Goal: Information Seeking & Learning: Learn about a topic

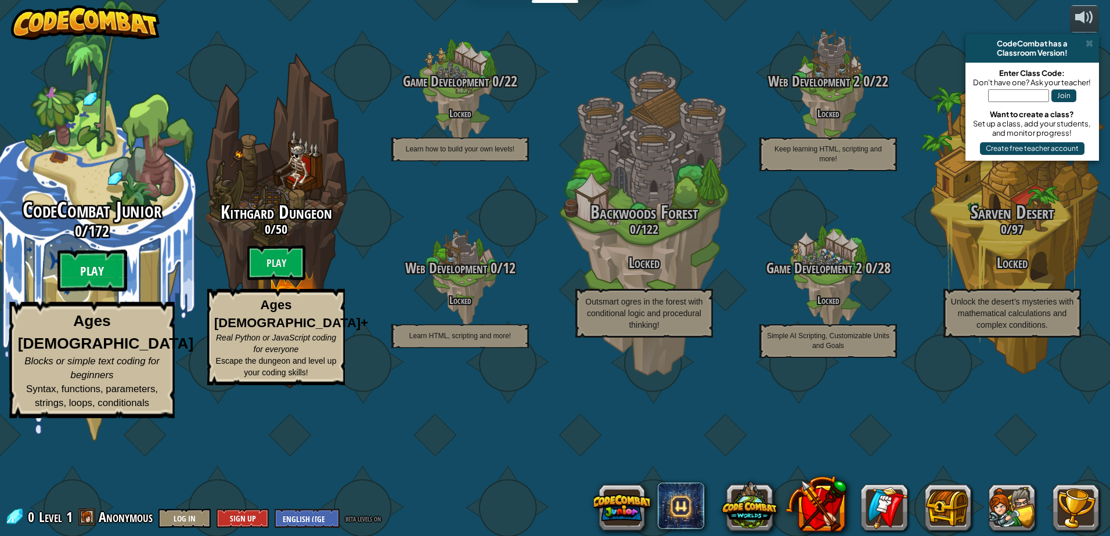
click at [85, 292] on btn "Play" at bounding box center [92, 271] width 70 height 42
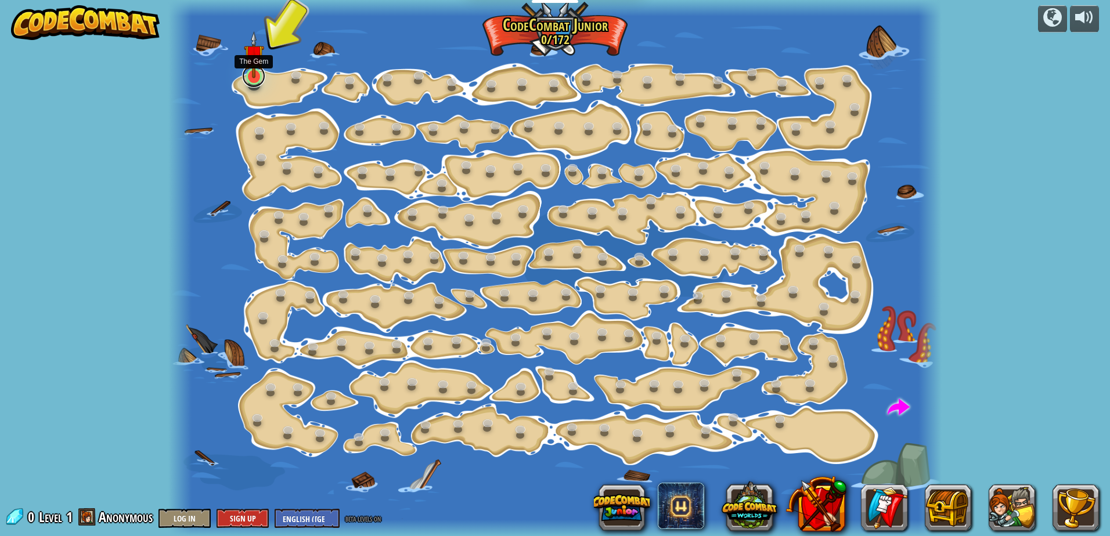
click at [254, 79] on link at bounding box center [253, 75] width 23 height 23
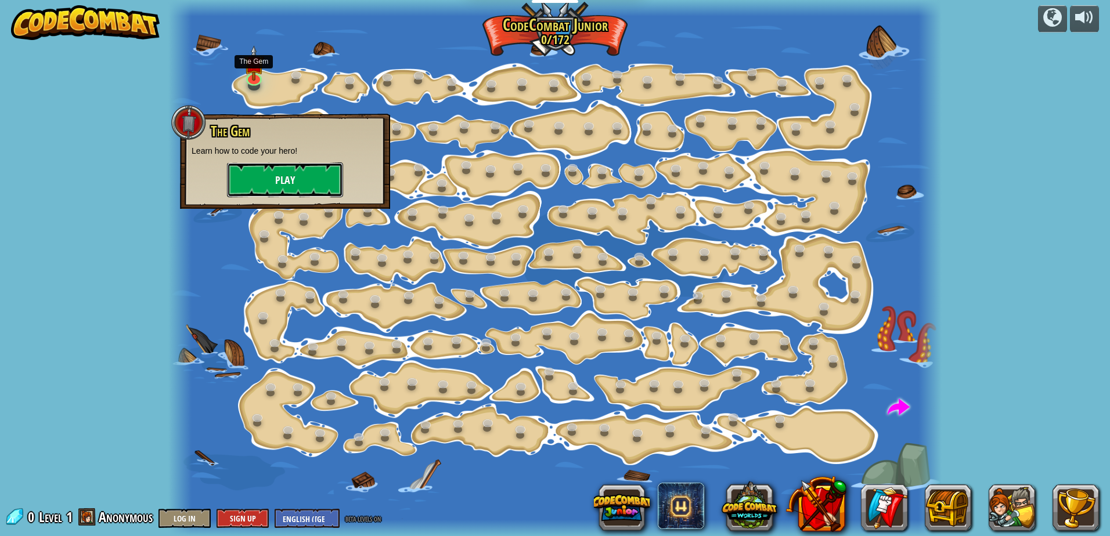
click at [279, 179] on button "Play" at bounding box center [285, 179] width 116 height 35
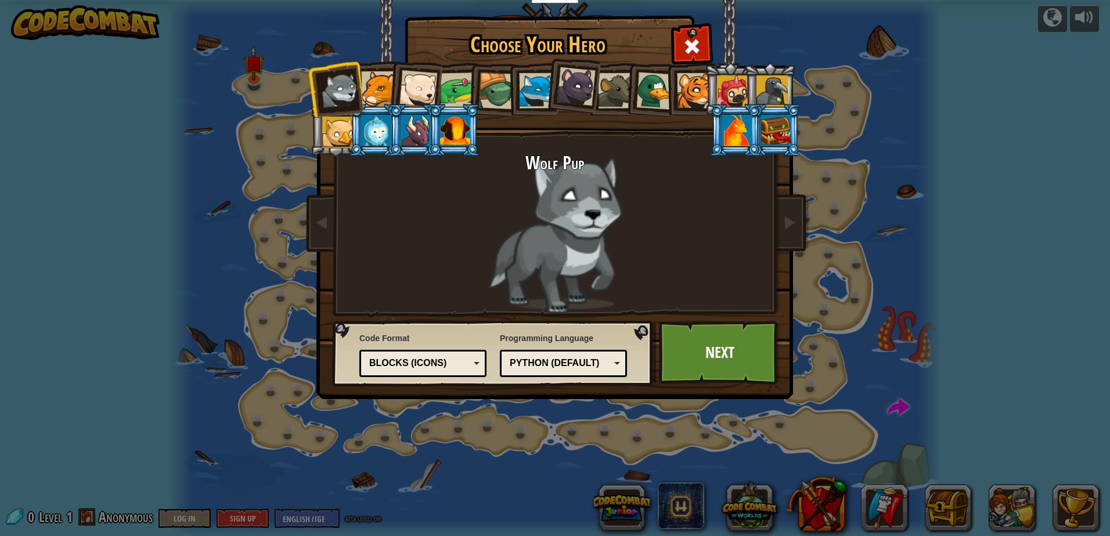
click at [377, 93] on div at bounding box center [378, 88] width 35 height 35
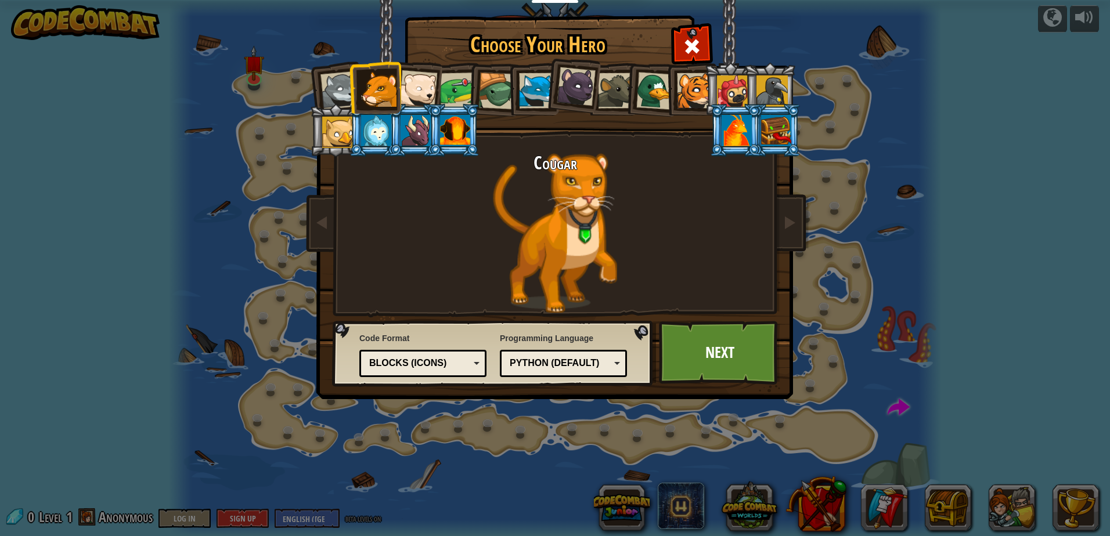
click at [344, 92] on div at bounding box center [339, 90] width 38 height 38
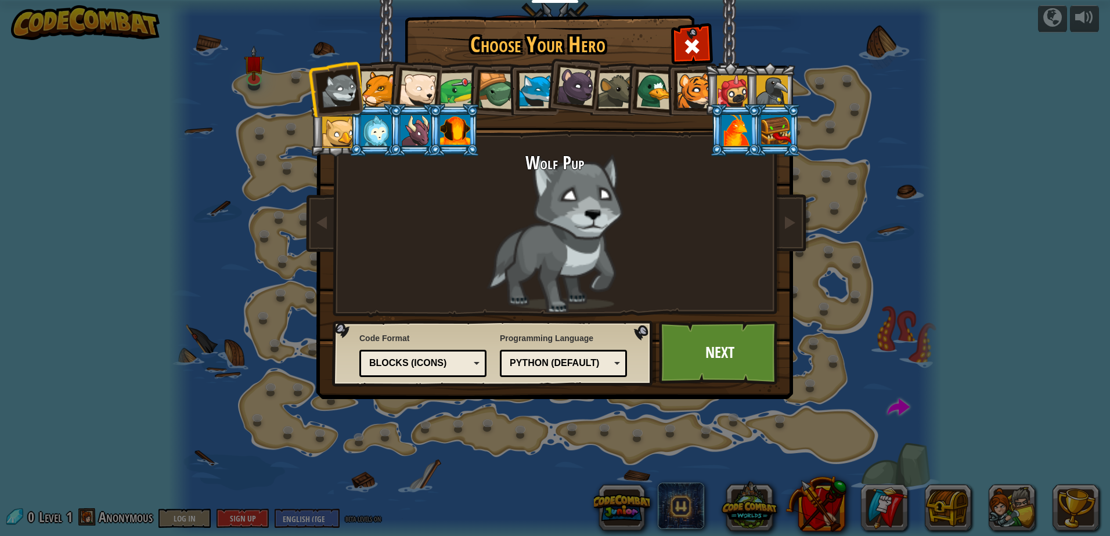
click at [418, 82] on div at bounding box center [418, 89] width 38 height 38
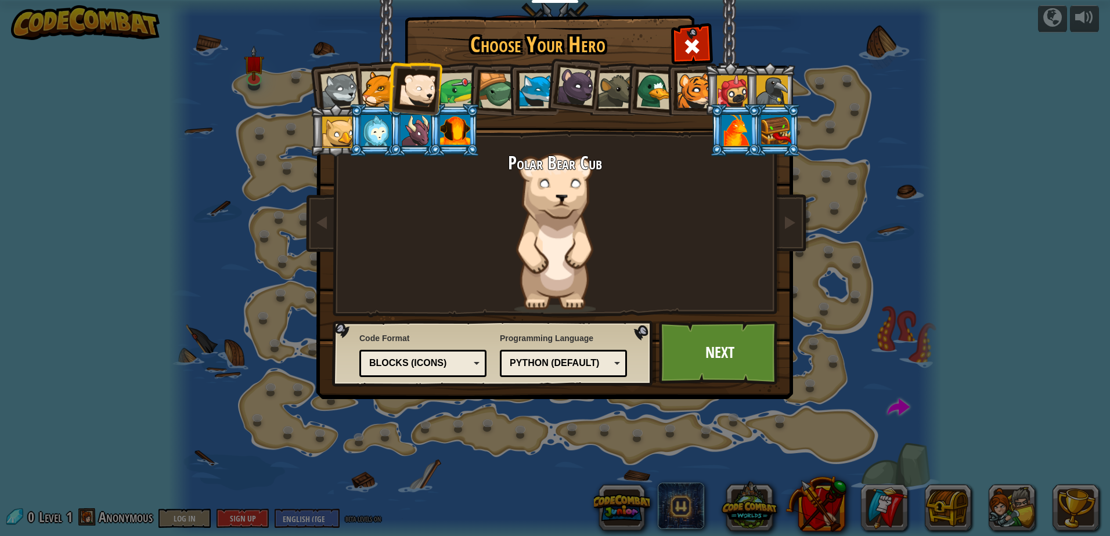
click at [462, 92] on div at bounding box center [458, 91] width 36 height 36
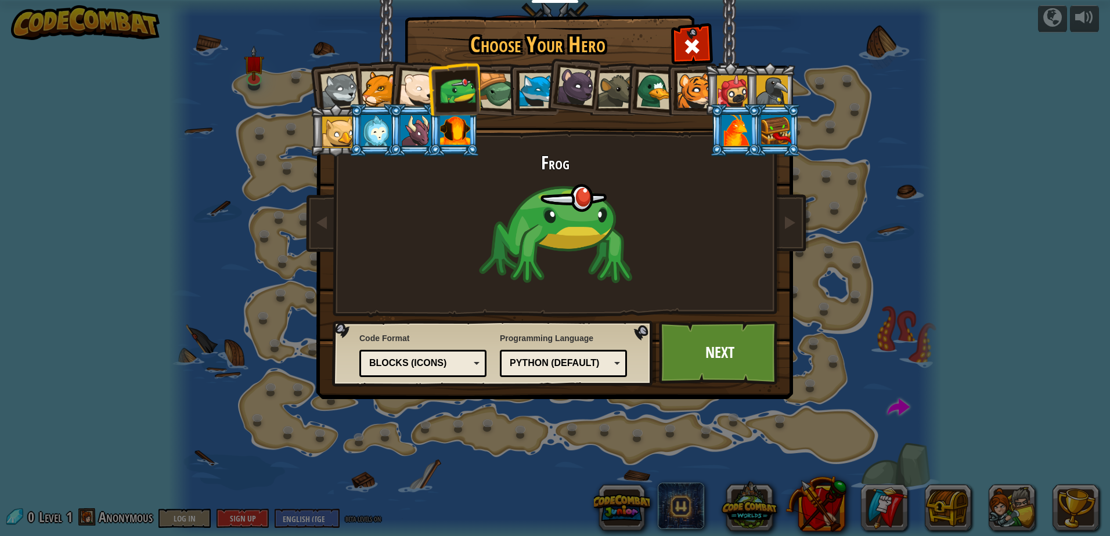
click at [576, 89] on div at bounding box center [575, 86] width 39 height 39
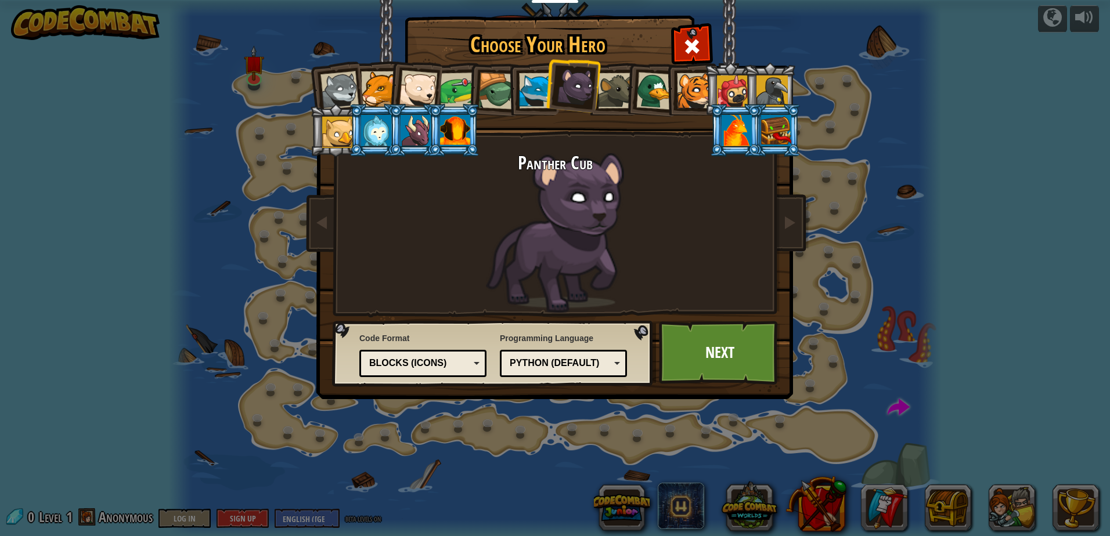
click at [539, 89] on div at bounding box center [536, 90] width 35 height 35
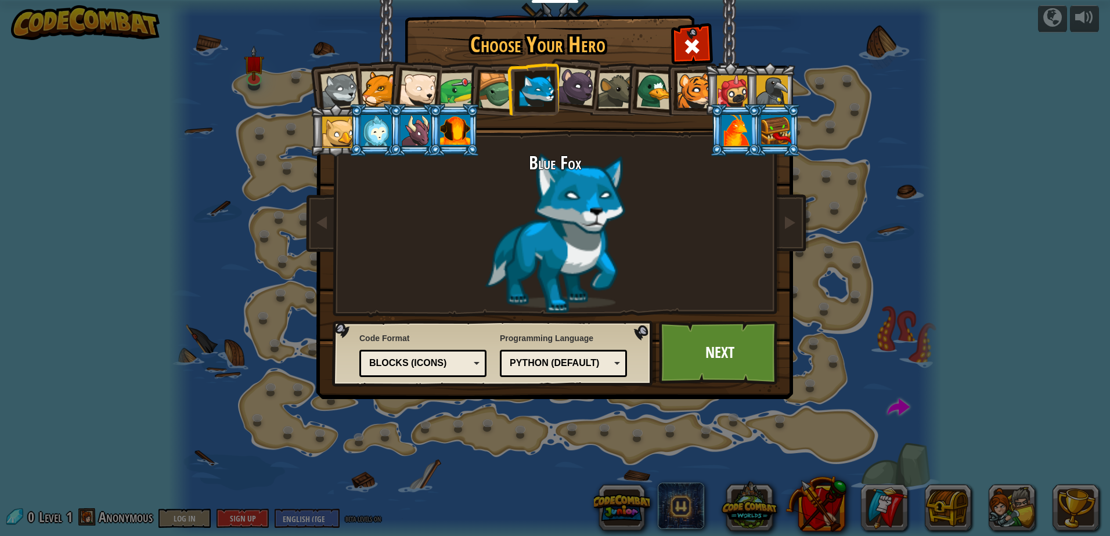
click at [658, 92] on div at bounding box center [655, 91] width 38 height 38
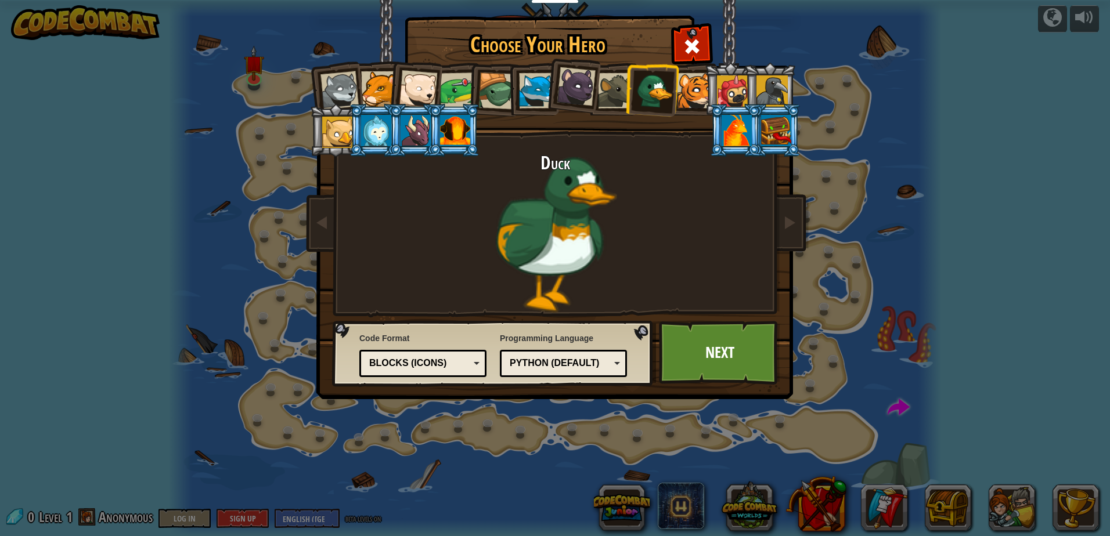
click at [736, 91] on div at bounding box center [732, 90] width 31 height 31
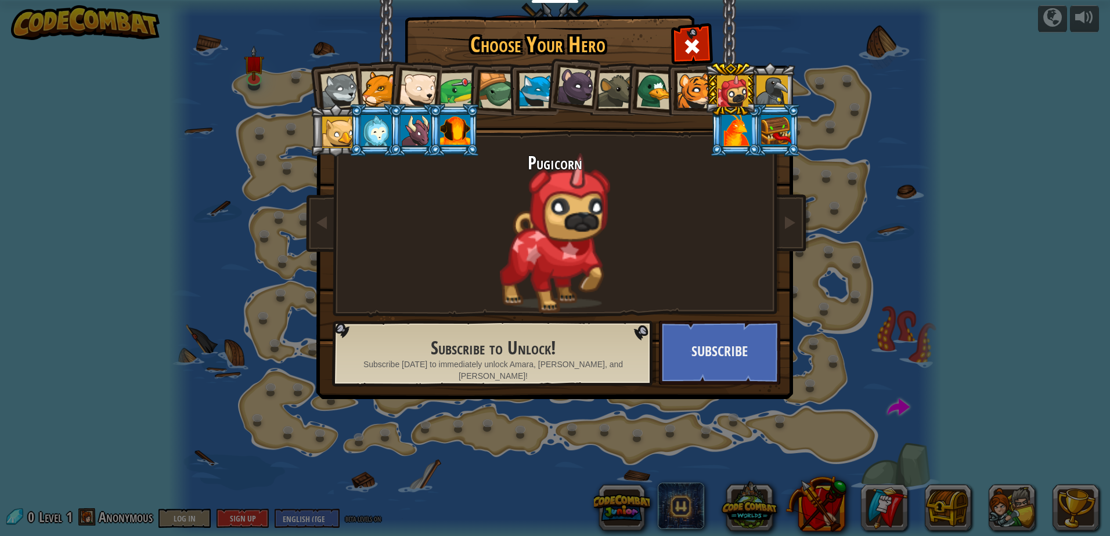
click at [776, 90] on div at bounding box center [771, 90] width 31 height 31
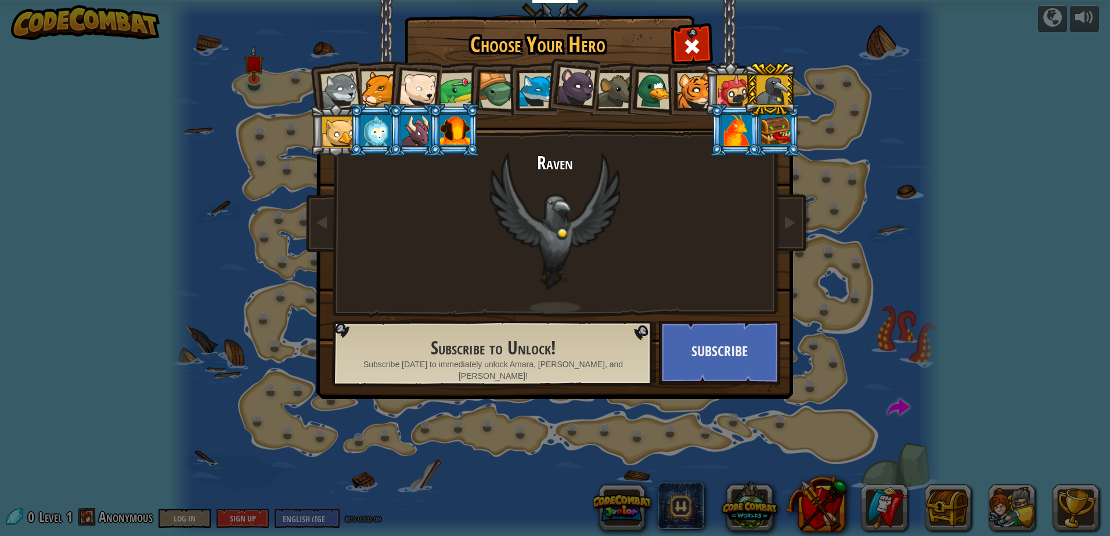
click at [342, 133] on div at bounding box center [337, 132] width 31 height 31
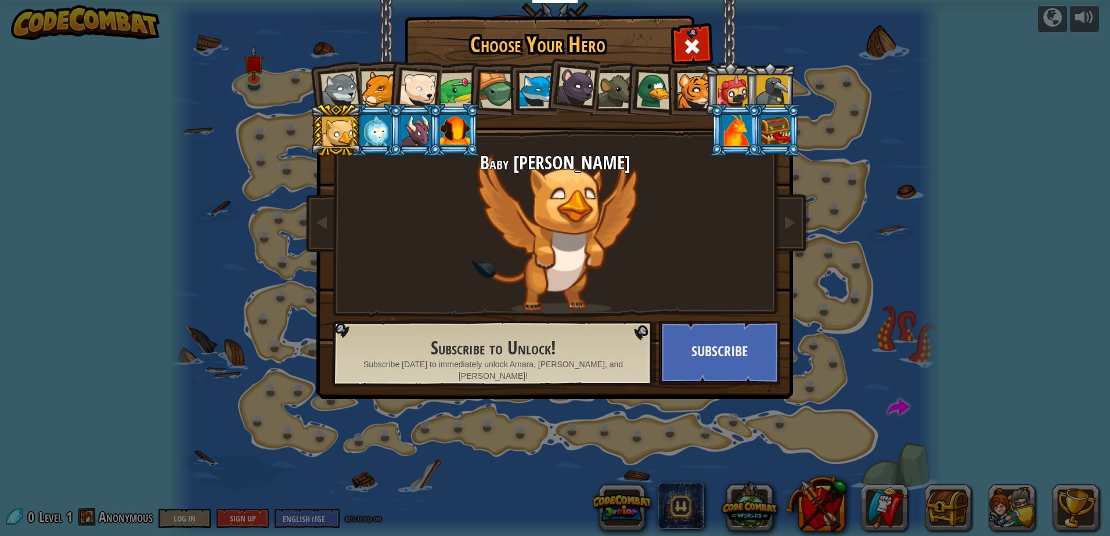
click at [417, 125] on div at bounding box center [415, 130] width 30 height 31
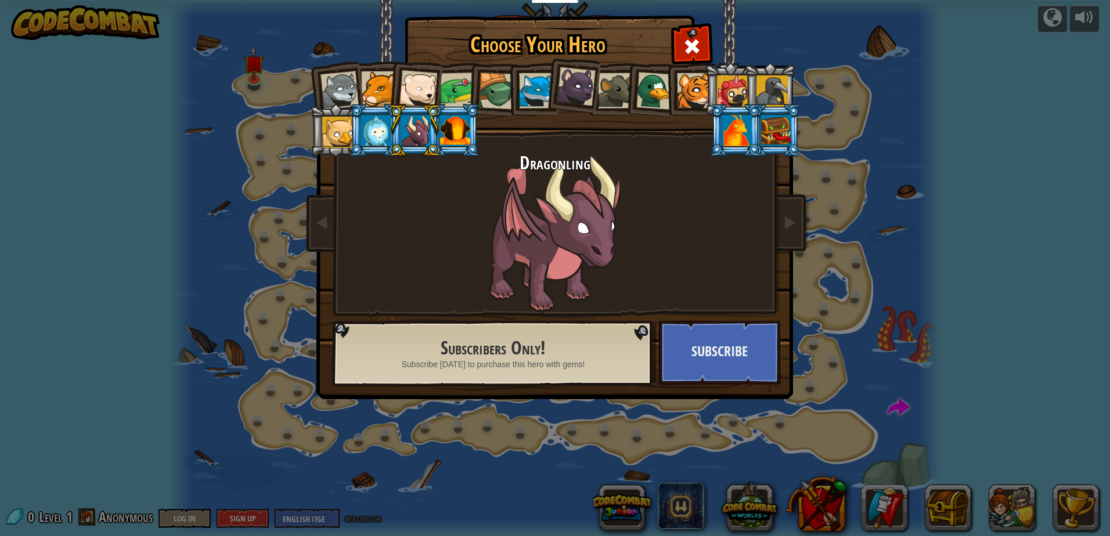
click at [454, 124] on div at bounding box center [455, 130] width 30 height 31
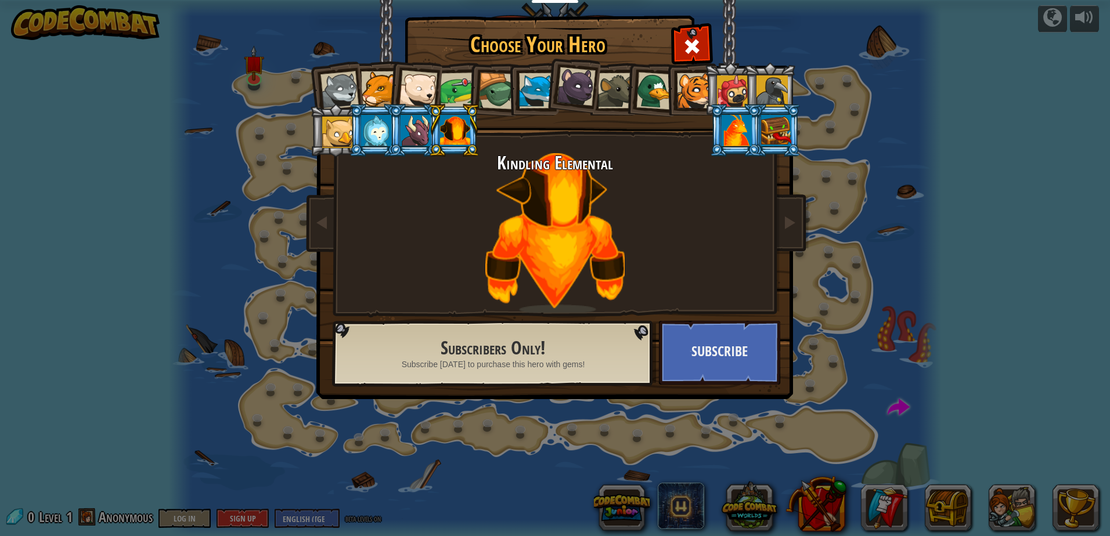
click at [414, 124] on div at bounding box center [415, 130] width 30 height 31
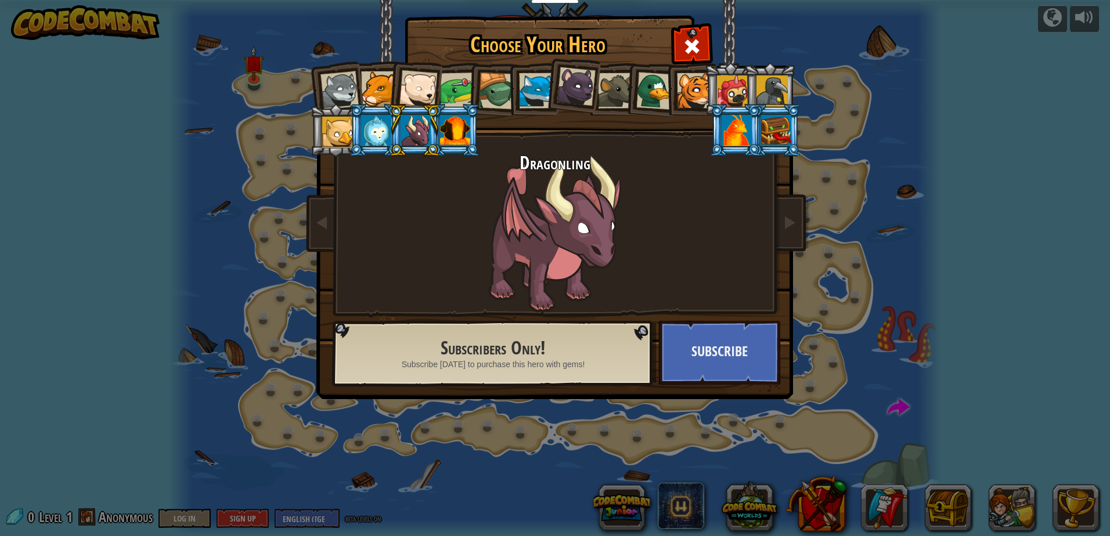
click at [342, 81] on div at bounding box center [339, 90] width 38 height 38
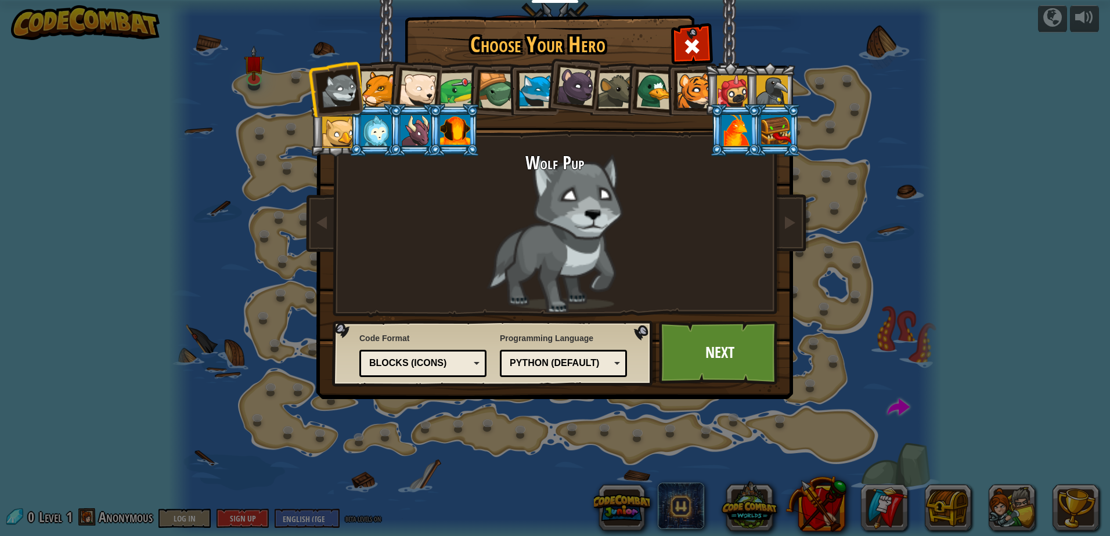
click at [472, 366] on div "Blocks (Icons)" at bounding box center [423, 364] width 112 height 18
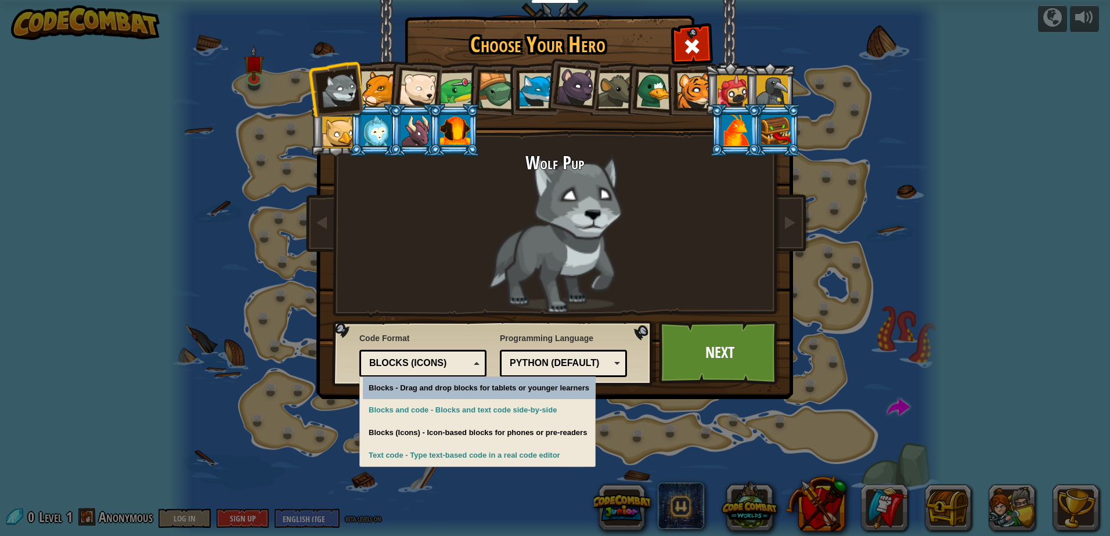
click at [620, 368] on div "Python (Default) JavaScript Lua C++ Java (Experimental) Python (Default)" at bounding box center [563, 363] width 127 height 27
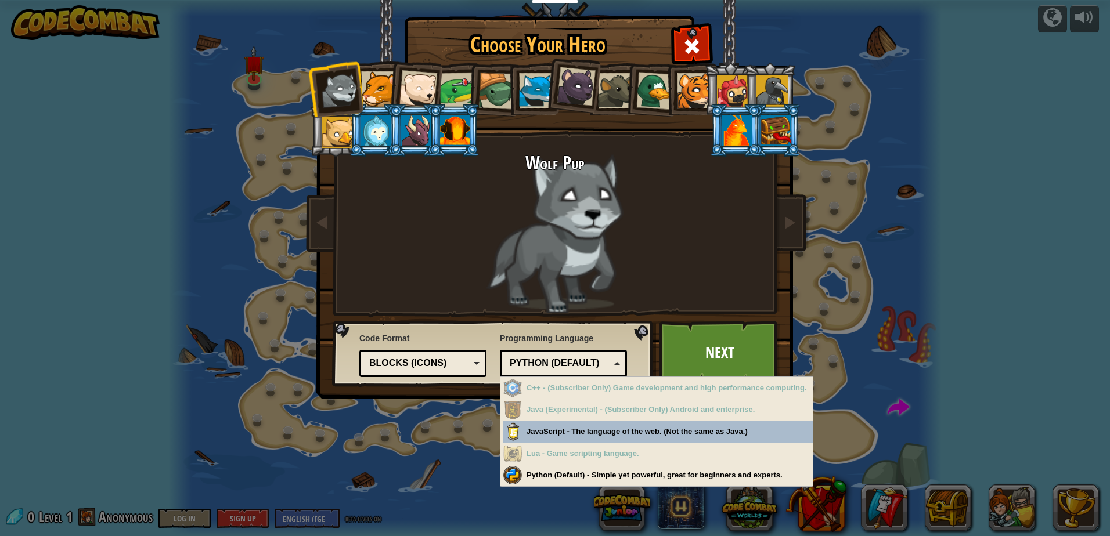
click at [489, 338] on div "Code Format Text code Blocks and code Blocks Blocks (Icons) Blocks (Icons) Bloc…" at bounding box center [493, 353] width 314 height 59
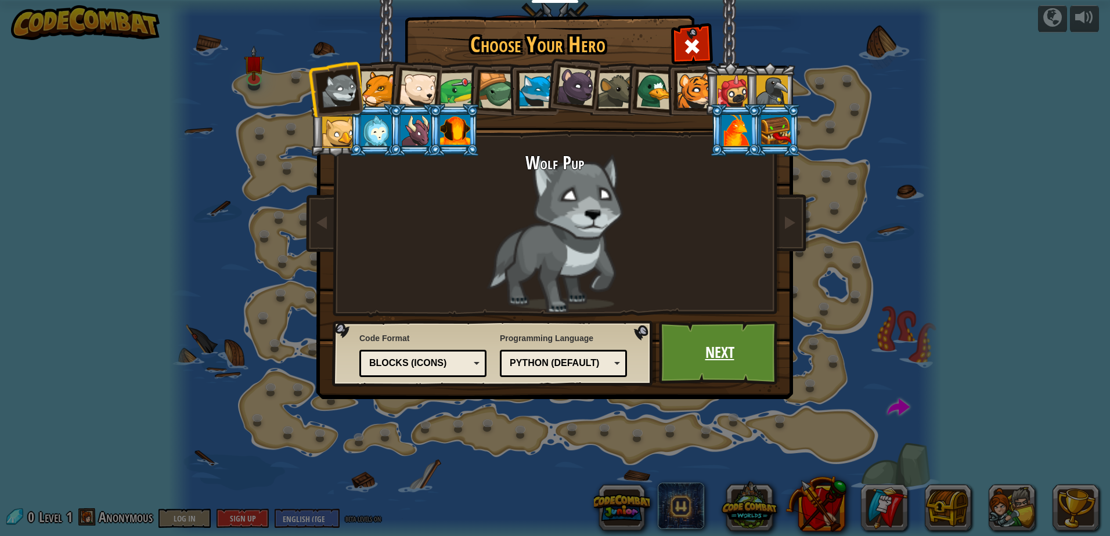
click at [710, 357] on link "Next" at bounding box center [719, 353] width 121 height 64
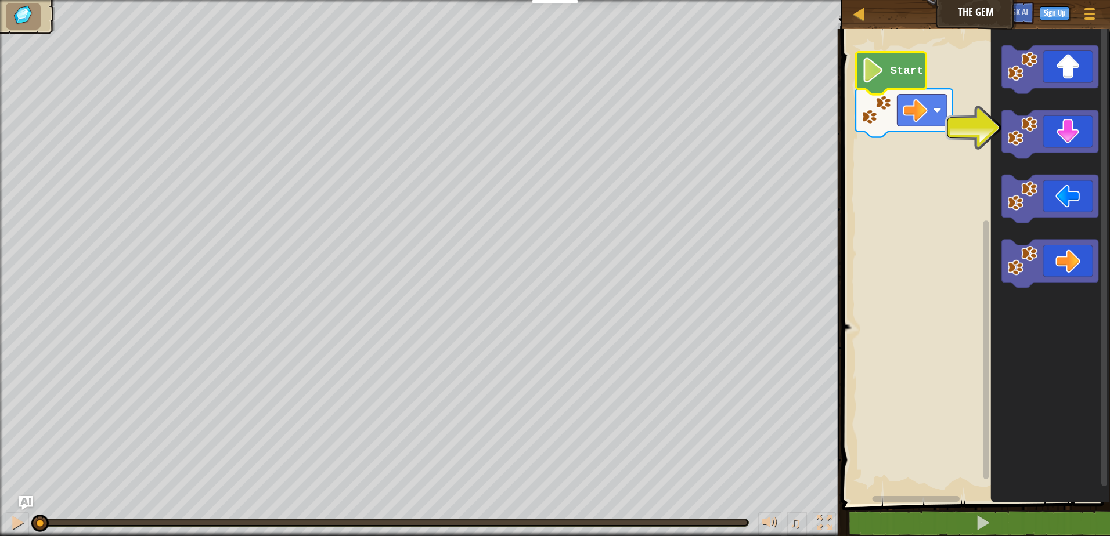
click at [882, 77] on image "Blockly Workspace" at bounding box center [872, 70] width 23 height 25
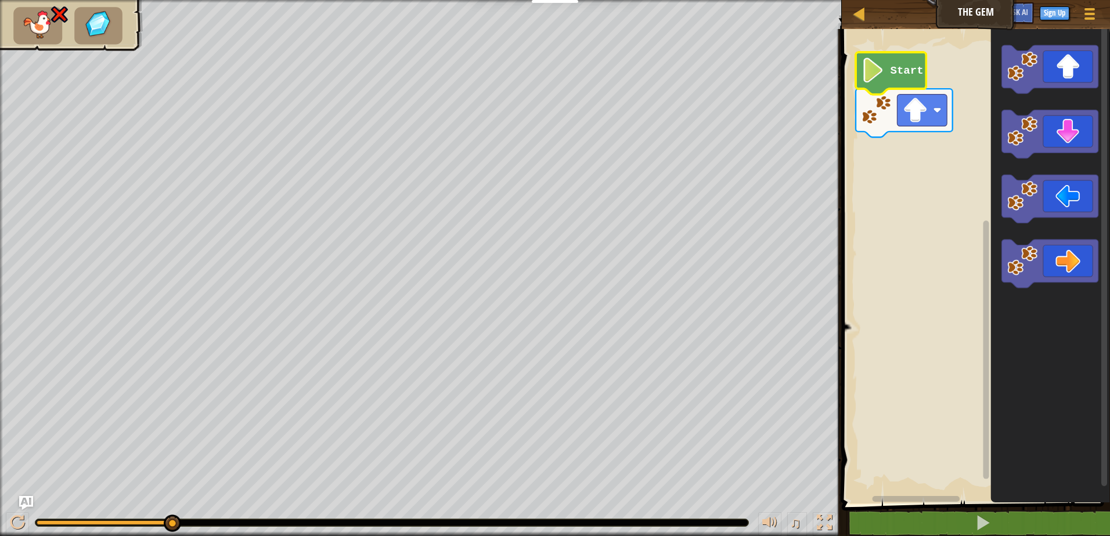
click at [885, 69] on icon "Blockly Workspace" at bounding box center [890, 73] width 70 height 42
click at [929, 115] on rect "Blockly Workspace" at bounding box center [922, 111] width 50 height 32
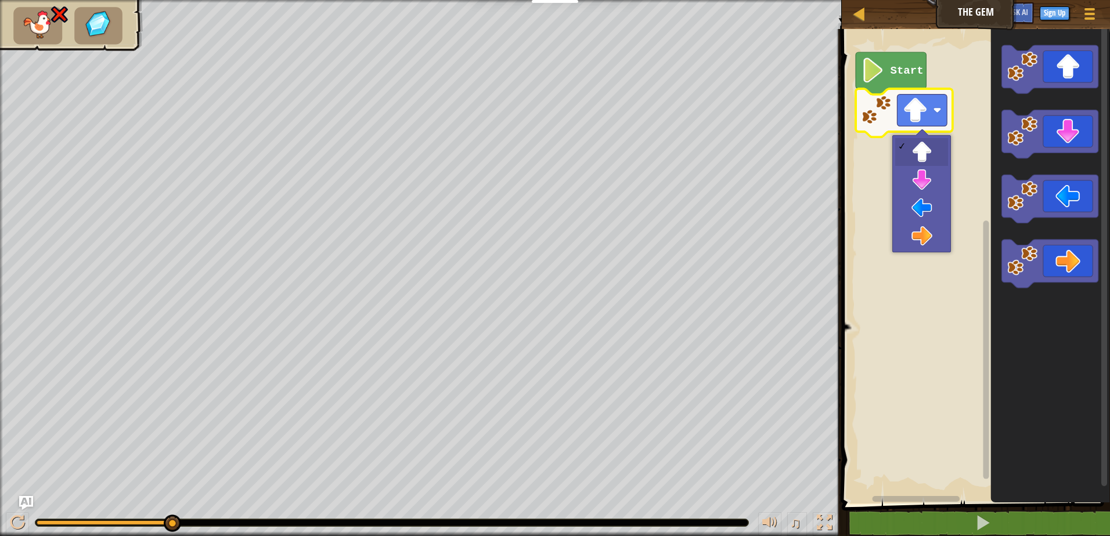
click at [883, 64] on image "Blockly Workspace" at bounding box center [872, 70] width 23 height 25
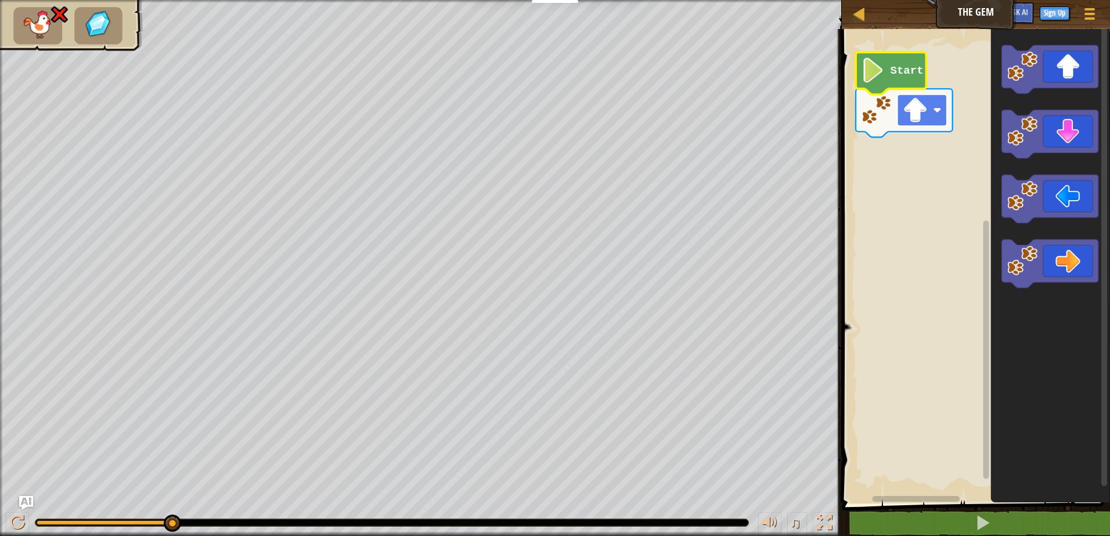
click at [920, 118] on image "Blockly Workspace" at bounding box center [914, 110] width 25 height 25
click at [897, 71] on text "Start" at bounding box center [906, 70] width 33 height 13
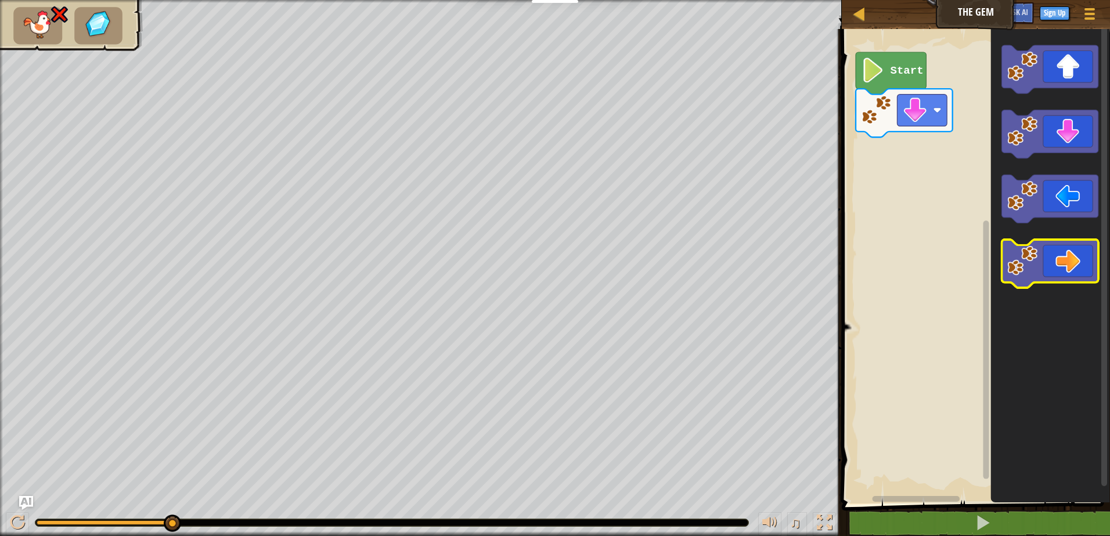
click at [1073, 274] on icon "Blockly Workspace" at bounding box center [1049, 264] width 97 height 48
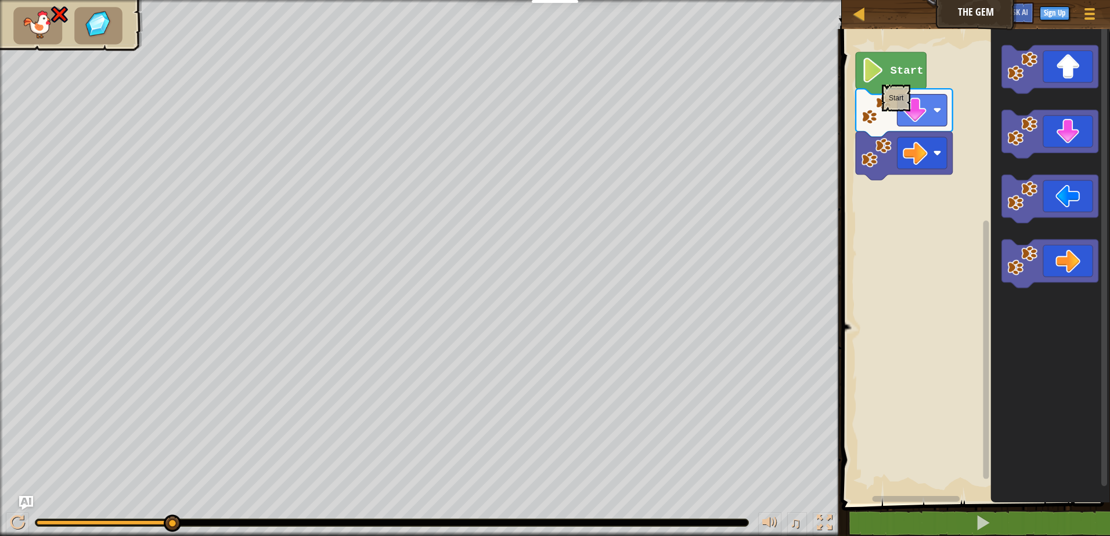
click at [881, 79] on image "Blockly Workspace" at bounding box center [872, 70] width 23 height 25
click at [863, 14] on div at bounding box center [858, 13] width 15 height 15
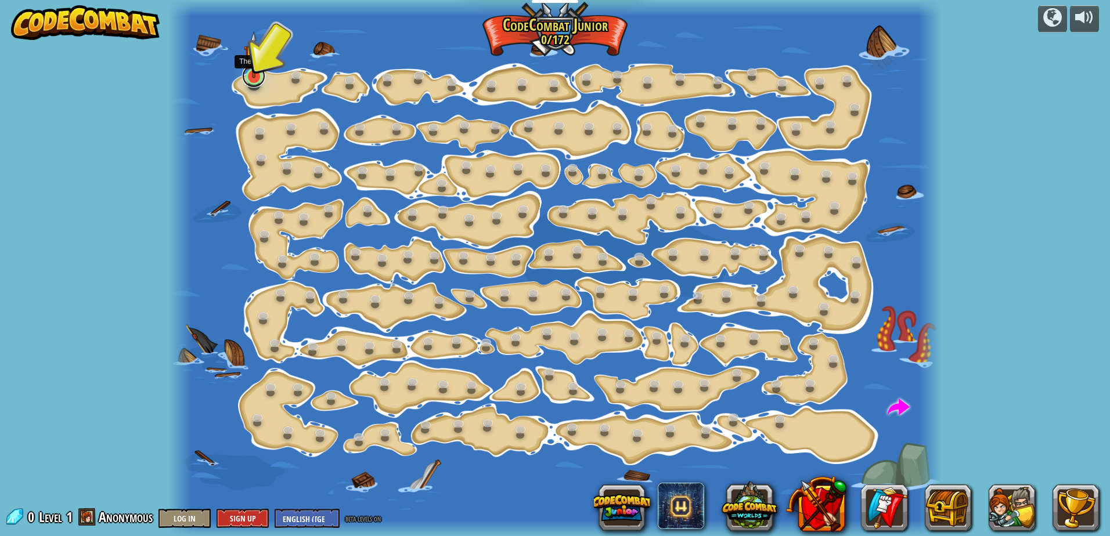
click at [255, 79] on link at bounding box center [253, 75] width 23 height 23
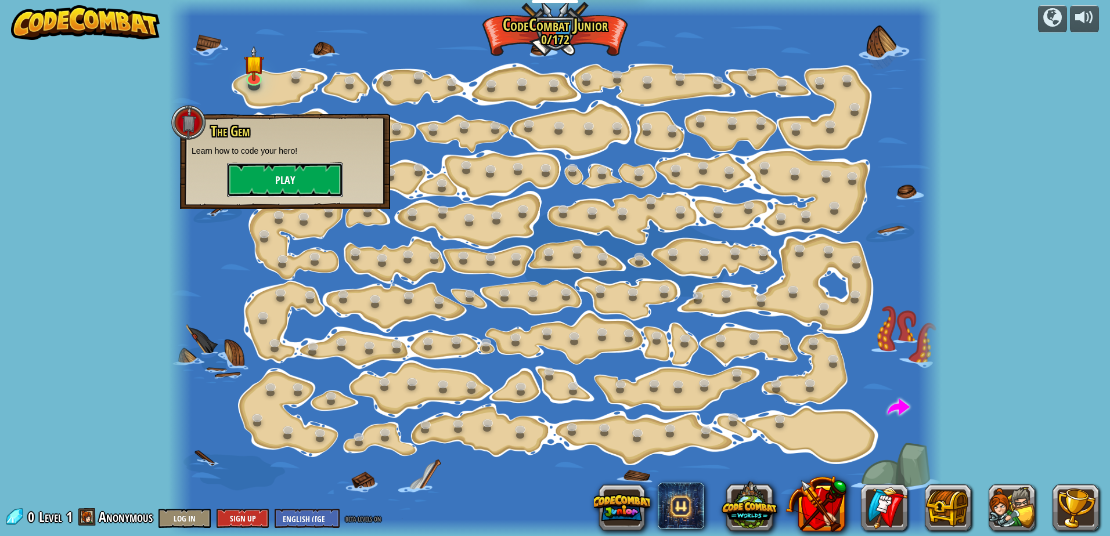
click at [276, 188] on button "Play" at bounding box center [285, 179] width 116 height 35
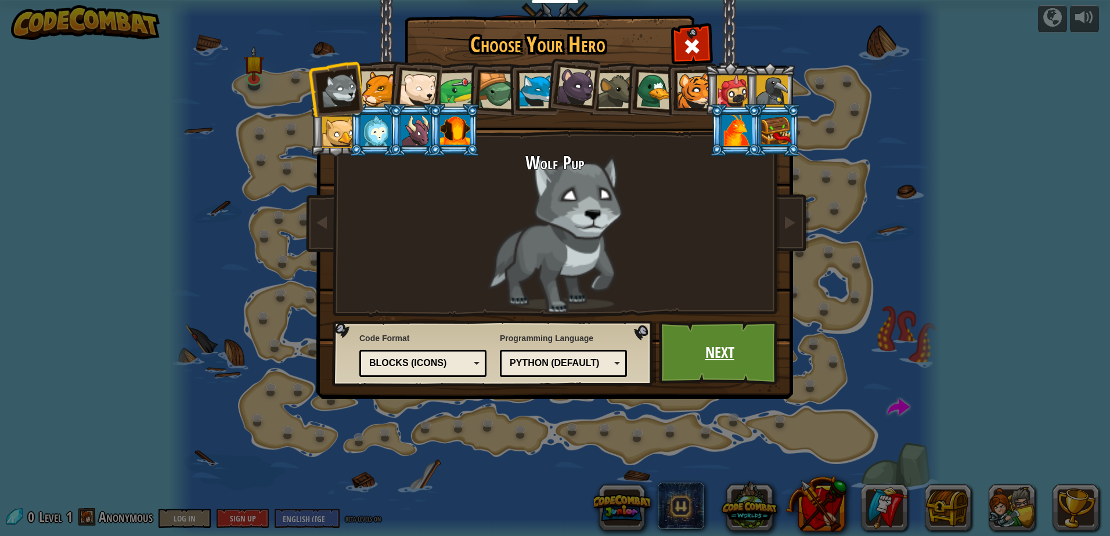
click at [690, 362] on link "Next" at bounding box center [719, 353] width 121 height 64
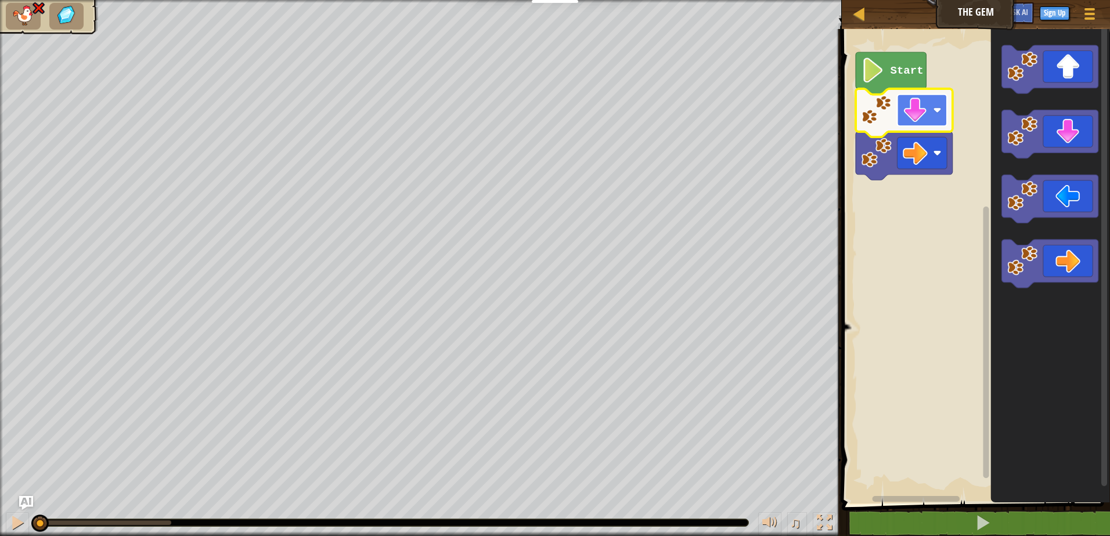
click at [933, 111] on image "Blockly Workspace" at bounding box center [937, 110] width 8 height 8
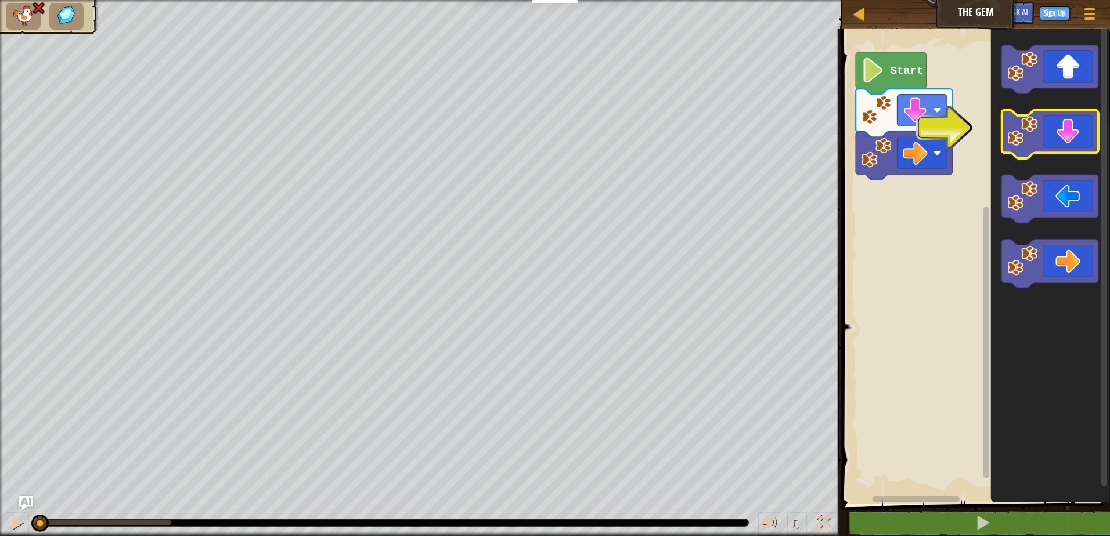
click at [1064, 134] on icon "Blockly Workspace" at bounding box center [1049, 134] width 97 height 48
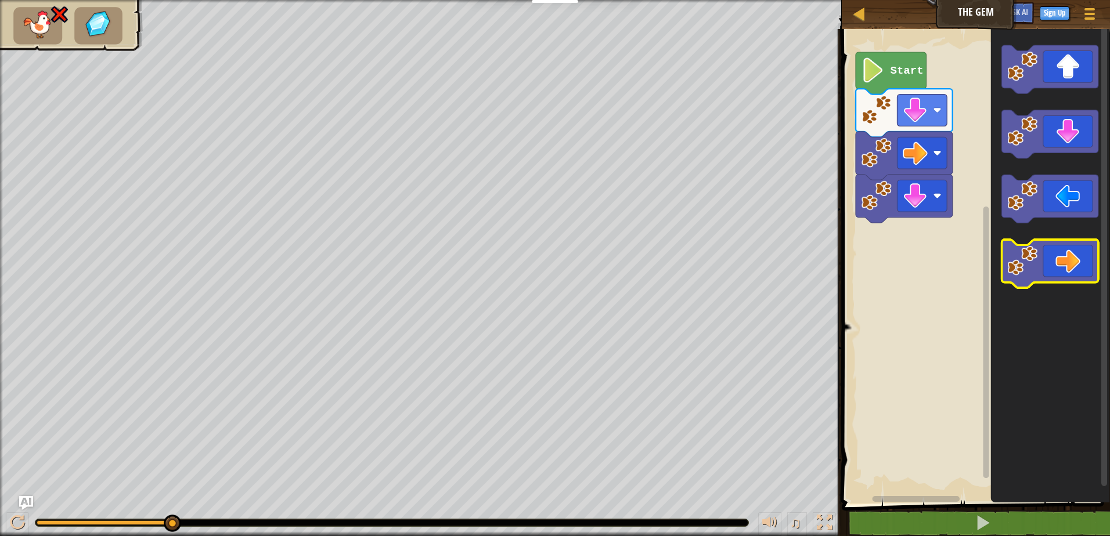
click at [1074, 274] on icon "Blockly Workspace" at bounding box center [1049, 264] width 97 height 48
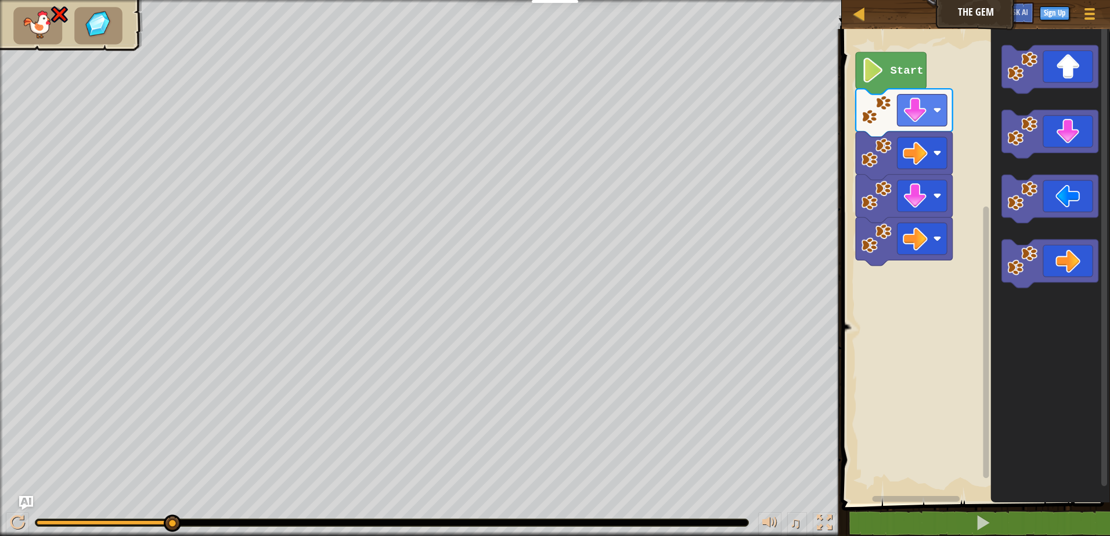
drag, startPoint x: 971, startPoint y: 12, endPoint x: 935, endPoint y: 13, distance: 36.0
click at [935, 13] on div "Map The Gem Game Menu Sign Up Ask AI" at bounding box center [975, 14] width 268 height 29
click at [1089, 16] on div at bounding box center [1089, 13] width 16 height 17
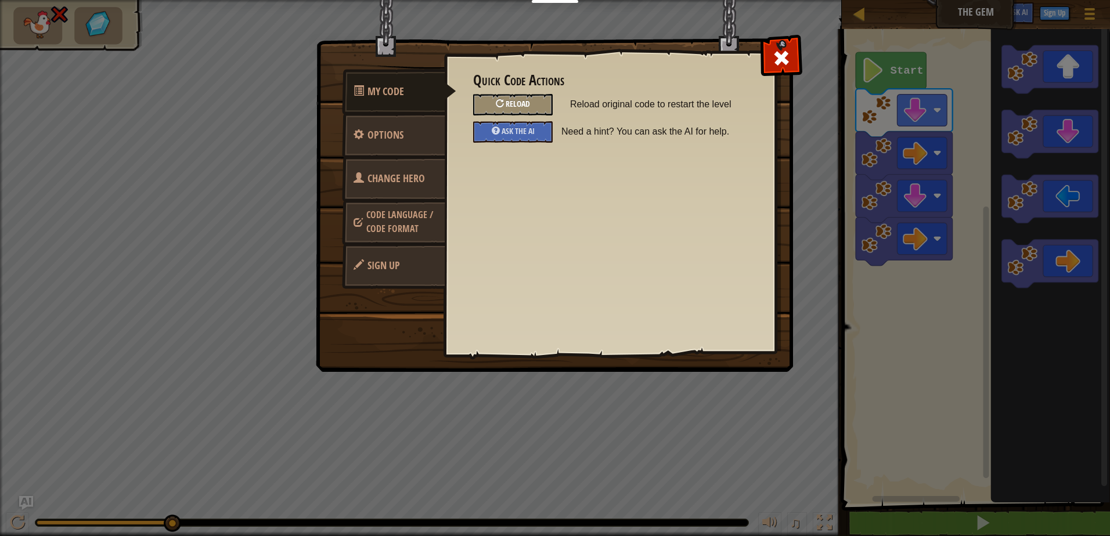
click at [529, 104] on span "Reload" at bounding box center [517, 103] width 24 height 11
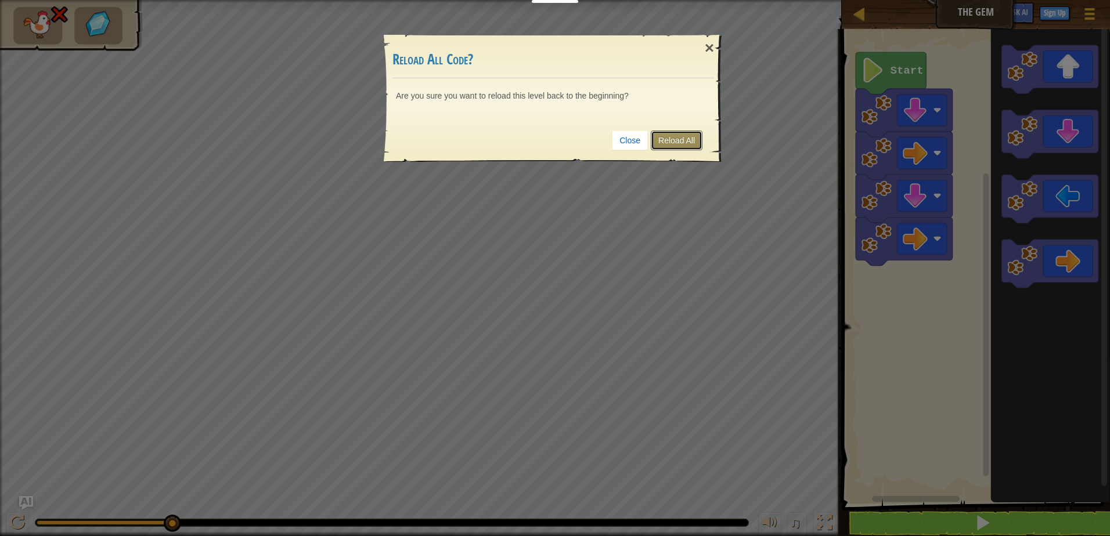
click at [681, 135] on link "Reload All" at bounding box center [676, 141] width 52 height 20
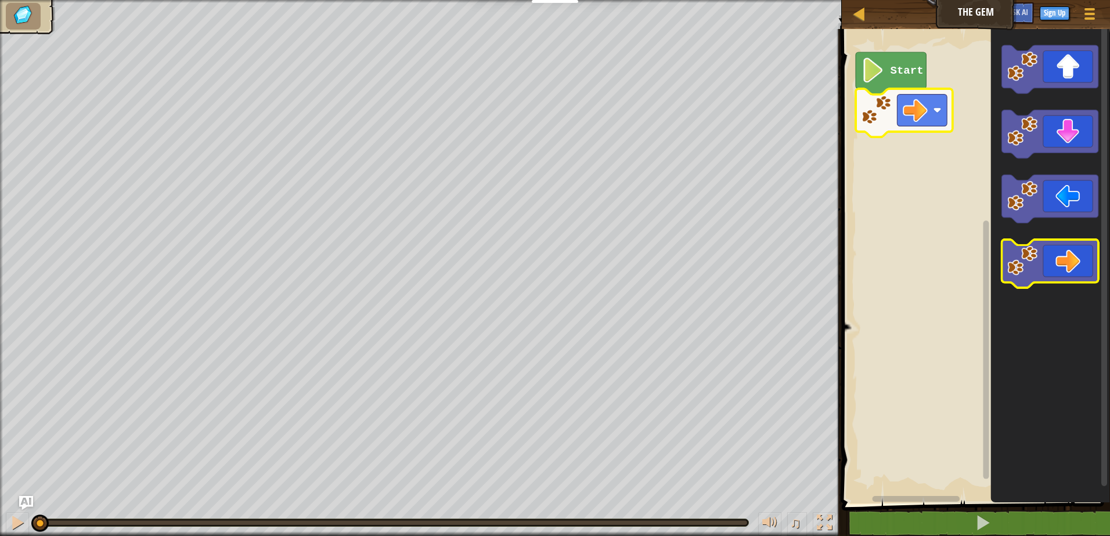
click at [1083, 274] on icon "Blockly Workspace" at bounding box center [1049, 264] width 97 height 48
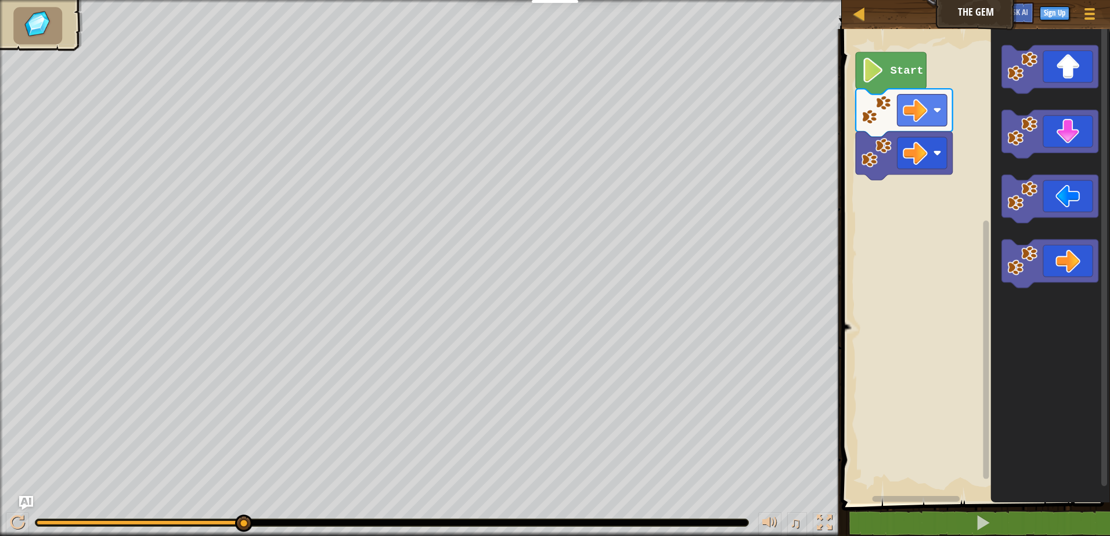
click at [931, 225] on rect "Blockly Workspace" at bounding box center [974, 263] width 272 height 480
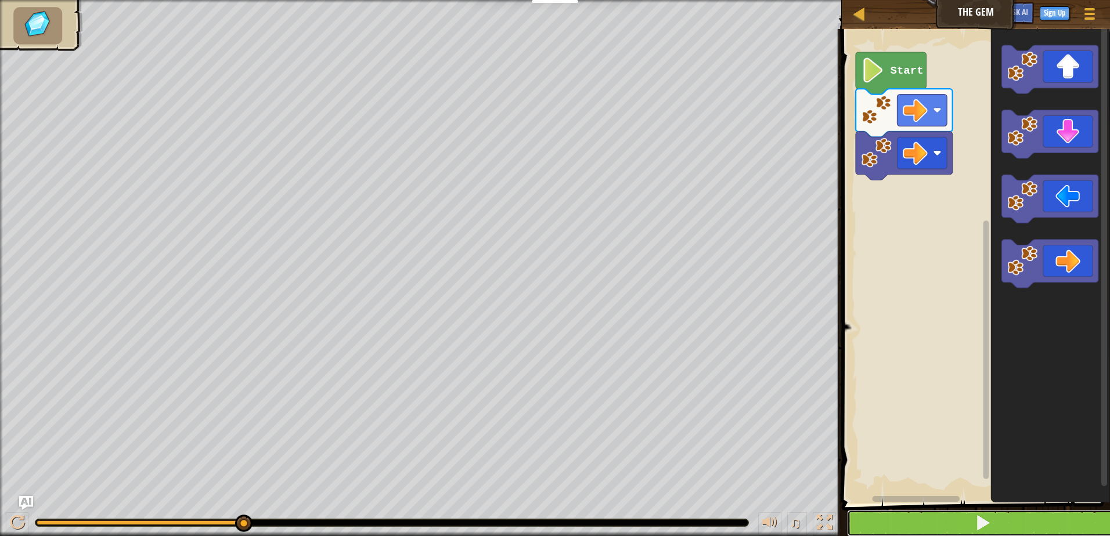
click at [980, 522] on span at bounding box center [982, 523] width 16 height 16
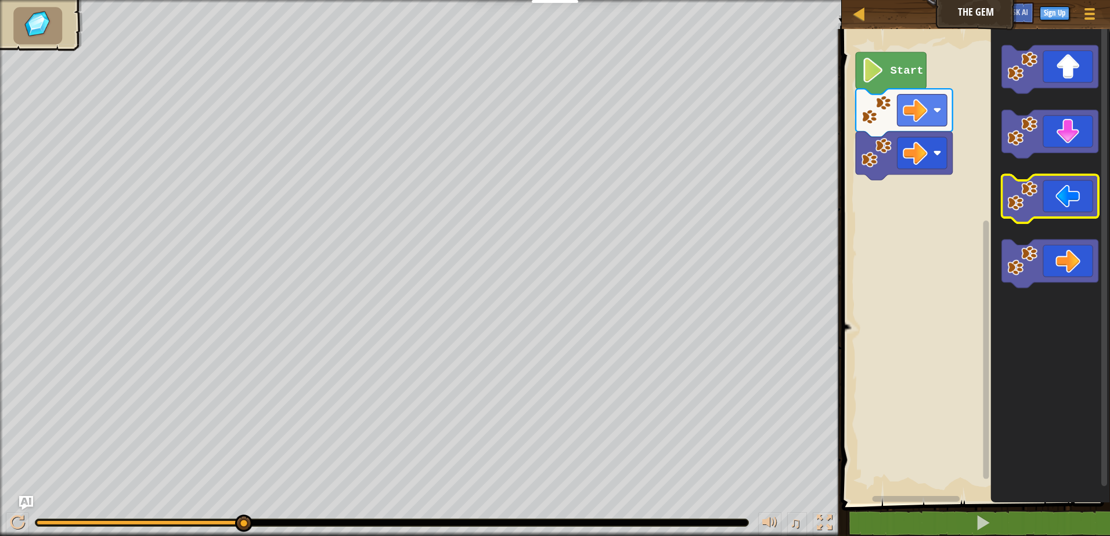
click at [1082, 189] on icon "Blockly Workspace" at bounding box center [1049, 199] width 97 height 48
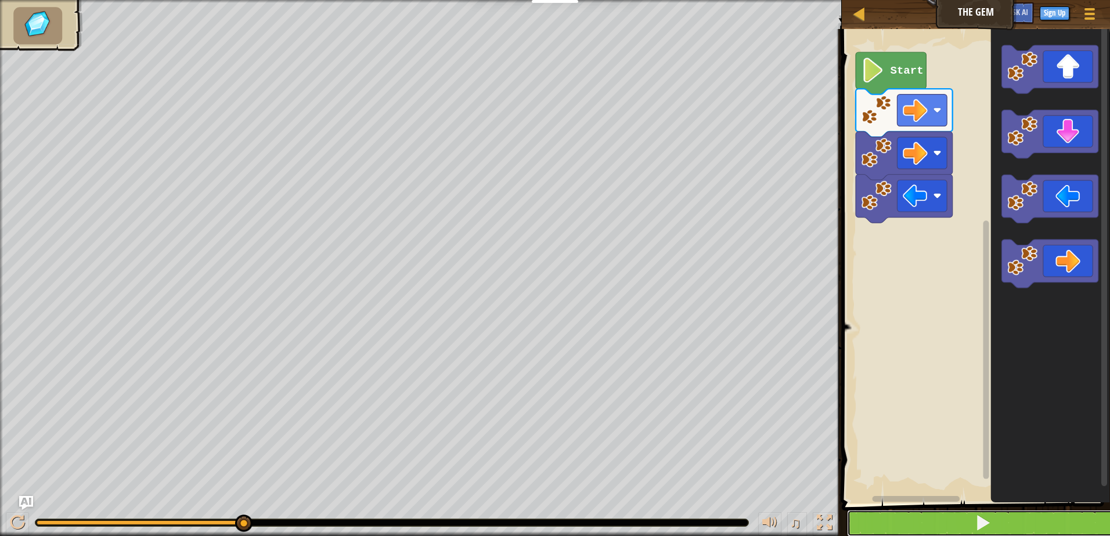
click at [896, 514] on button at bounding box center [983, 523] width 272 height 27
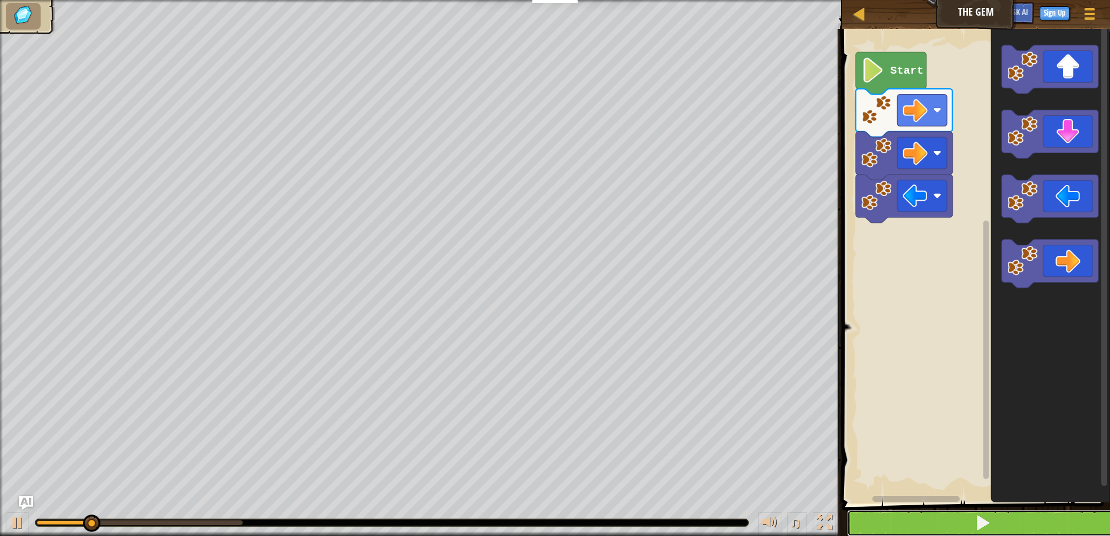
click at [896, 514] on button at bounding box center [983, 523] width 272 height 27
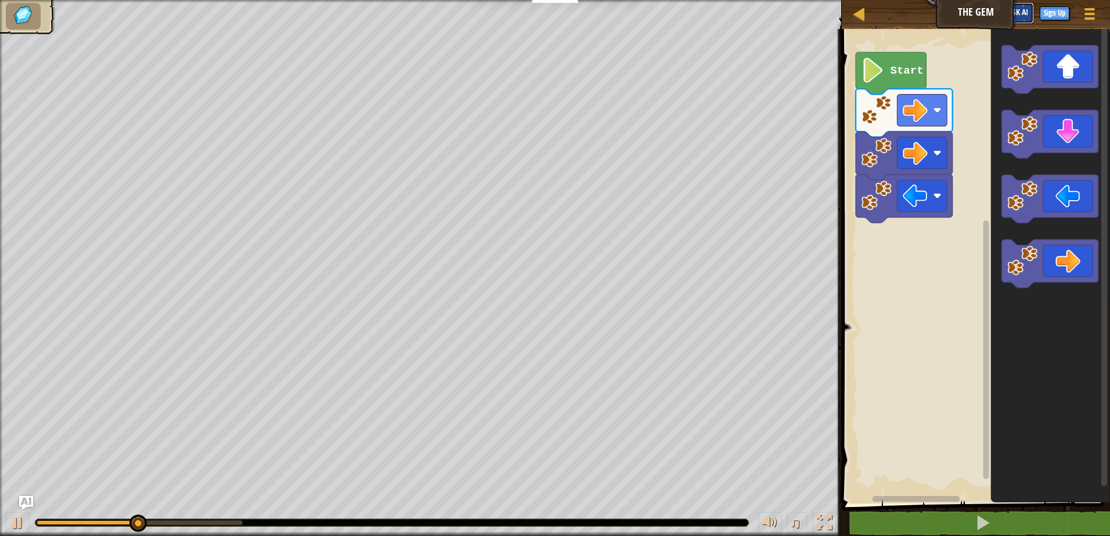
click at [1029, 13] on button "Ask AI" at bounding box center [1017, 12] width 31 height 21
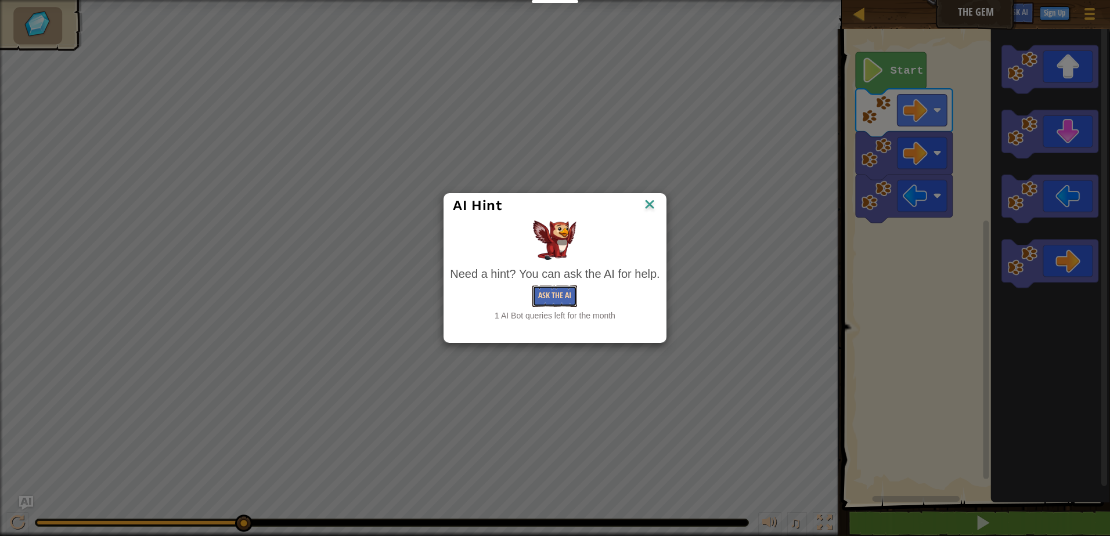
click at [555, 298] on button "Ask the AI" at bounding box center [554, 296] width 45 height 21
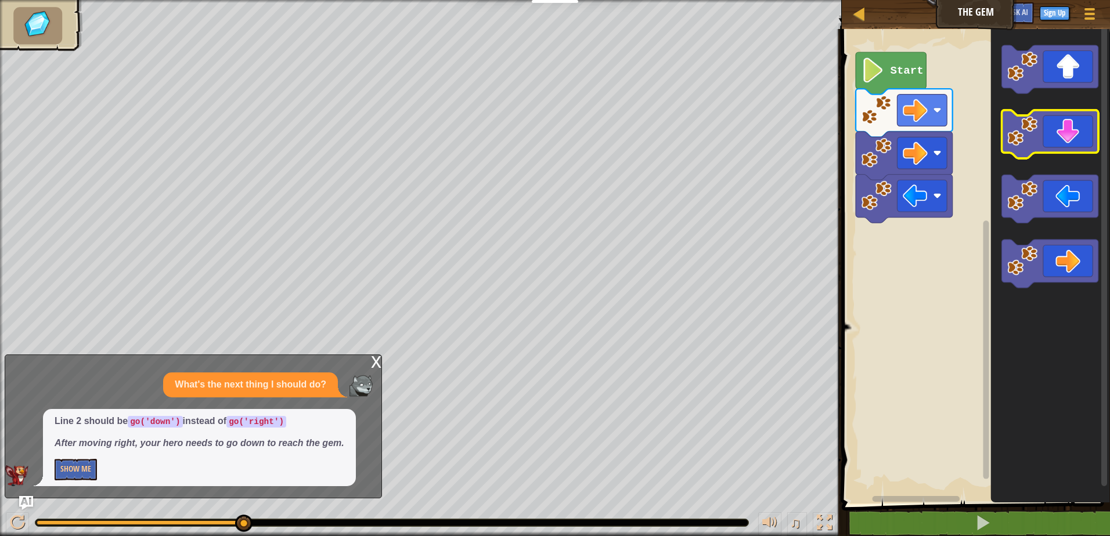
click at [1067, 139] on icon "Blockly Workspace" at bounding box center [1049, 134] width 97 height 48
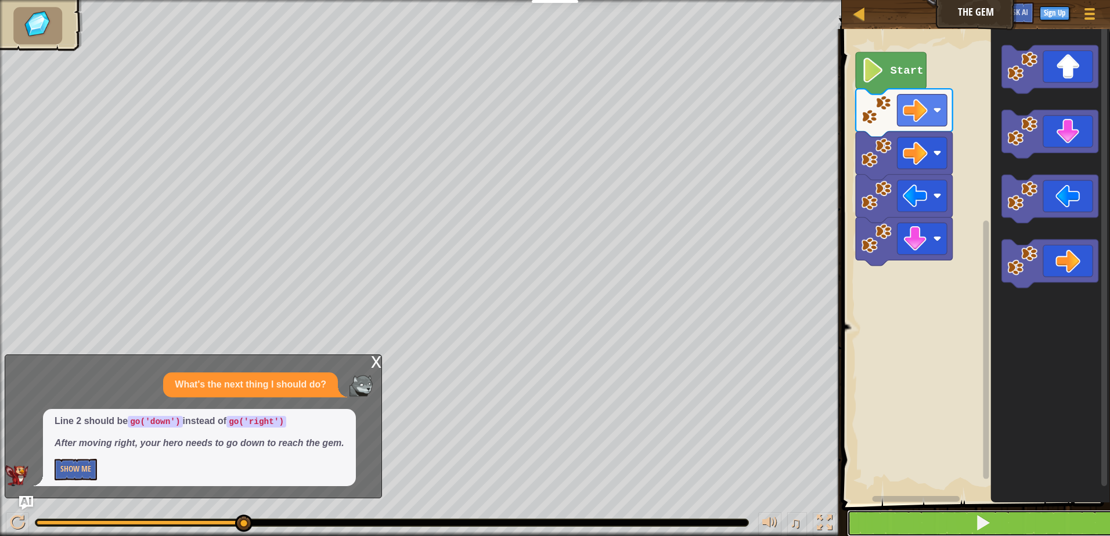
click at [1003, 520] on button at bounding box center [983, 523] width 272 height 27
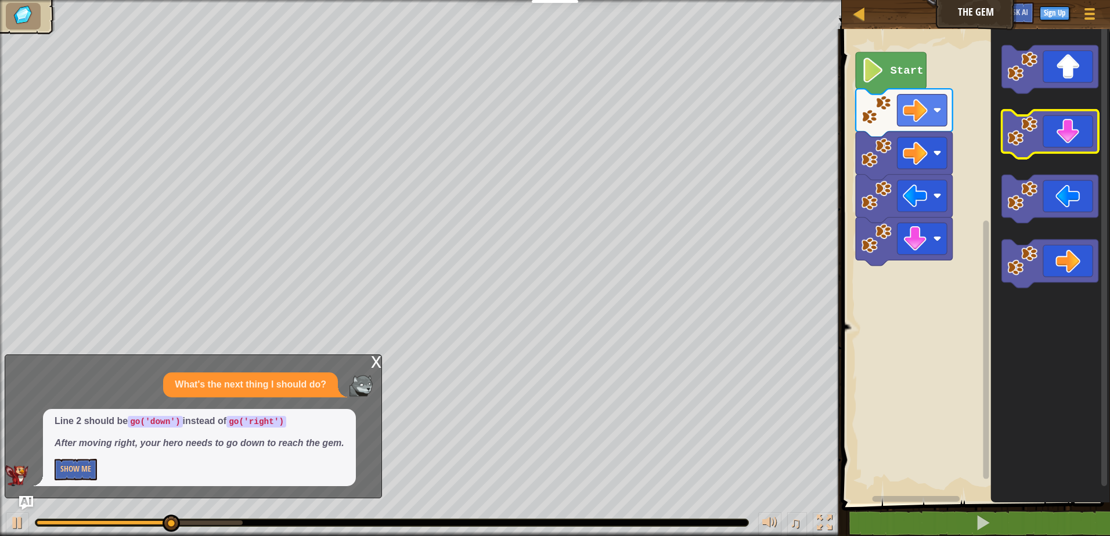
click at [1055, 131] on icon "Blockly Workspace" at bounding box center [1049, 134] width 97 height 48
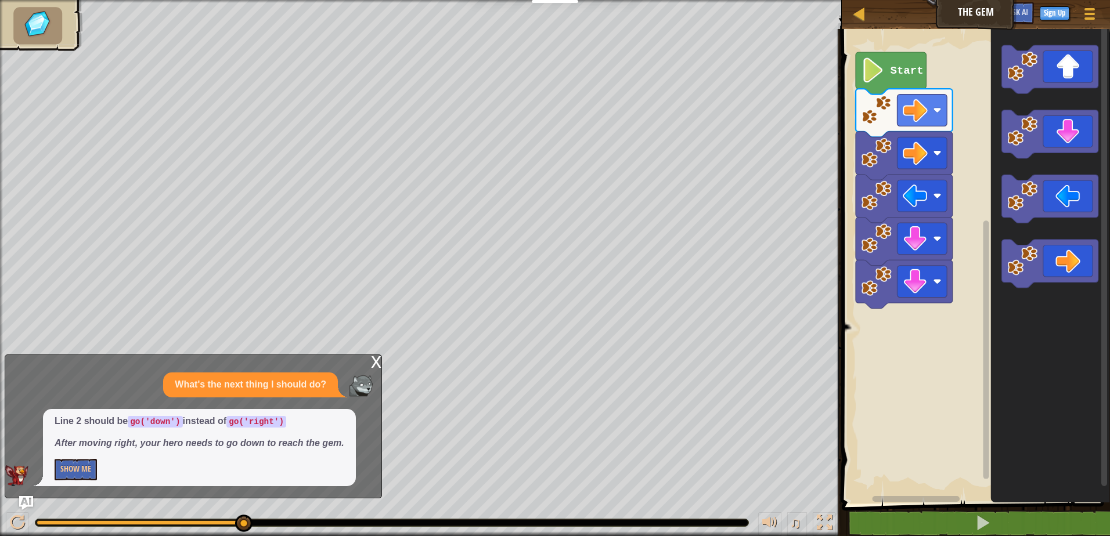
click at [987, 508] on span at bounding box center [976, 251] width 277 height 522
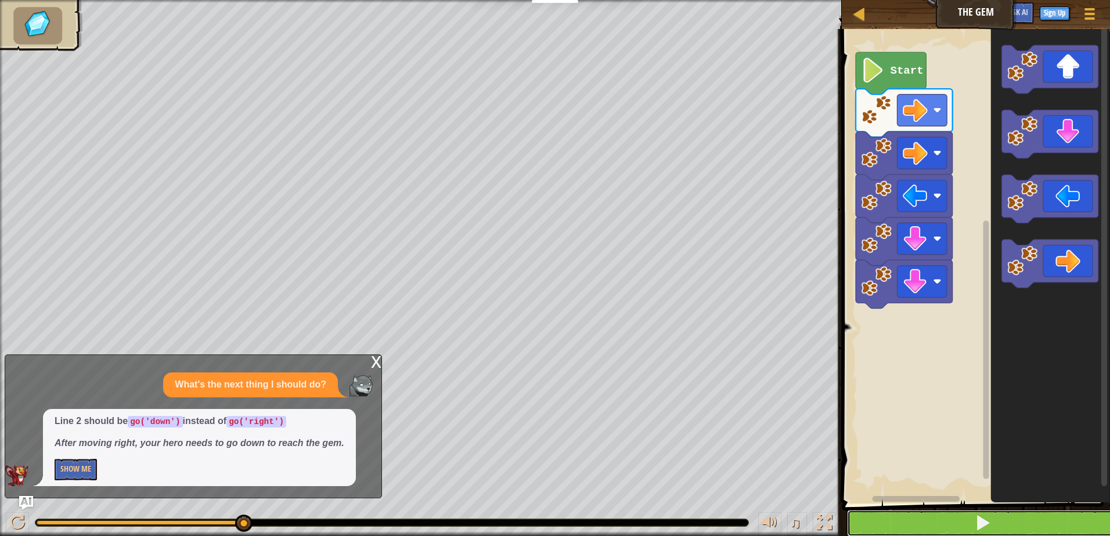
click at [981, 526] on span at bounding box center [982, 523] width 16 height 16
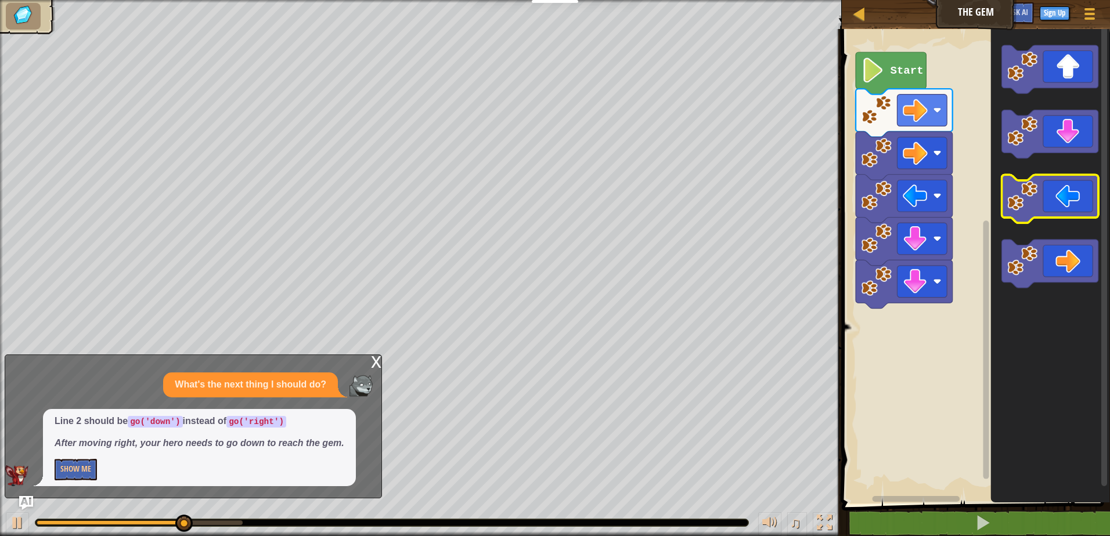
click at [1056, 196] on icon "Blockly Workspace" at bounding box center [1049, 199] width 97 height 48
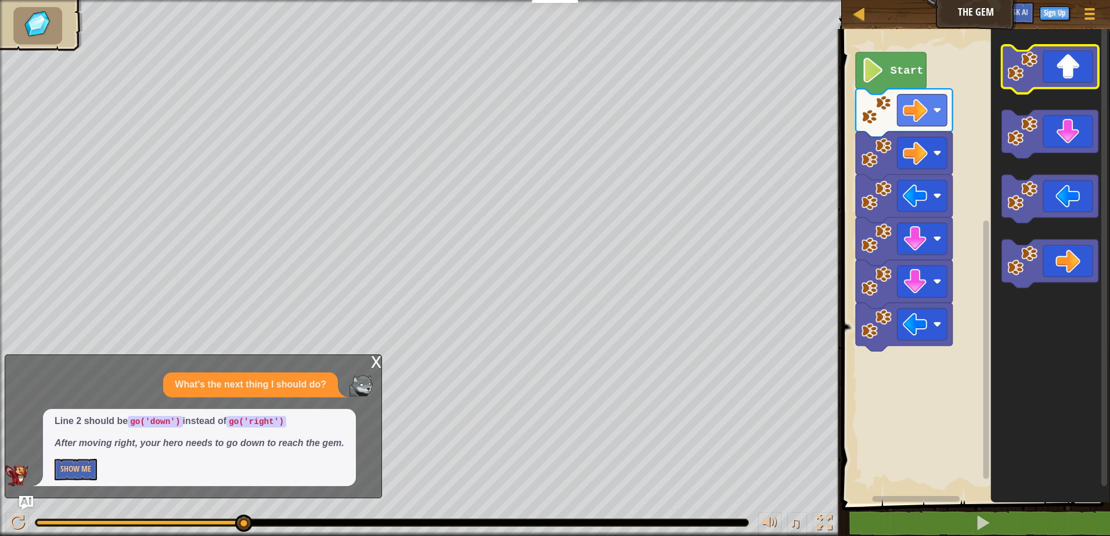
click at [1072, 79] on icon "Blockly Workspace" at bounding box center [1049, 69] width 97 height 48
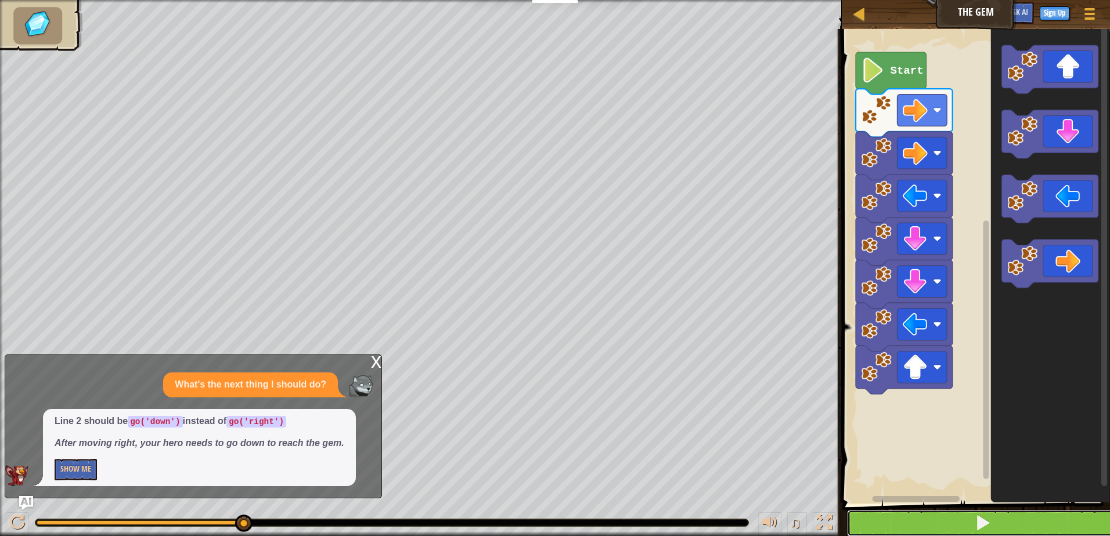
click at [974, 523] on span at bounding box center [982, 523] width 16 height 16
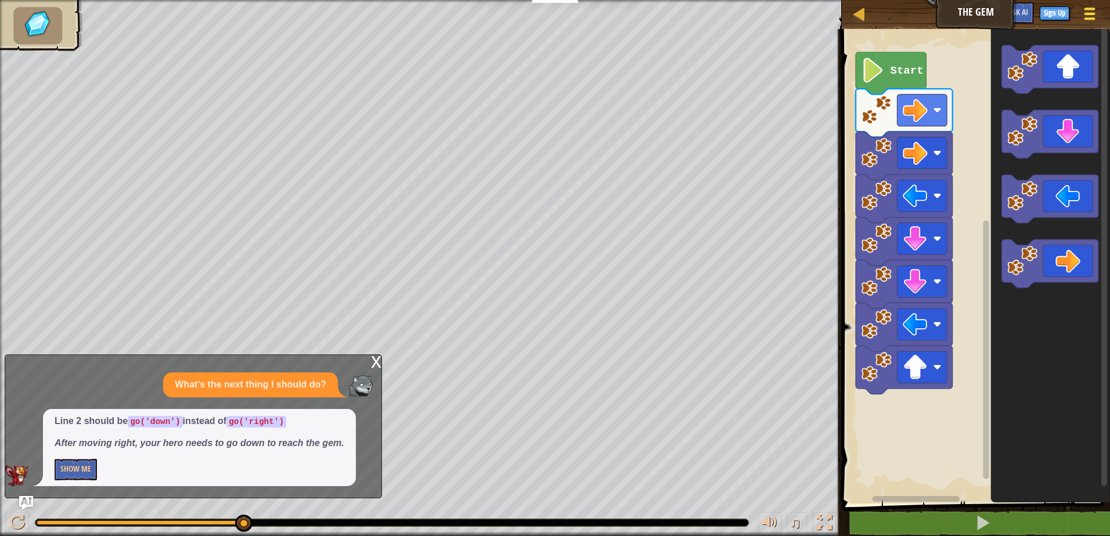
click at [1089, 10] on span at bounding box center [1089, 9] width 11 height 2
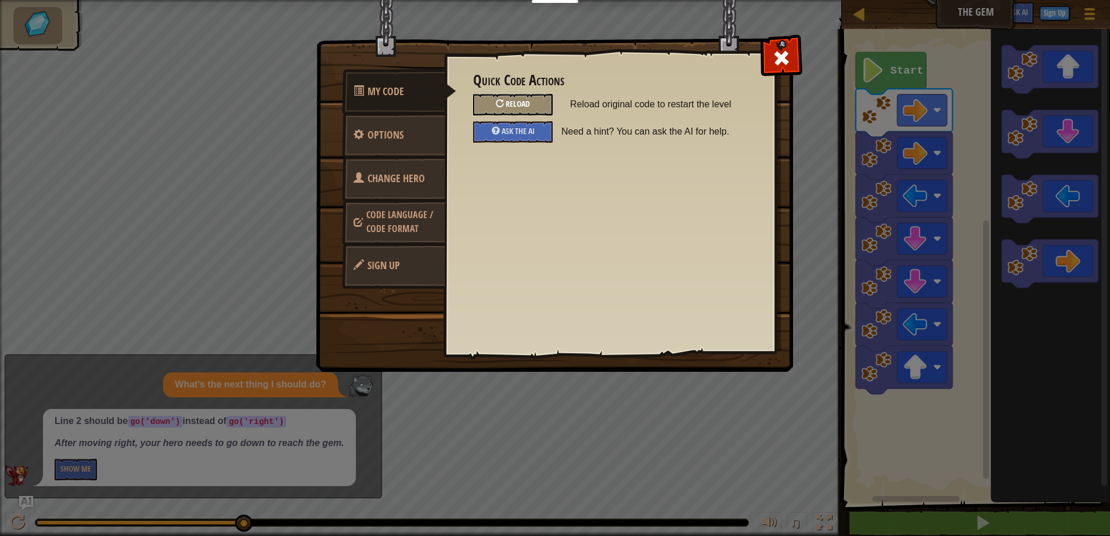
click at [544, 107] on div "Reload" at bounding box center [512, 104] width 79 height 21
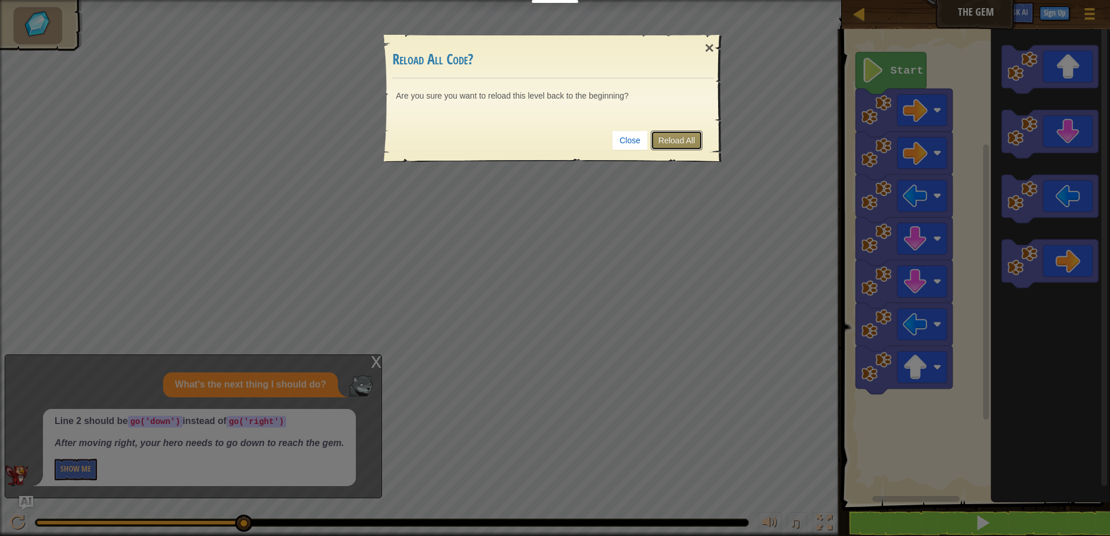
click at [680, 136] on link "Reload All" at bounding box center [676, 141] width 52 height 20
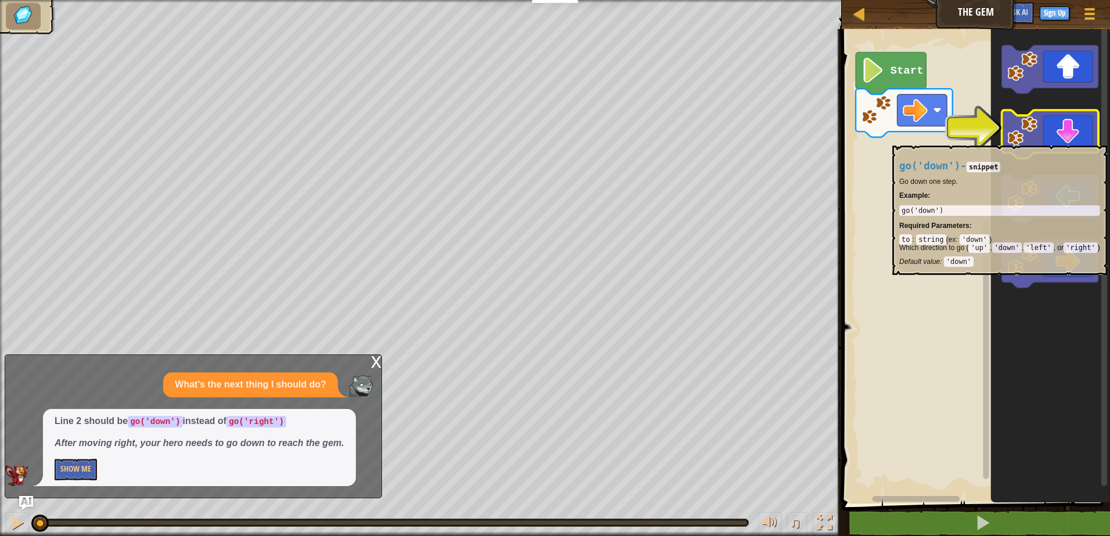
click at [1079, 140] on icon "Blockly Workspace" at bounding box center [1049, 134] width 97 height 48
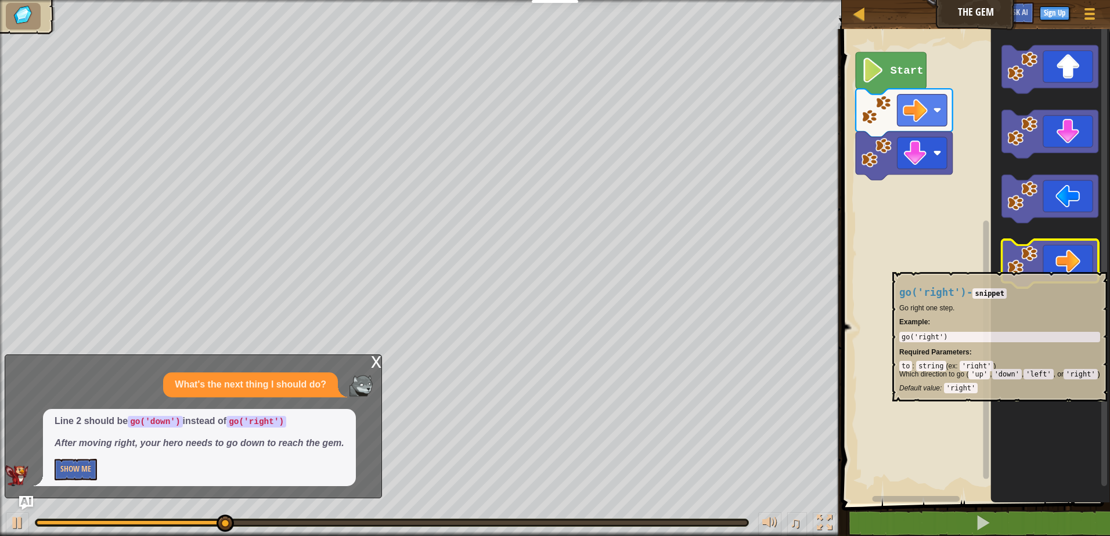
click at [1080, 266] on icon "Blockly Workspace" at bounding box center [1049, 264] width 97 height 48
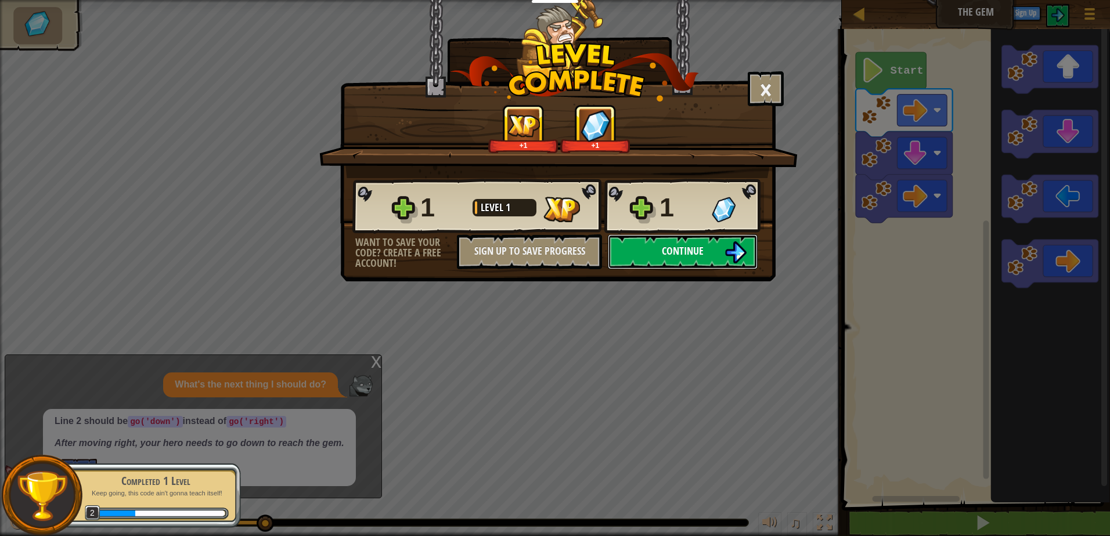
click at [683, 252] on span "Continue" at bounding box center [683, 251] width 42 height 15
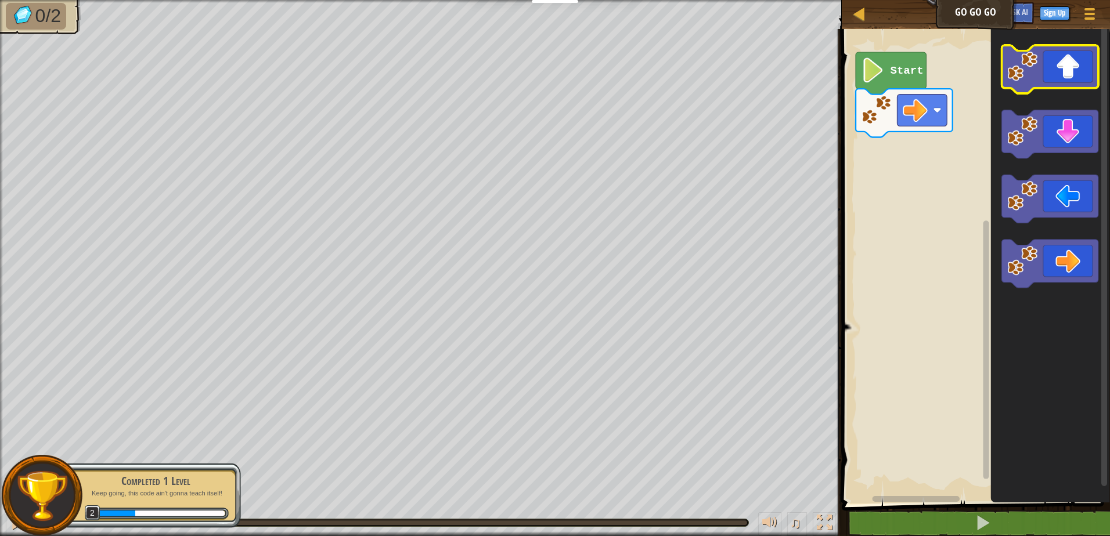
click at [1069, 86] on icon "Blockly Workspace" at bounding box center [1049, 69] width 97 height 48
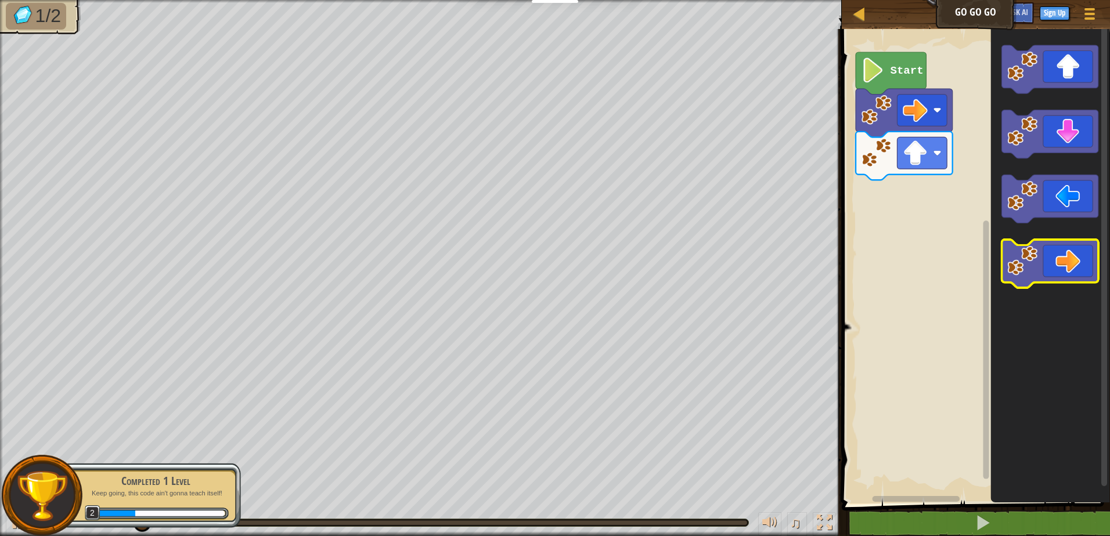
click at [1068, 274] on icon "Blockly Workspace" at bounding box center [1049, 264] width 97 height 48
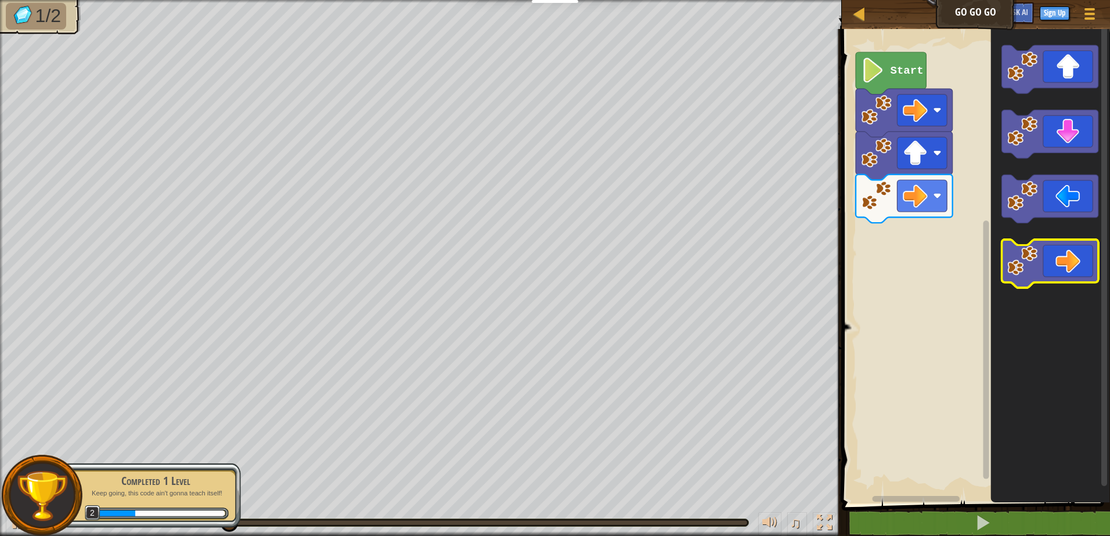
click at [1068, 265] on icon "Blockly Workspace" at bounding box center [1049, 264] width 97 height 48
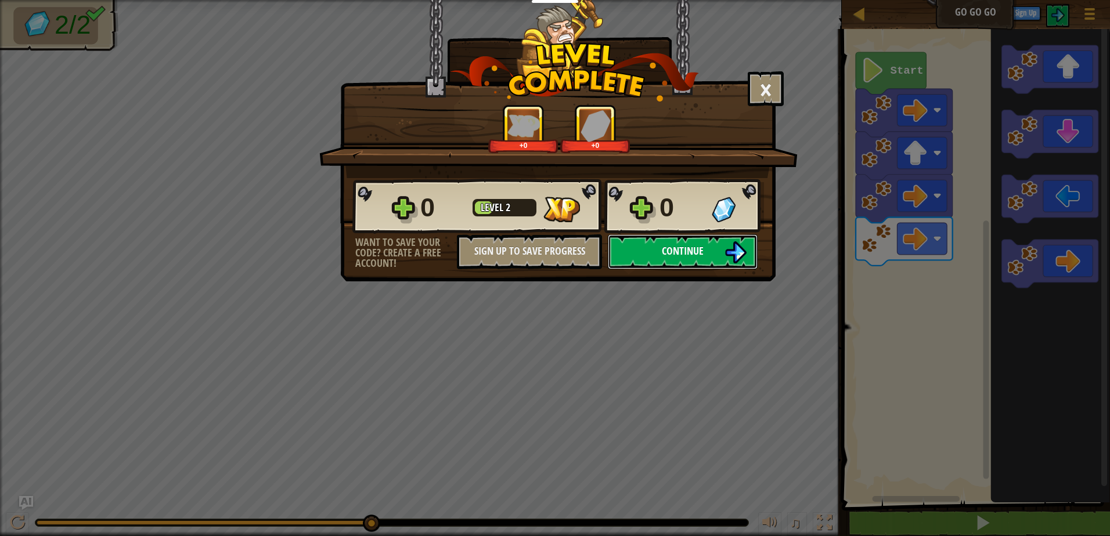
click at [688, 254] on span "Continue" at bounding box center [683, 251] width 42 height 15
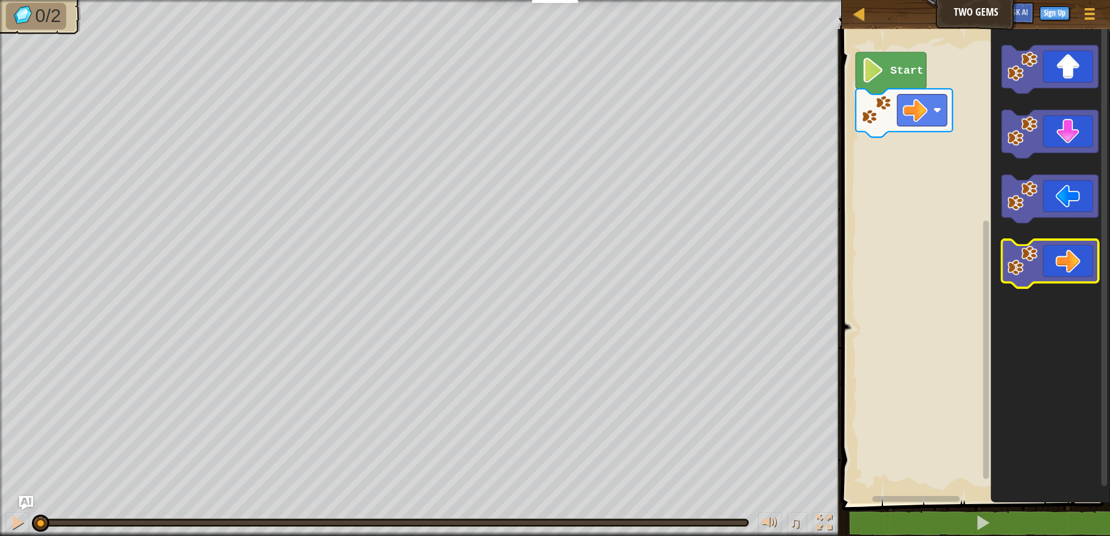
click at [1078, 273] on icon "Blockly Workspace" at bounding box center [1049, 264] width 97 height 48
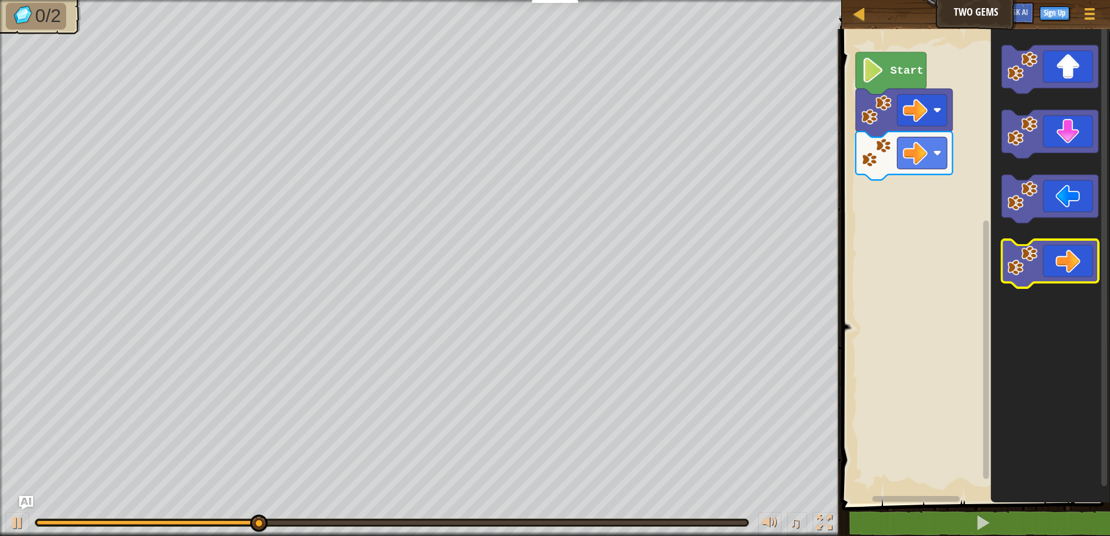
click at [1078, 270] on icon "Blockly Workspace" at bounding box center [1049, 264] width 97 height 48
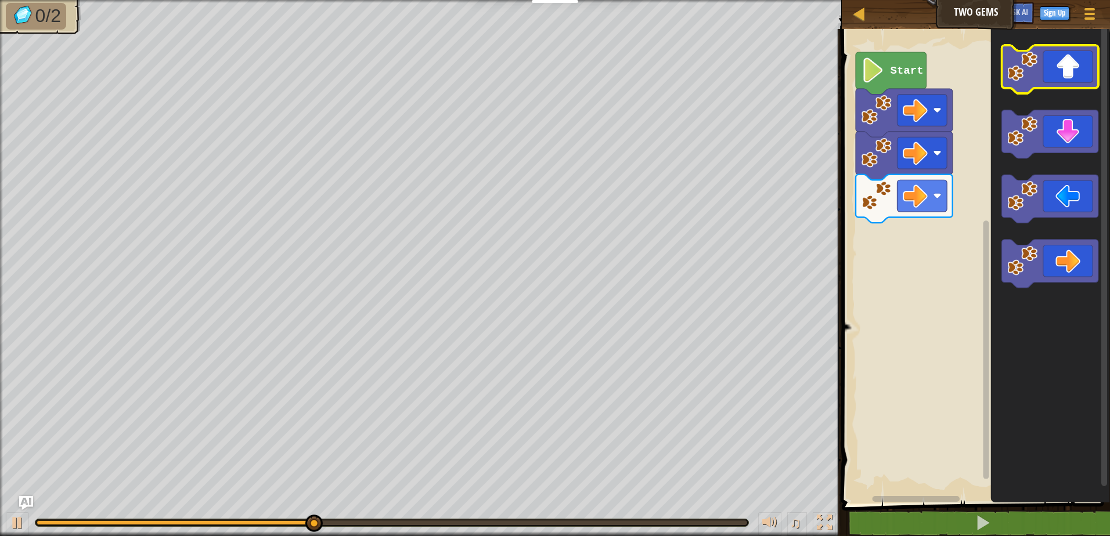
click at [1069, 70] on icon "Blockly Workspace" at bounding box center [1049, 69] width 97 height 48
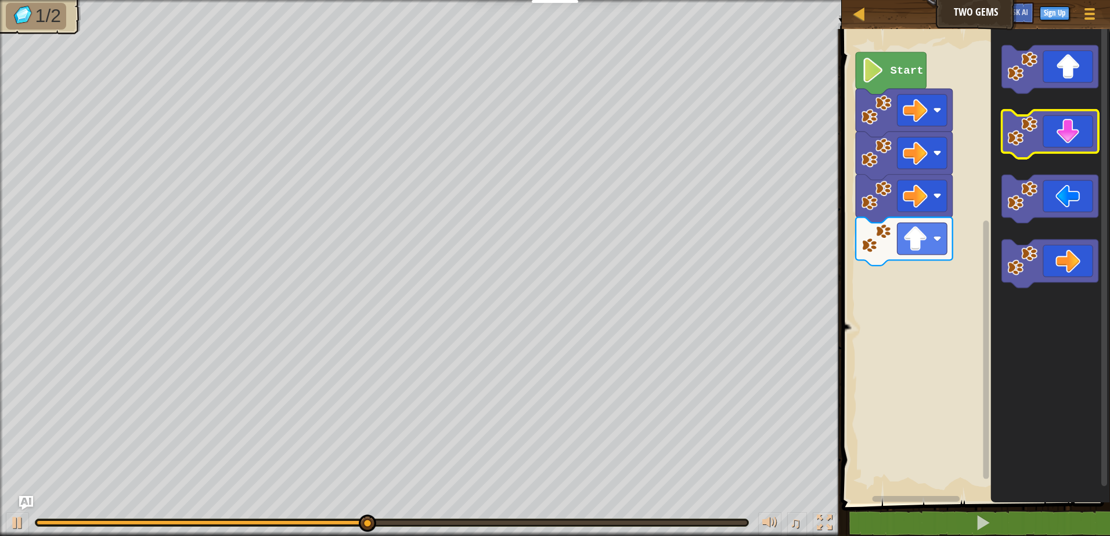
click at [1066, 140] on icon "Blockly Workspace" at bounding box center [1049, 134] width 97 height 48
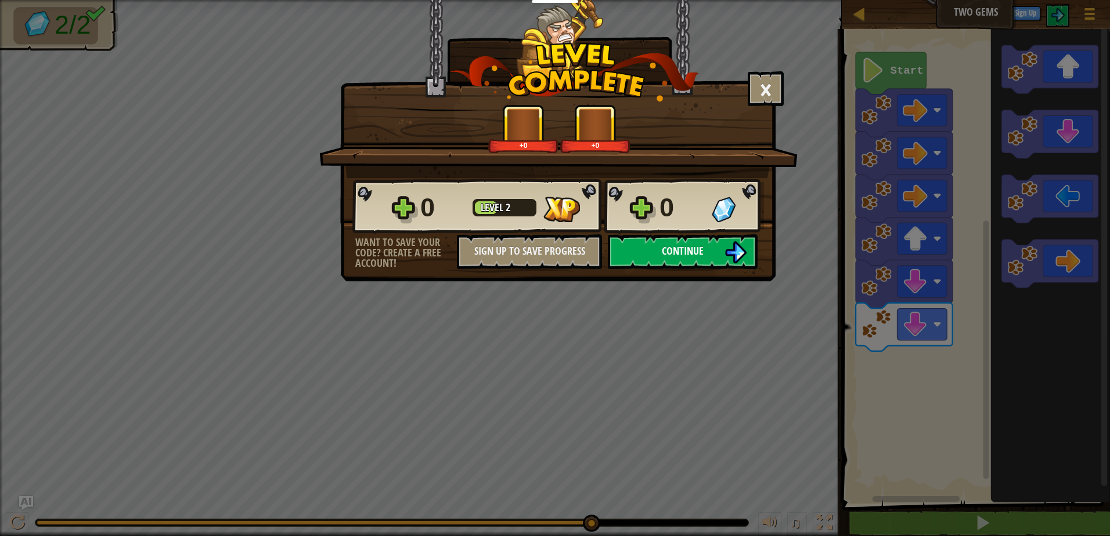
click at [688, 258] on button "Continue" at bounding box center [683, 251] width 150 height 35
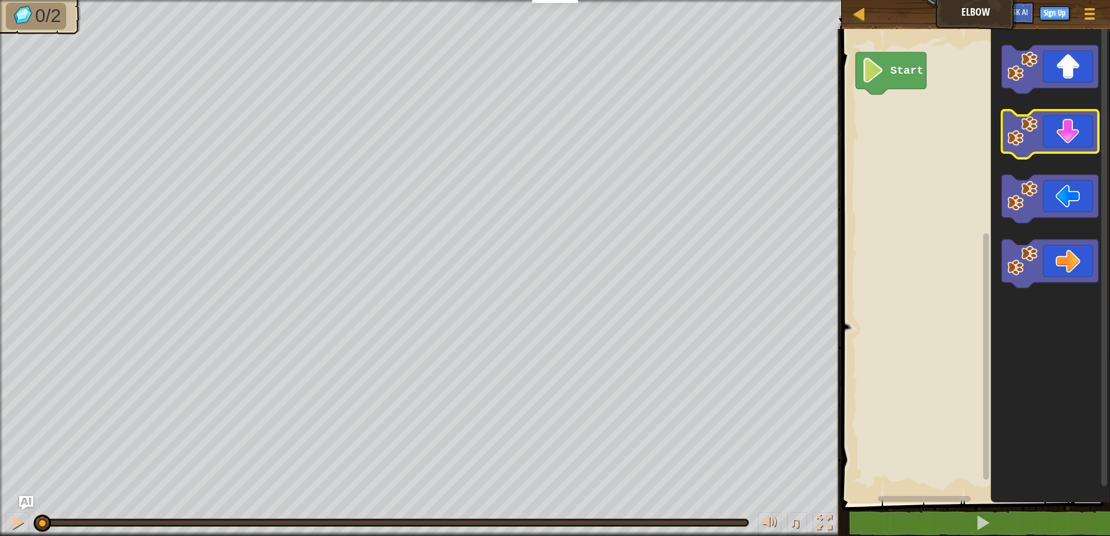
click at [1068, 140] on icon "Blockly Workspace" at bounding box center [1049, 134] width 97 height 48
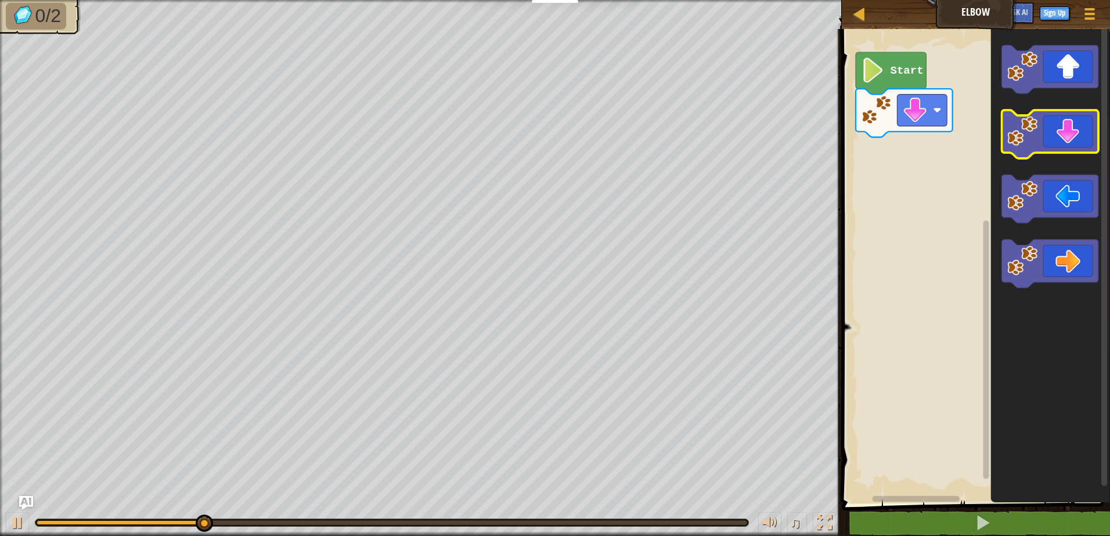
click at [1068, 140] on icon "Blockly Workspace" at bounding box center [1049, 134] width 97 height 48
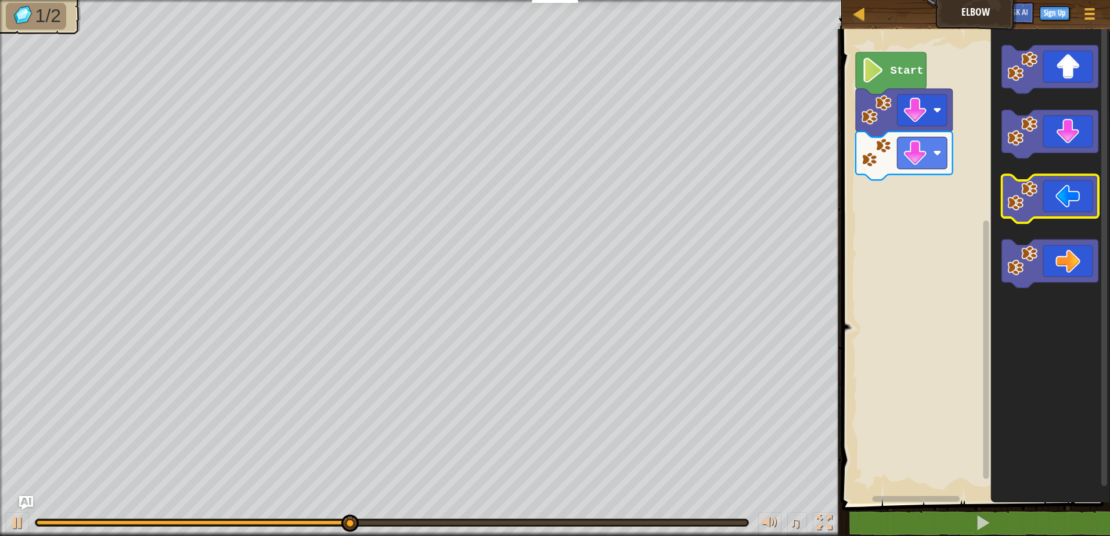
click at [1073, 201] on icon "Blockly Workspace" at bounding box center [1049, 199] width 97 height 48
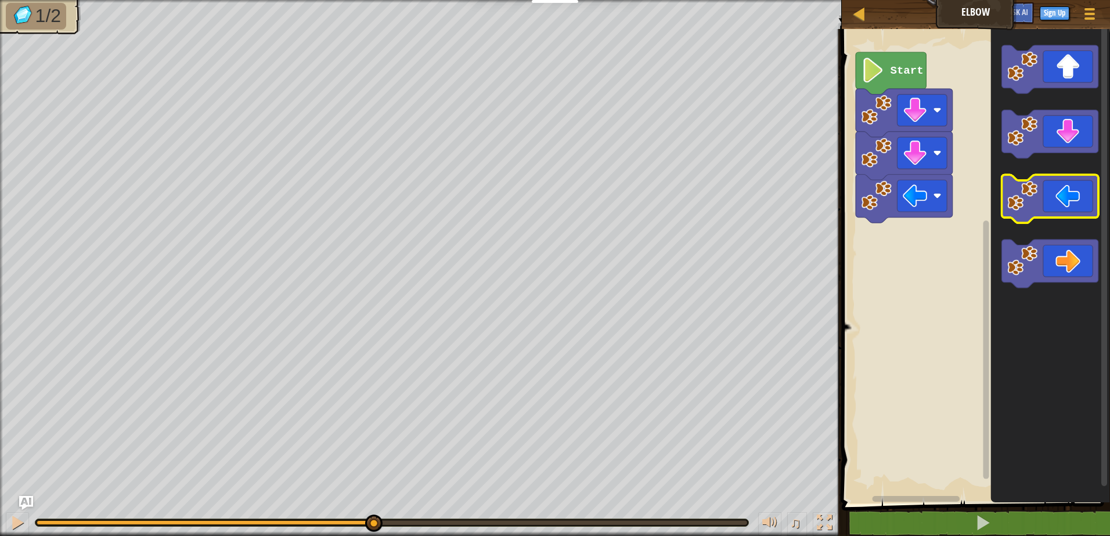
click at [1073, 201] on icon "Blockly Workspace" at bounding box center [1049, 199] width 97 height 48
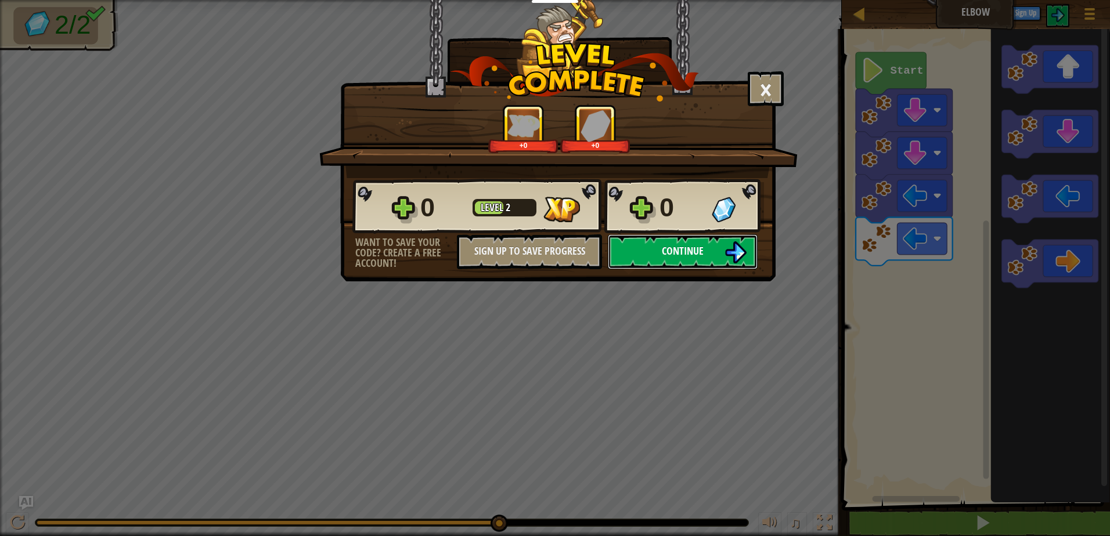
click at [692, 249] on span "Continue" at bounding box center [683, 251] width 42 height 15
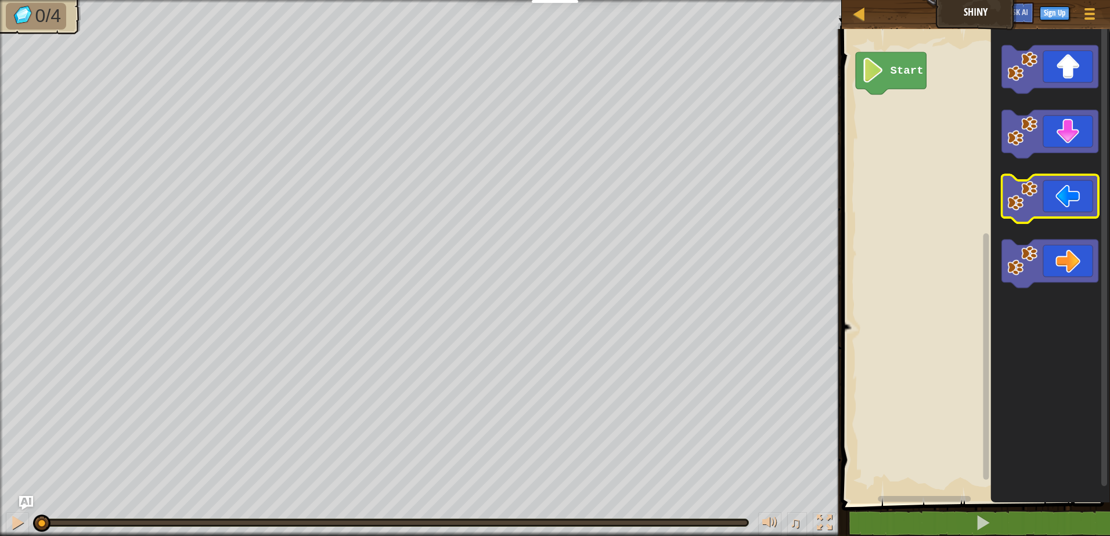
click at [1063, 209] on icon "Blockly Workspace" at bounding box center [1049, 199] width 97 height 48
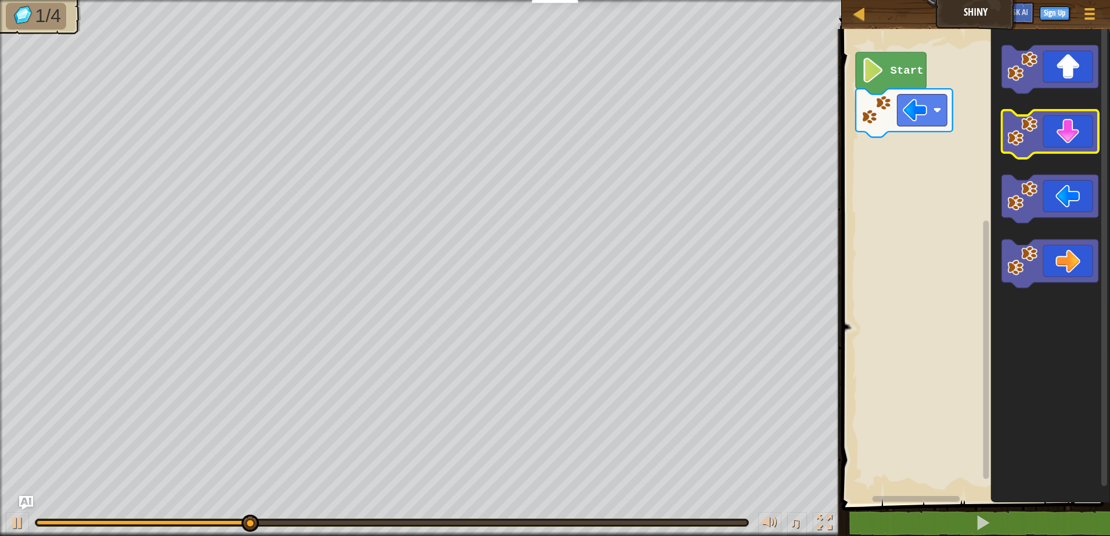
click at [1075, 150] on icon "Blockly Workspace" at bounding box center [1049, 134] width 97 height 48
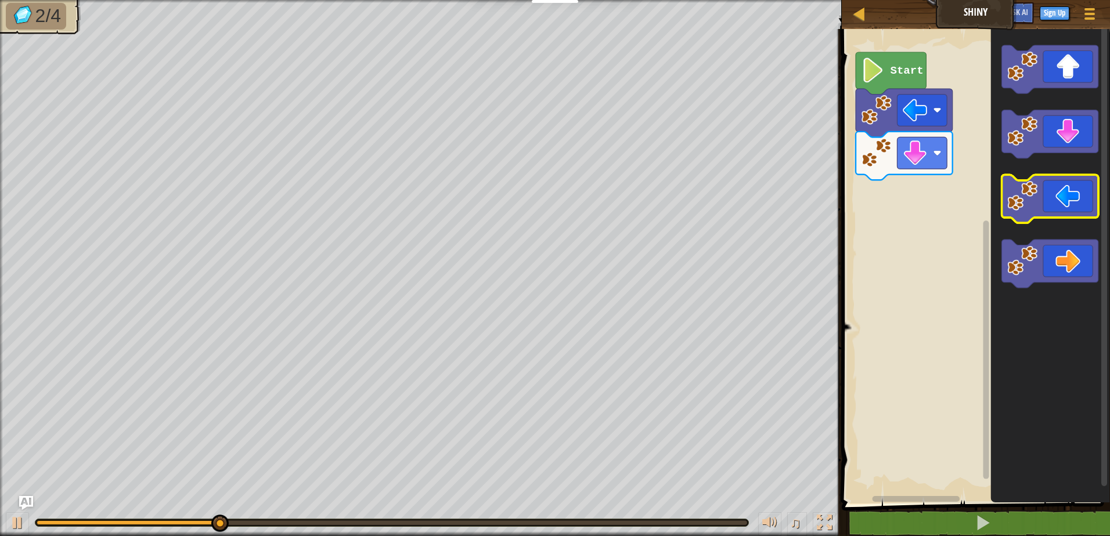
click at [1061, 207] on icon "Blockly Workspace" at bounding box center [1049, 199] width 97 height 48
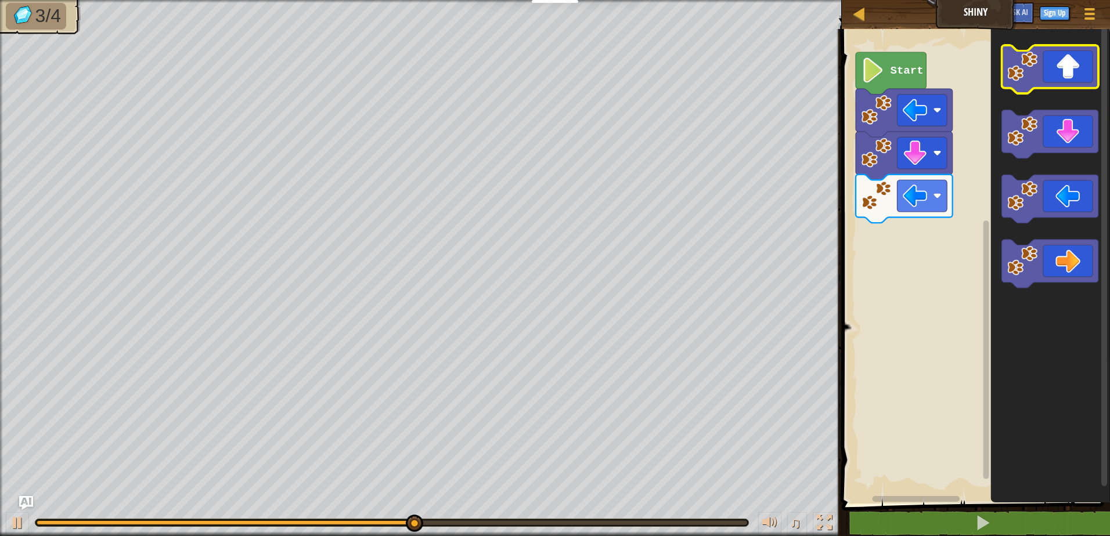
click at [1066, 63] on icon "Blockly Workspace" at bounding box center [1049, 69] width 97 height 48
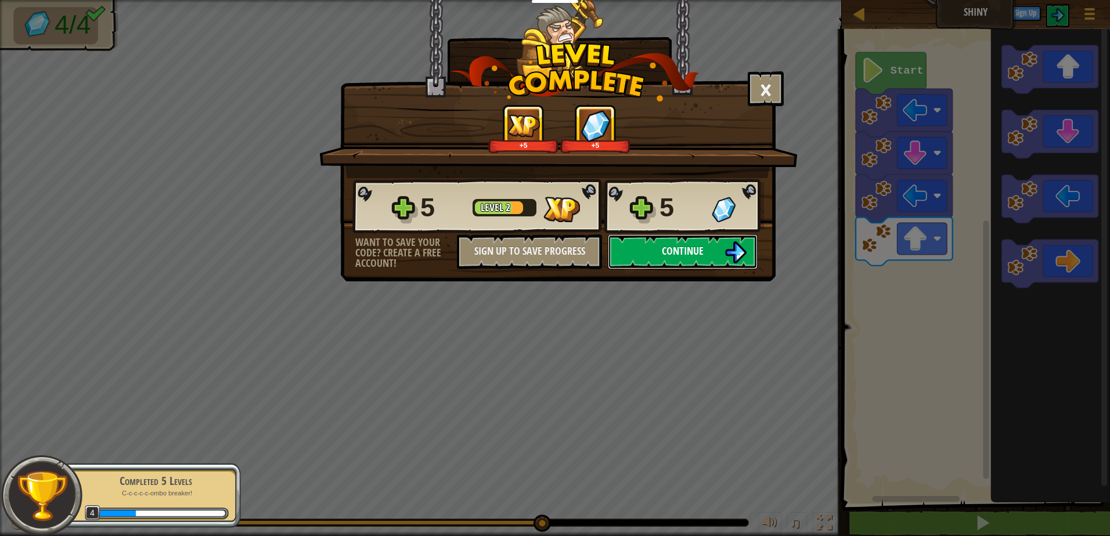
click at [683, 258] on button "Continue" at bounding box center [683, 251] width 150 height 35
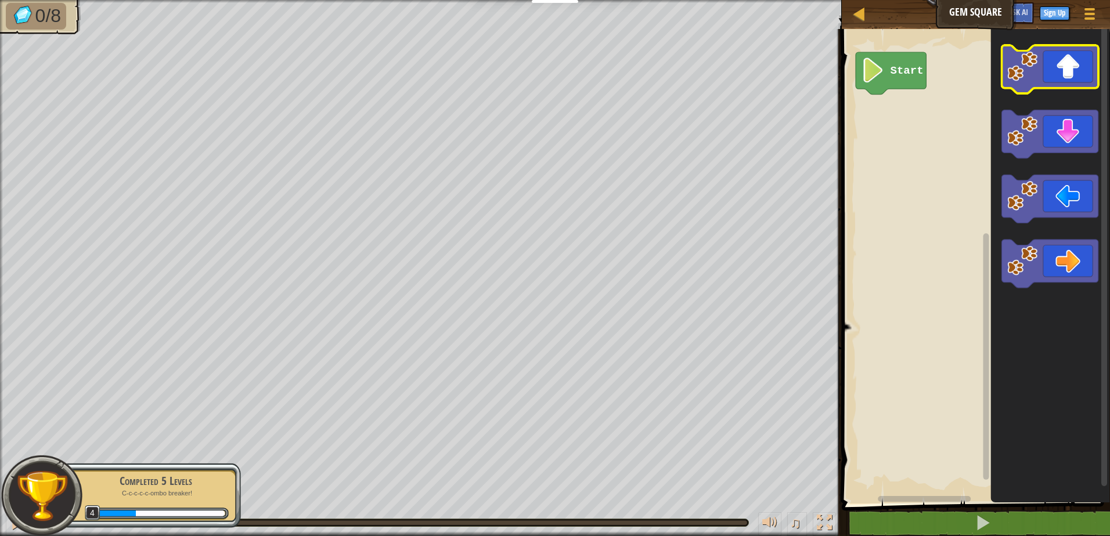
click at [1073, 74] on icon "Blockly Workspace" at bounding box center [1049, 69] width 97 height 48
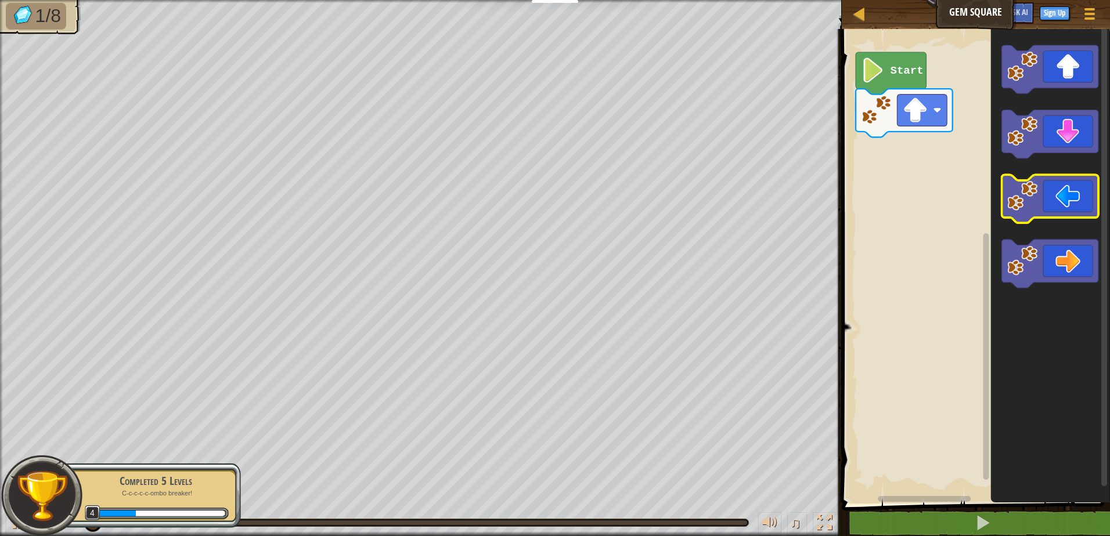
click at [1065, 193] on icon "Blockly Workspace" at bounding box center [1049, 199] width 97 height 48
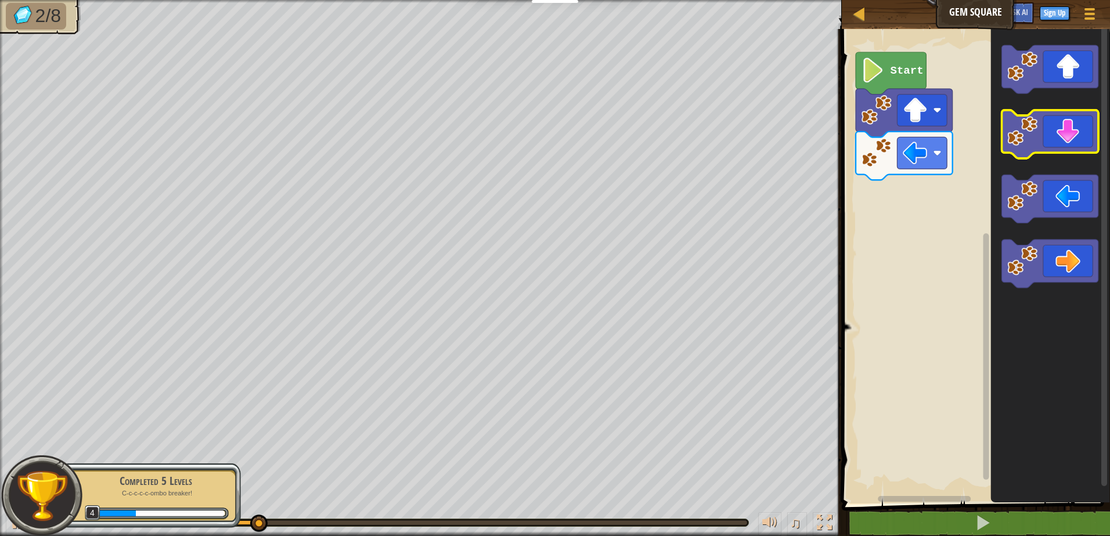
click at [1074, 142] on icon "Blockly Workspace" at bounding box center [1049, 134] width 97 height 48
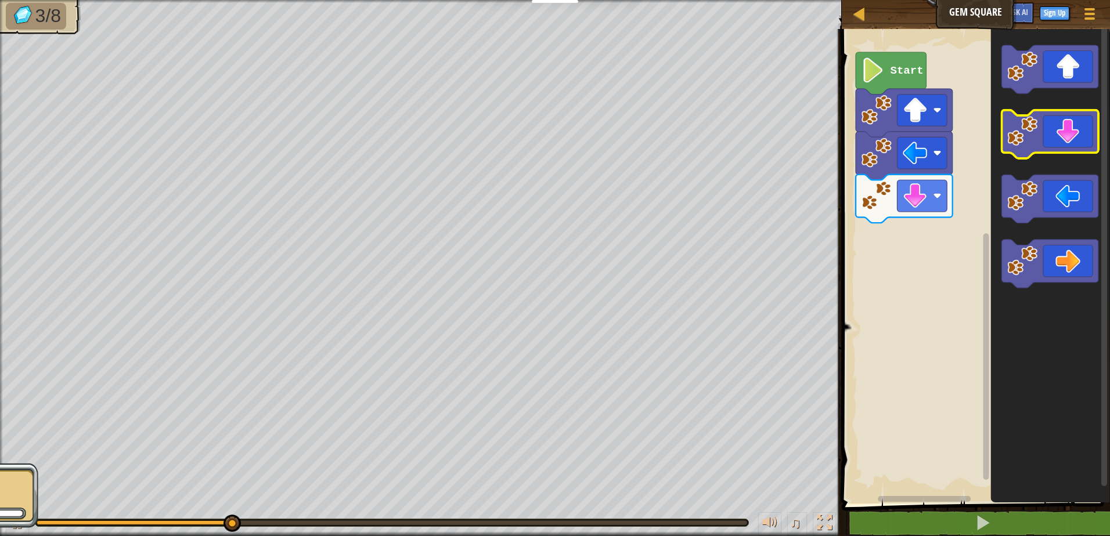
click at [1074, 142] on icon "Blockly Workspace" at bounding box center [1049, 134] width 97 height 48
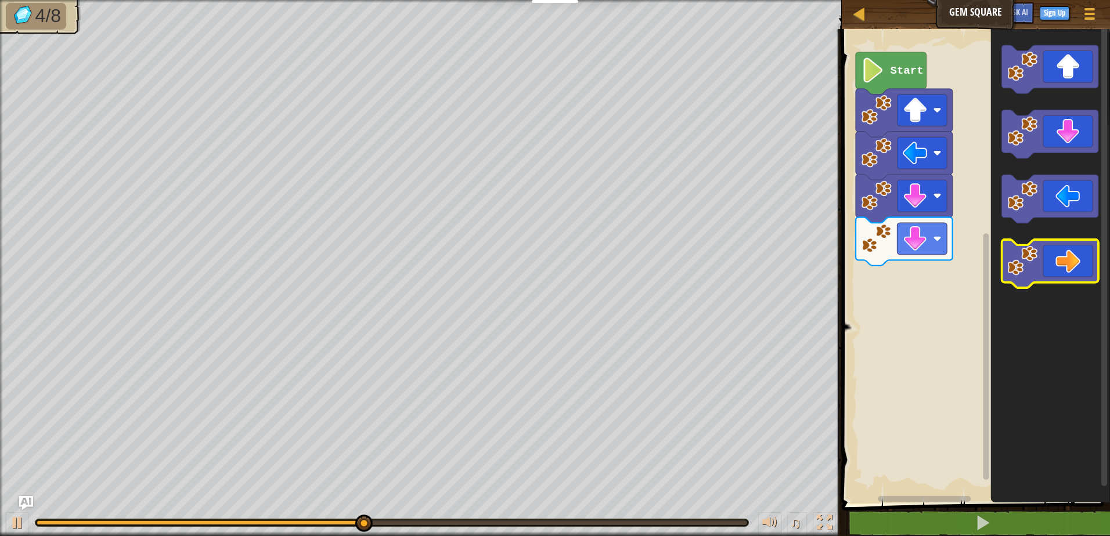
click at [1070, 274] on icon "Blockly Workspace" at bounding box center [1049, 264] width 97 height 48
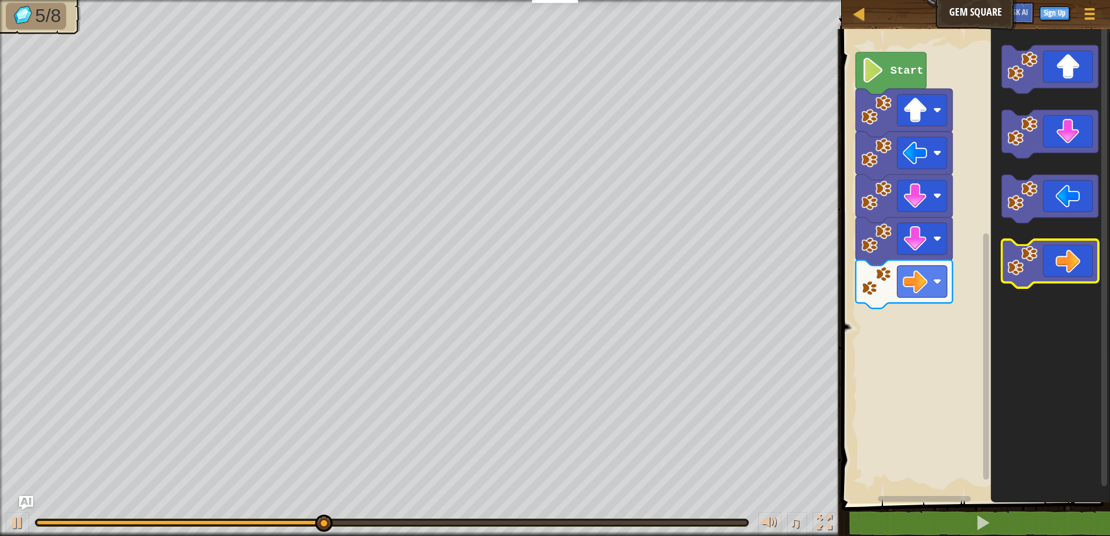
click at [1070, 274] on icon "Blockly Workspace" at bounding box center [1049, 264] width 97 height 48
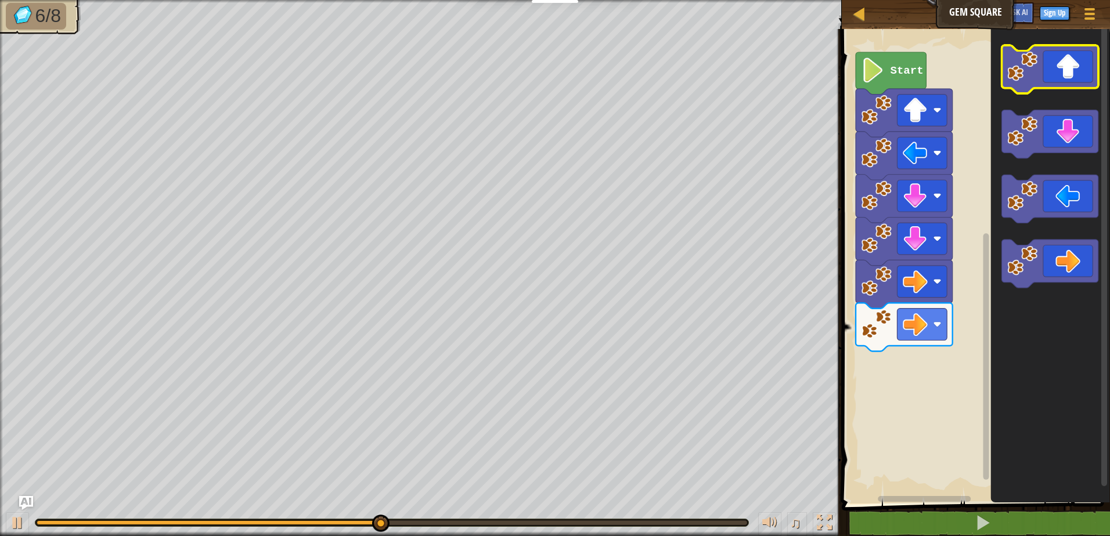
click at [1071, 77] on icon "Blockly Workspace" at bounding box center [1049, 69] width 97 height 48
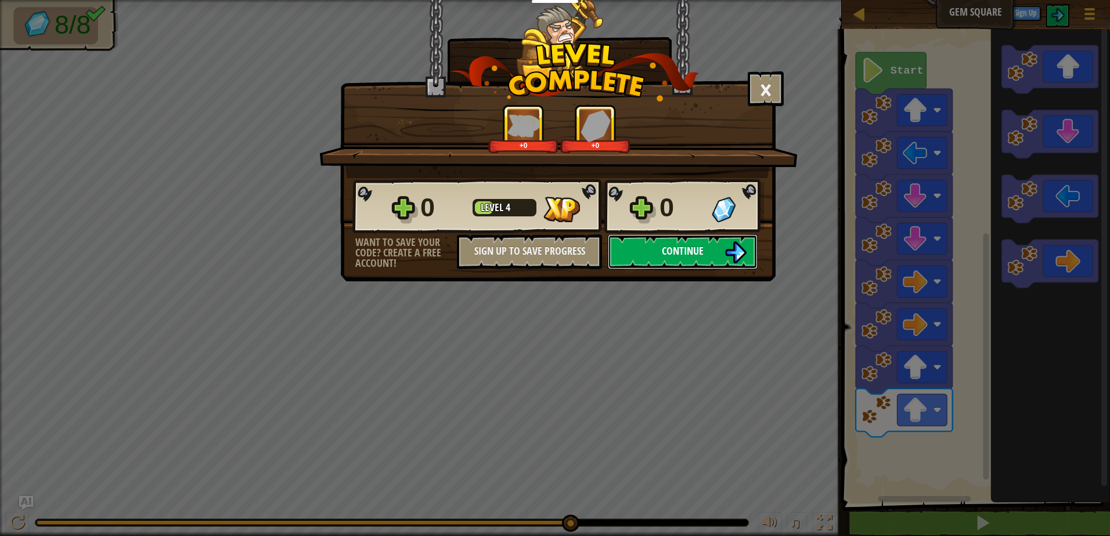
click at [721, 256] on button "Continue" at bounding box center [683, 251] width 150 height 35
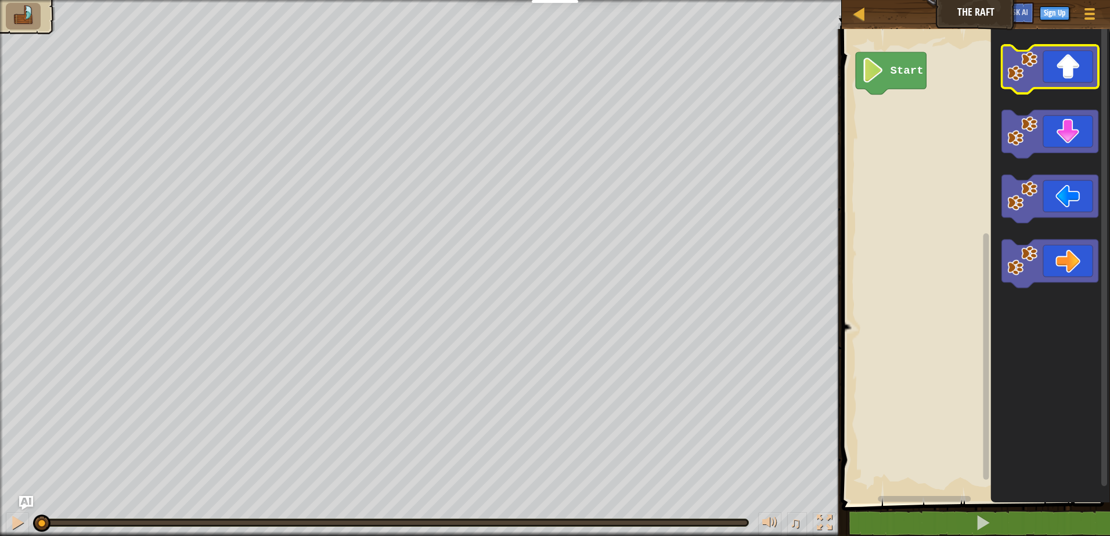
click at [1081, 86] on icon "Blockly Workspace" at bounding box center [1049, 69] width 97 height 48
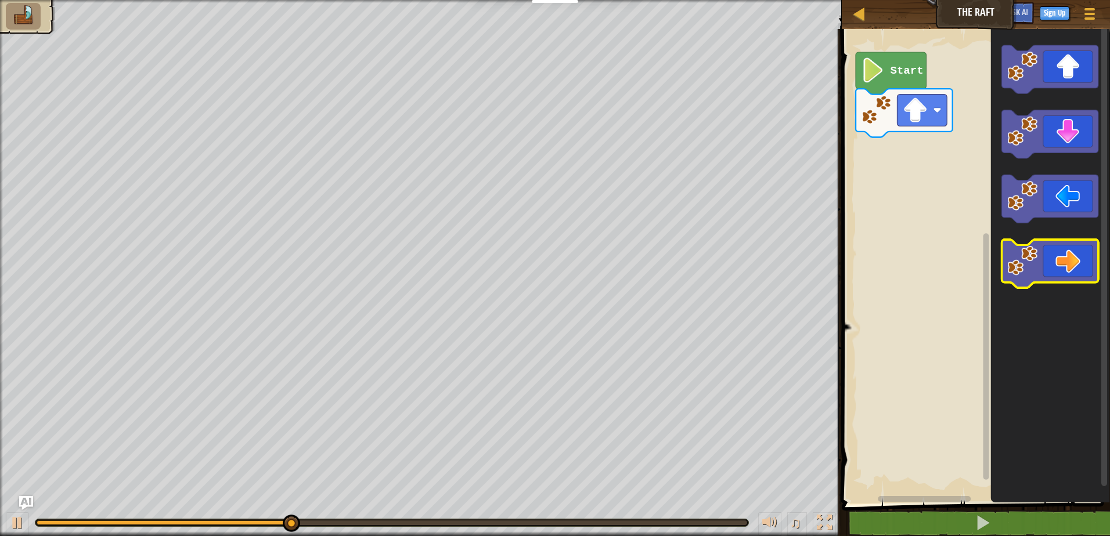
click at [1067, 273] on icon "Blockly Workspace" at bounding box center [1049, 264] width 97 height 48
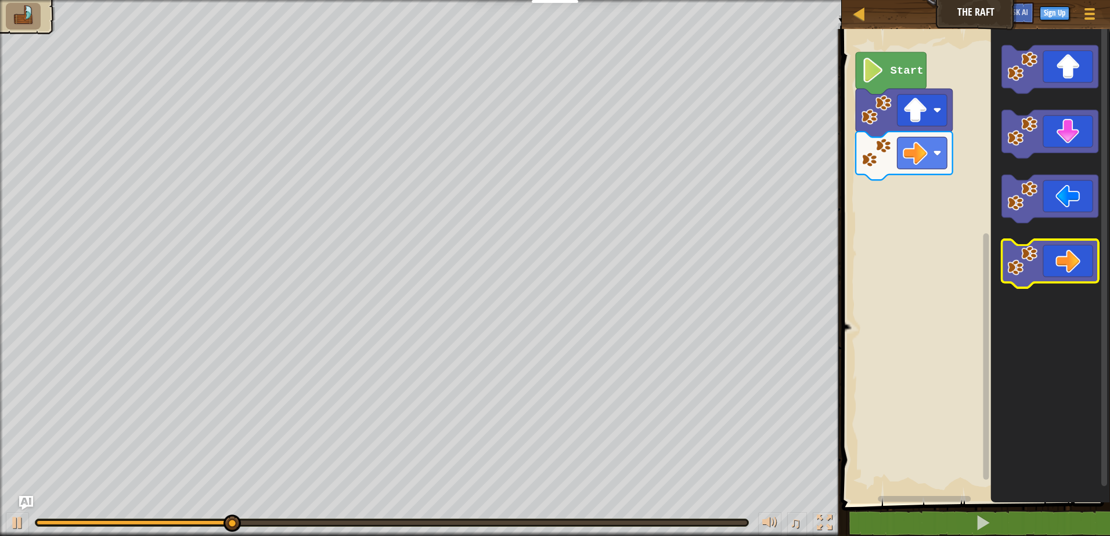
click at [1067, 273] on icon "Blockly Workspace" at bounding box center [1049, 264] width 97 height 48
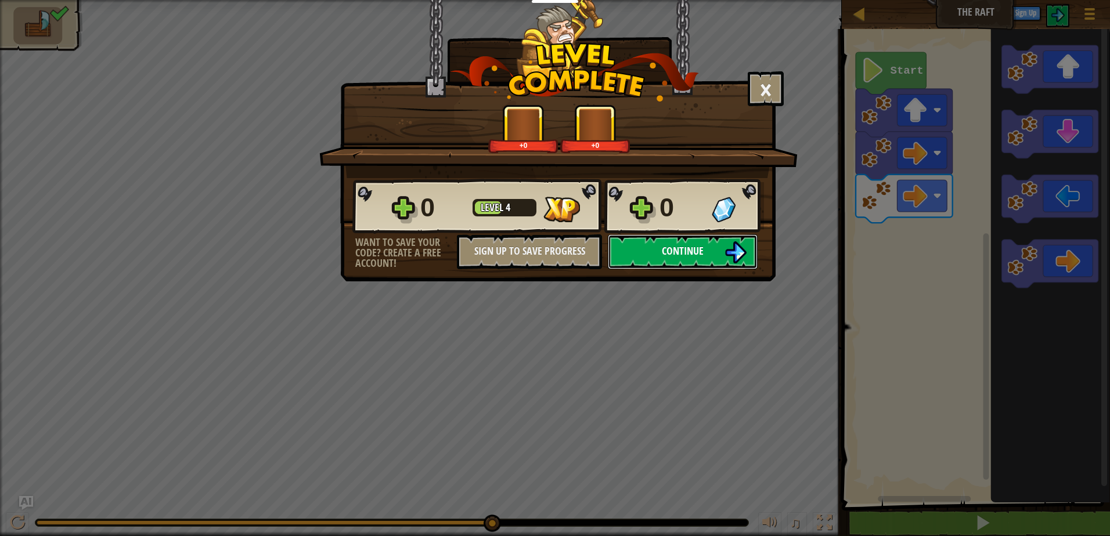
click at [713, 258] on button "Continue" at bounding box center [683, 251] width 150 height 35
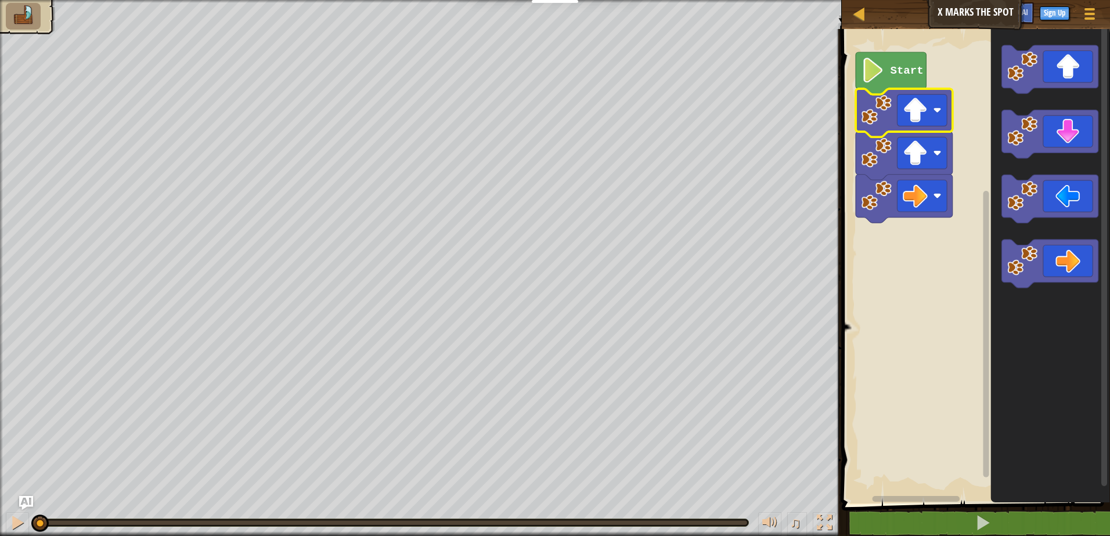
click at [913, 314] on rect "Blockly Workspace" at bounding box center [974, 263] width 272 height 480
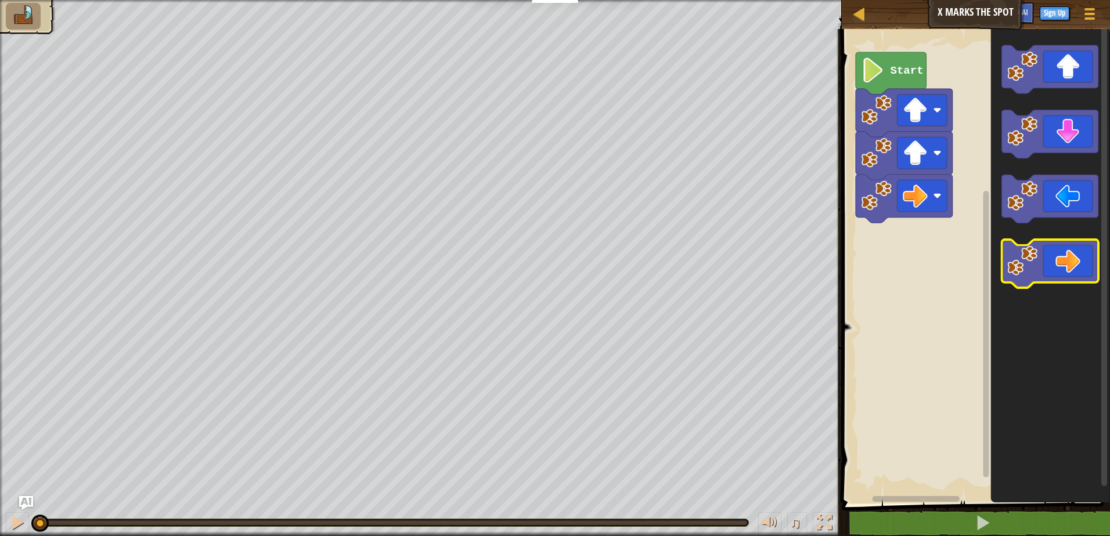
click at [1083, 270] on icon "Blockly Workspace" at bounding box center [1049, 264] width 97 height 48
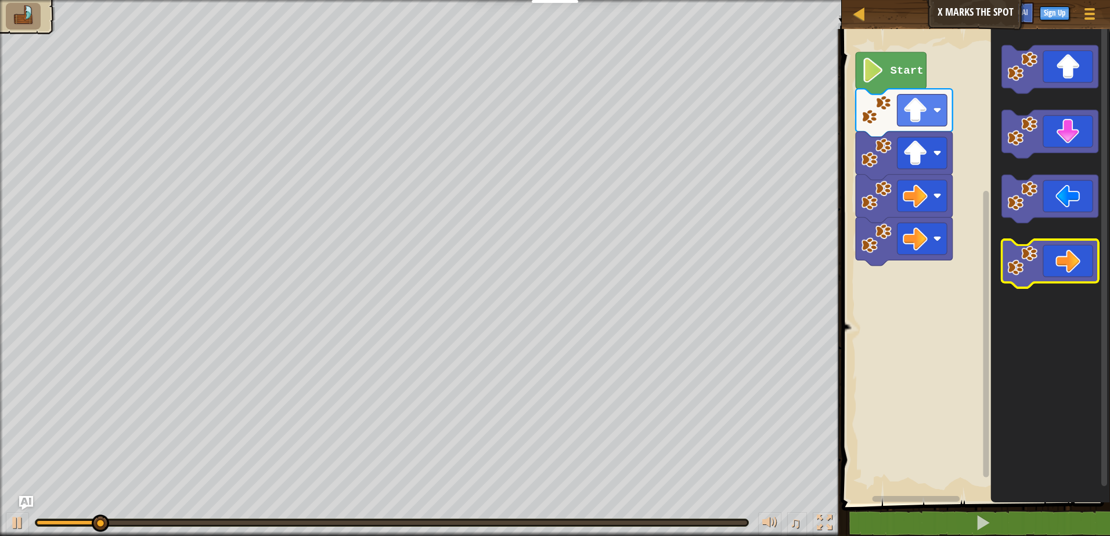
click at [1083, 270] on icon "Blockly Workspace" at bounding box center [1049, 264] width 97 height 48
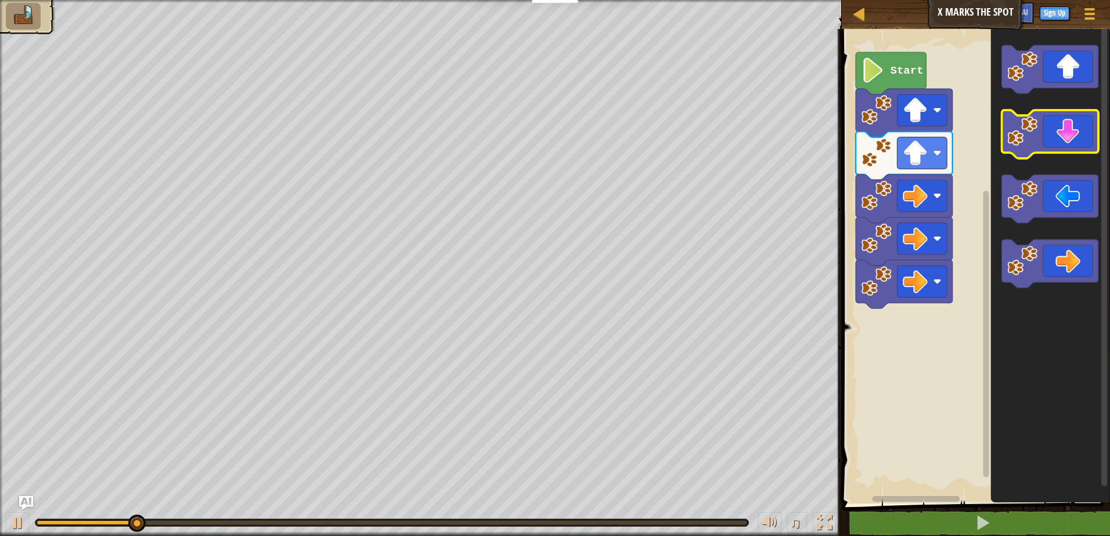
click at [1074, 139] on icon "Blockly Workspace" at bounding box center [1049, 134] width 97 height 48
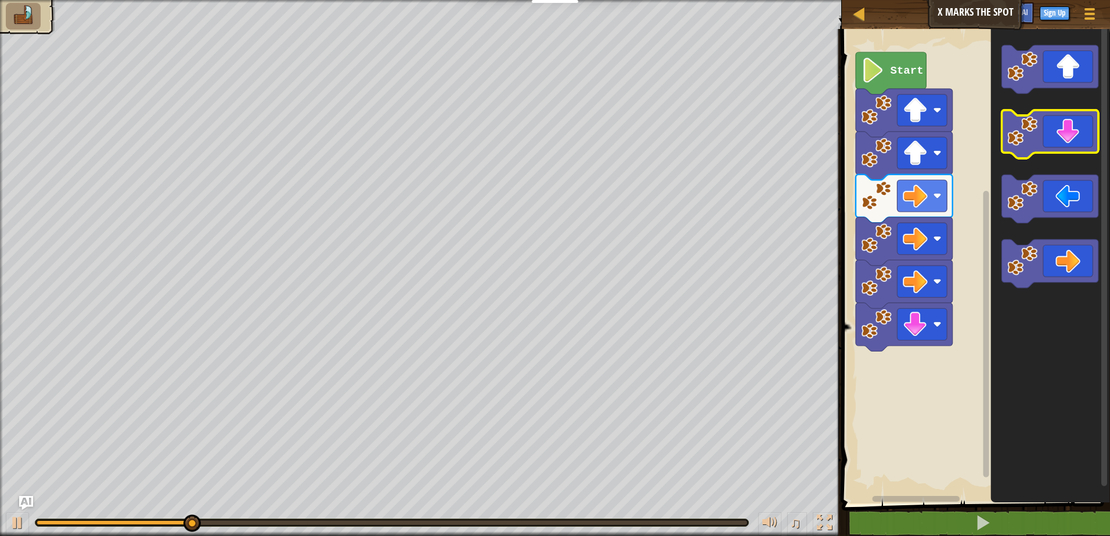
click at [1074, 139] on icon "Blockly Workspace" at bounding box center [1049, 134] width 97 height 48
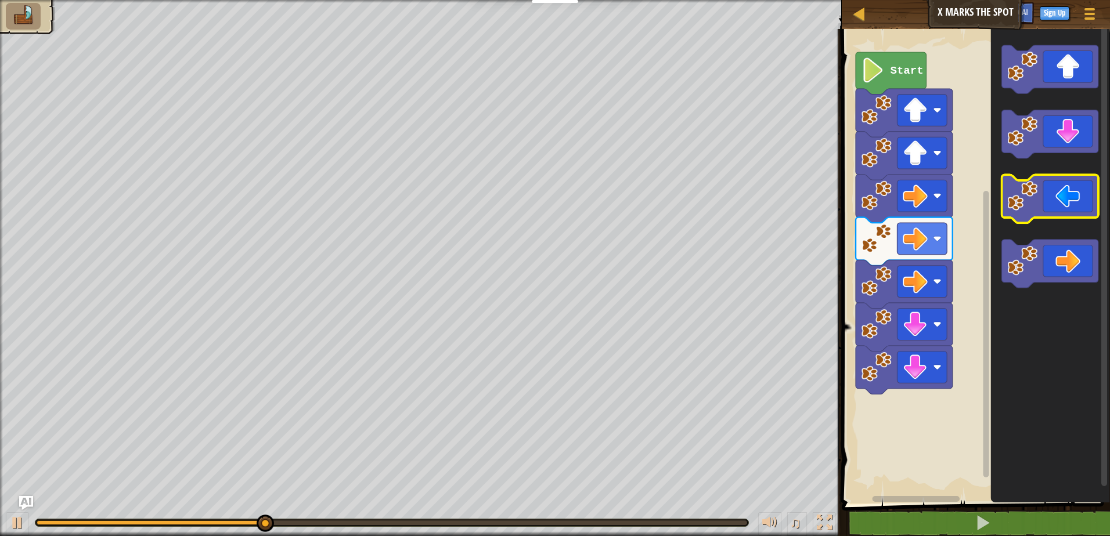
click at [1064, 201] on icon "Blockly Workspace" at bounding box center [1049, 199] width 97 height 48
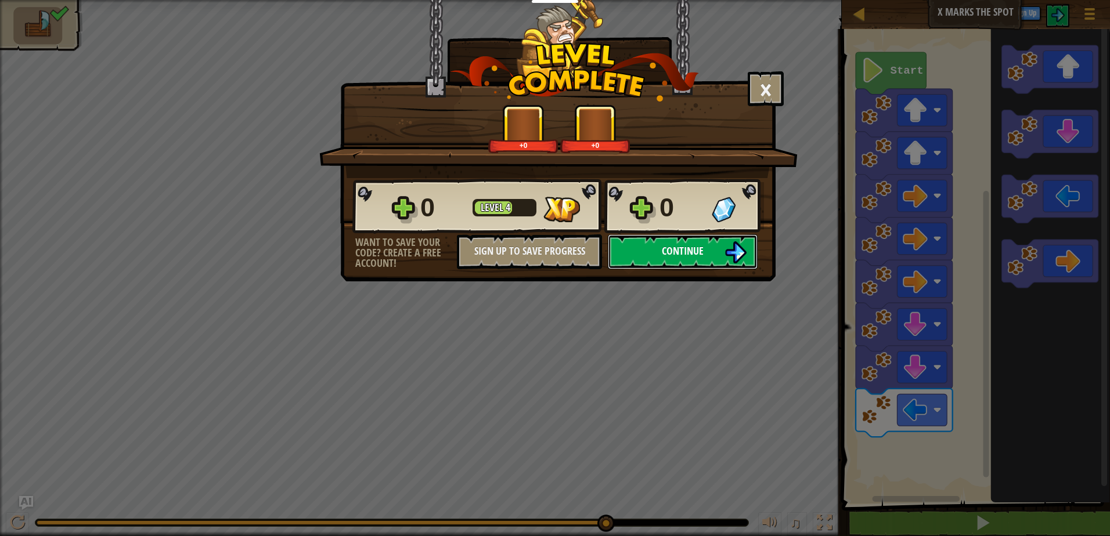
click at [695, 252] on span "Continue" at bounding box center [683, 251] width 42 height 15
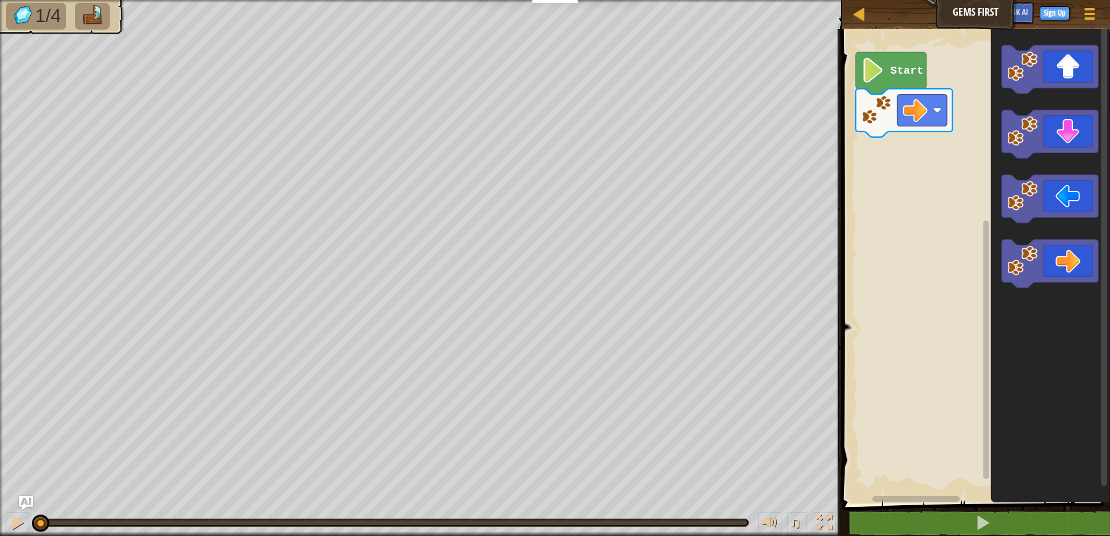
click at [948, 366] on rect "Blockly Workspace" at bounding box center [974, 263] width 272 height 480
click at [1071, 268] on icon "Blockly Workspace" at bounding box center [1049, 264] width 97 height 48
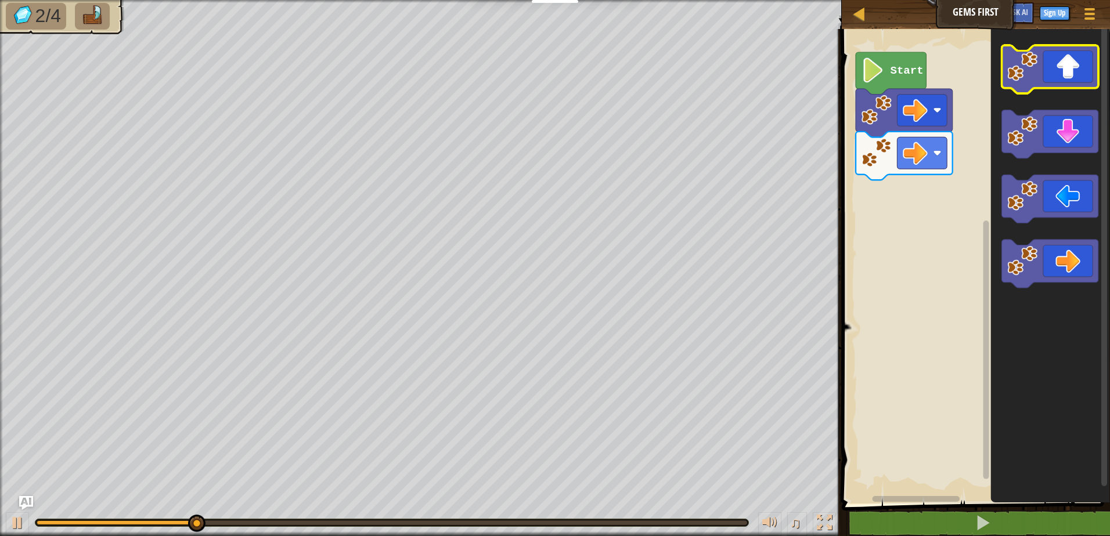
click at [1067, 73] on icon "Blockly Workspace" at bounding box center [1049, 69] width 97 height 48
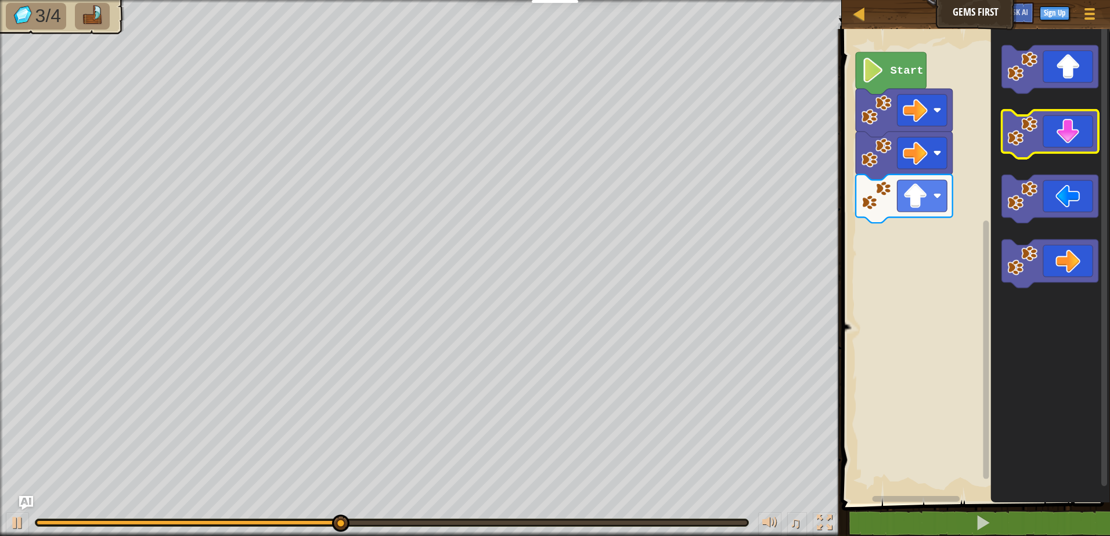
click at [1072, 141] on icon "Blockly Workspace" at bounding box center [1049, 134] width 97 height 48
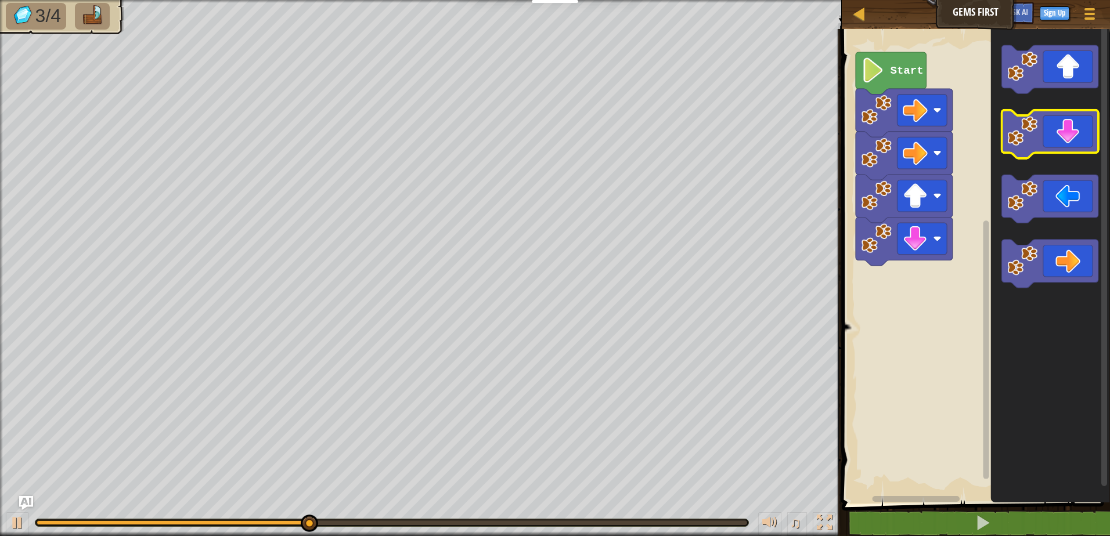
click at [1072, 141] on icon "Blockly Workspace" at bounding box center [1049, 134] width 97 height 48
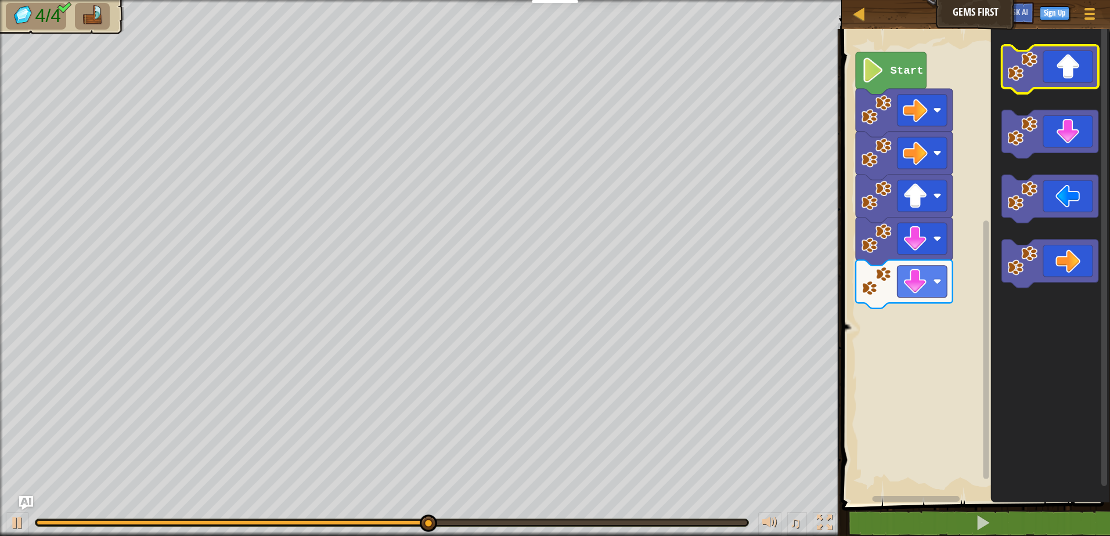
click at [1063, 73] on icon "Blockly Workspace" at bounding box center [1049, 69] width 97 height 48
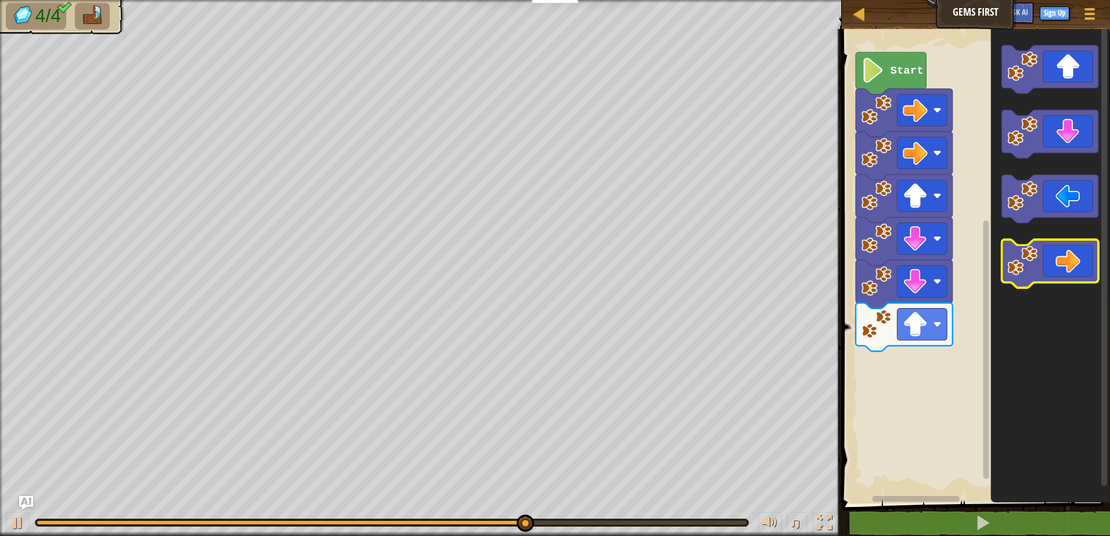
click at [1069, 270] on icon "Blockly Workspace" at bounding box center [1049, 264] width 97 height 48
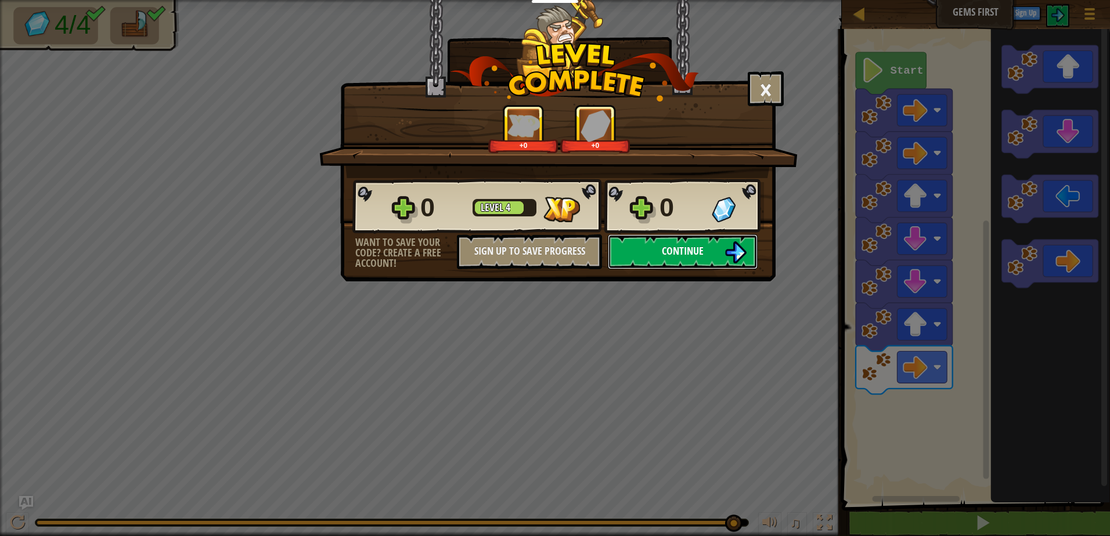
click at [700, 244] on span "Continue" at bounding box center [683, 251] width 42 height 15
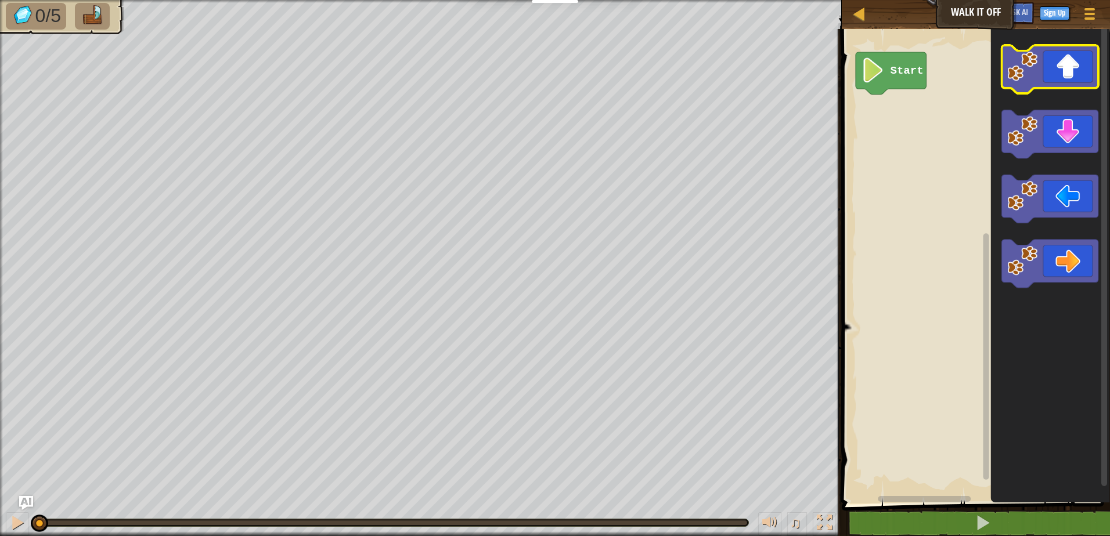
click at [1074, 65] on icon "Blockly Workspace" at bounding box center [1049, 69] width 97 height 48
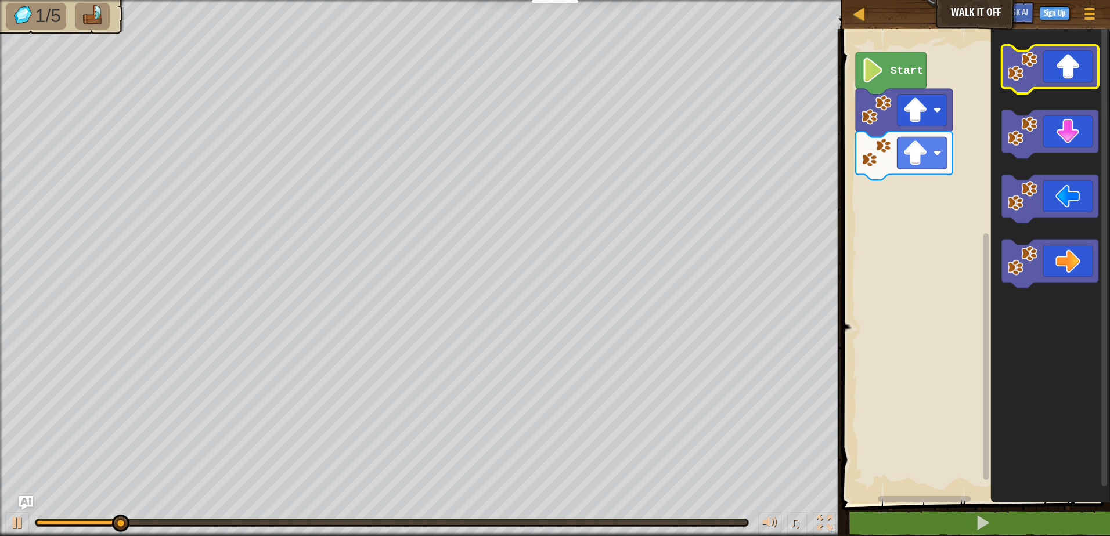
click at [1074, 65] on icon "Blockly Workspace" at bounding box center [1049, 69] width 97 height 48
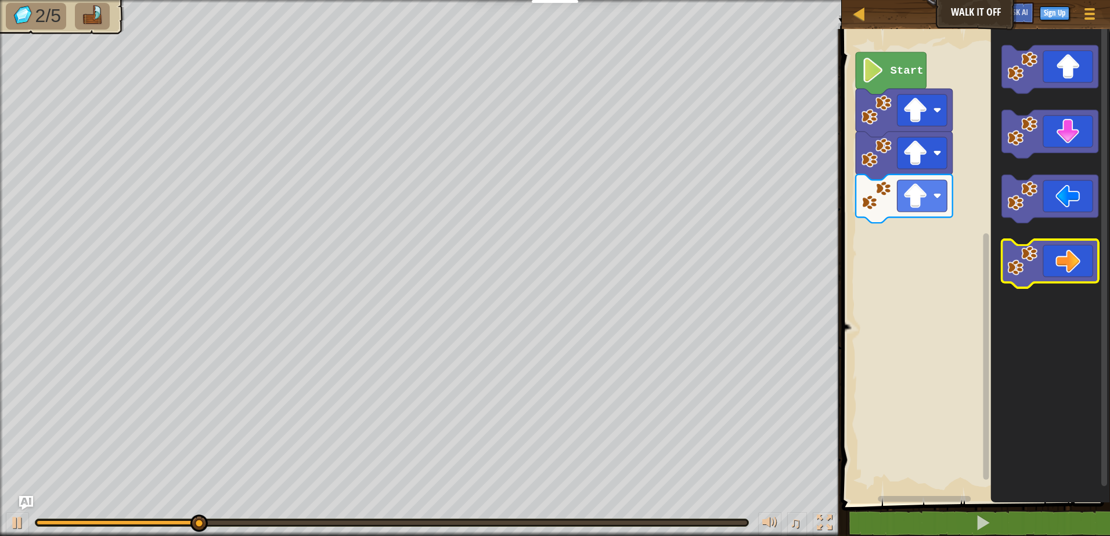
click at [1065, 262] on icon "Blockly Workspace" at bounding box center [1049, 264] width 97 height 48
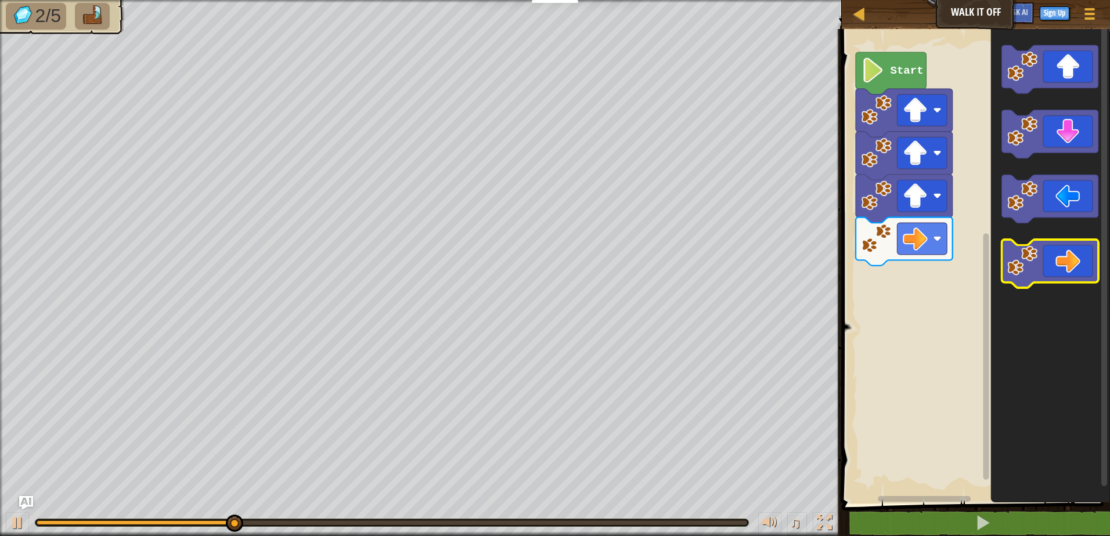
click at [1065, 262] on icon "Blockly Workspace" at bounding box center [1049, 264] width 97 height 48
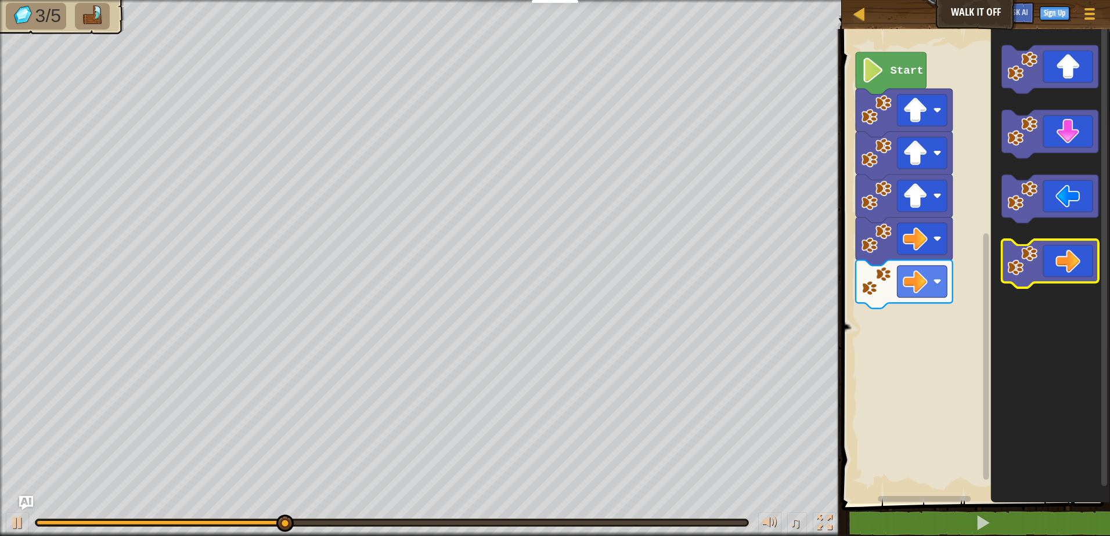
click at [1065, 262] on icon "Blockly Workspace" at bounding box center [1049, 264] width 97 height 48
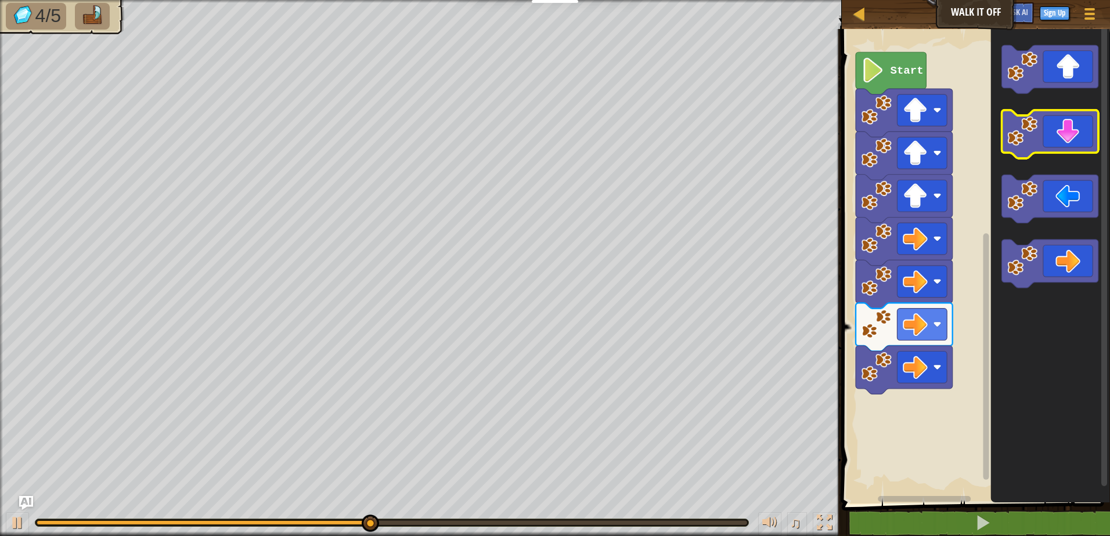
click at [1084, 144] on icon "Blockly Workspace" at bounding box center [1049, 134] width 97 height 48
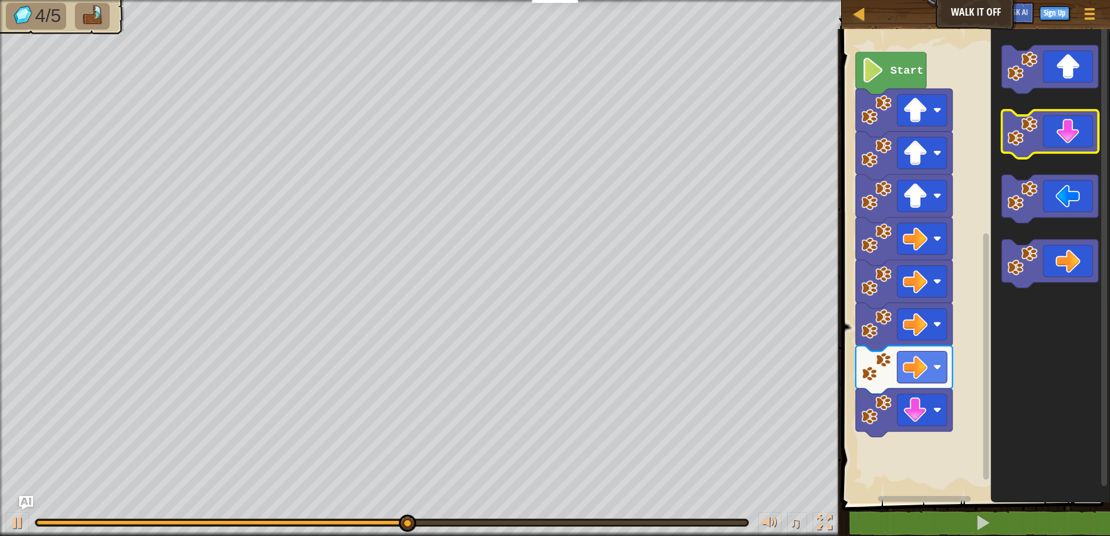
click at [1084, 144] on icon "Blockly Workspace" at bounding box center [1049, 134] width 97 height 48
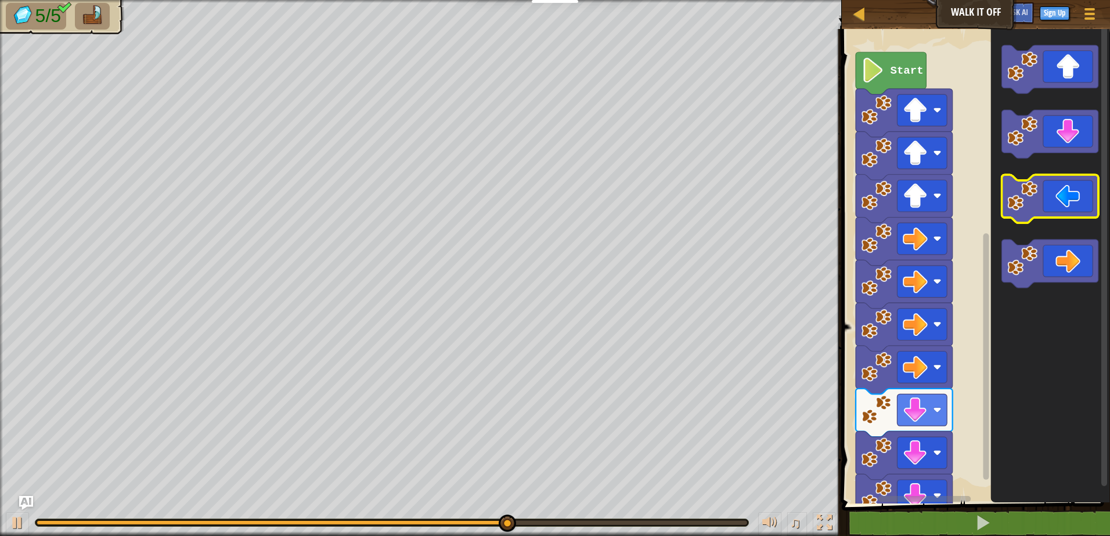
click at [1059, 212] on icon "Blockly Workspace" at bounding box center [1049, 199] width 97 height 48
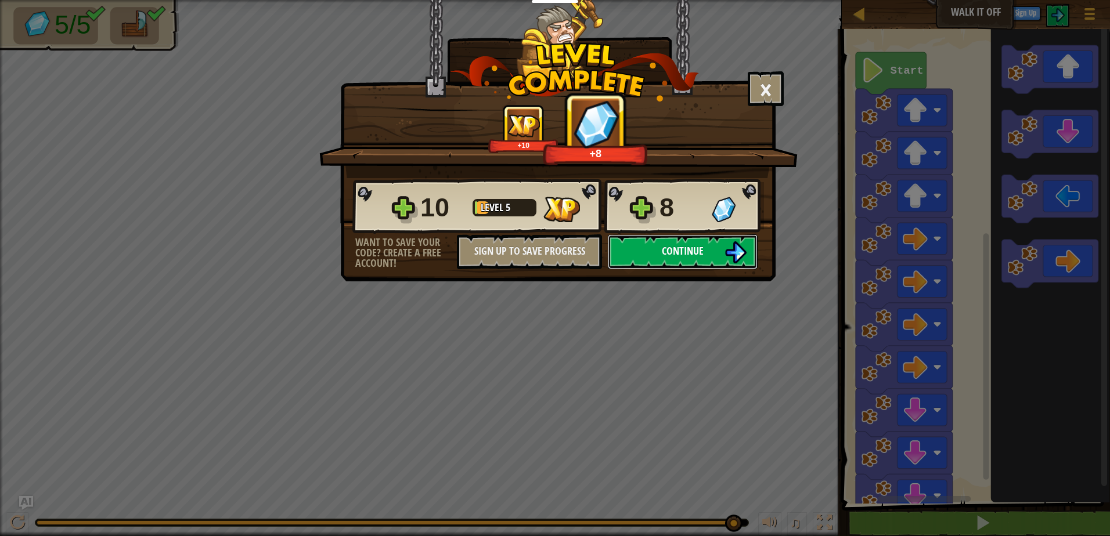
click at [707, 247] on button "Continue" at bounding box center [683, 251] width 150 height 35
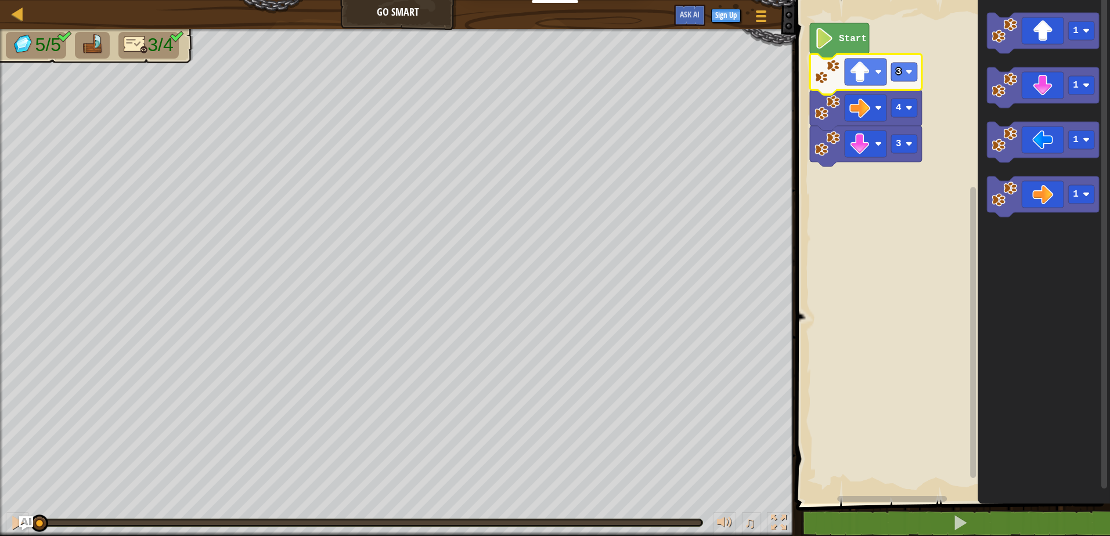
click at [958, 73] on rect "Blockly Workspace" at bounding box center [950, 248] width 317 height 509
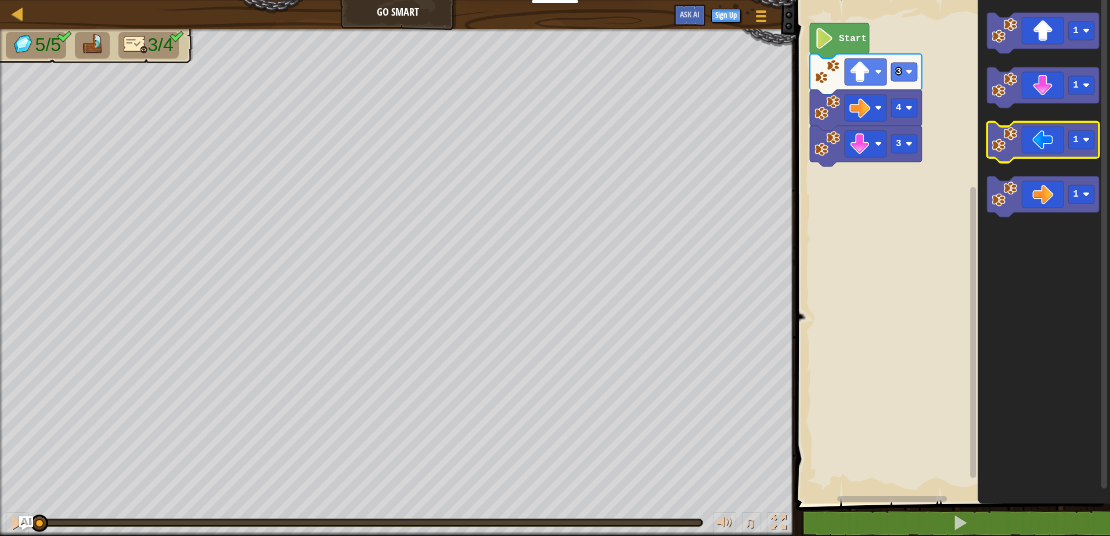
click at [1047, 142] on icon "Blockly Workspace" at bounding box center [1042, 142] width 112 height 41
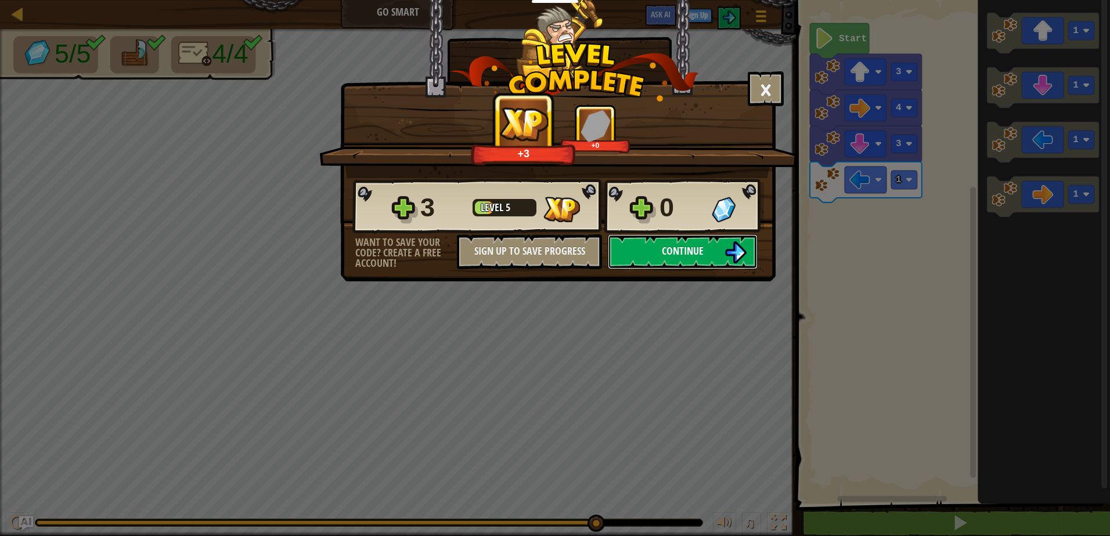
click at [679, 246] on span "Continue" at bounding box center [683, 251] width 42 height 15
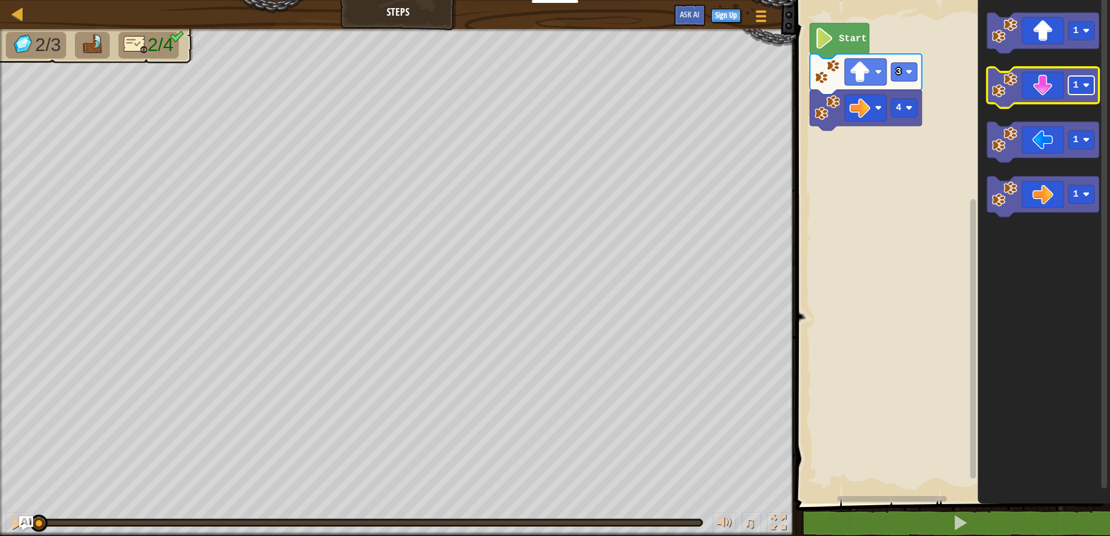
click at [1086, 85] on image "Blockly Workspace" at bounding box center [1085, 85] width 7 height 7
click at [1042, 88] on icon "Blockly Workspace" at bounding box center [1042, 87] width 112 height 41
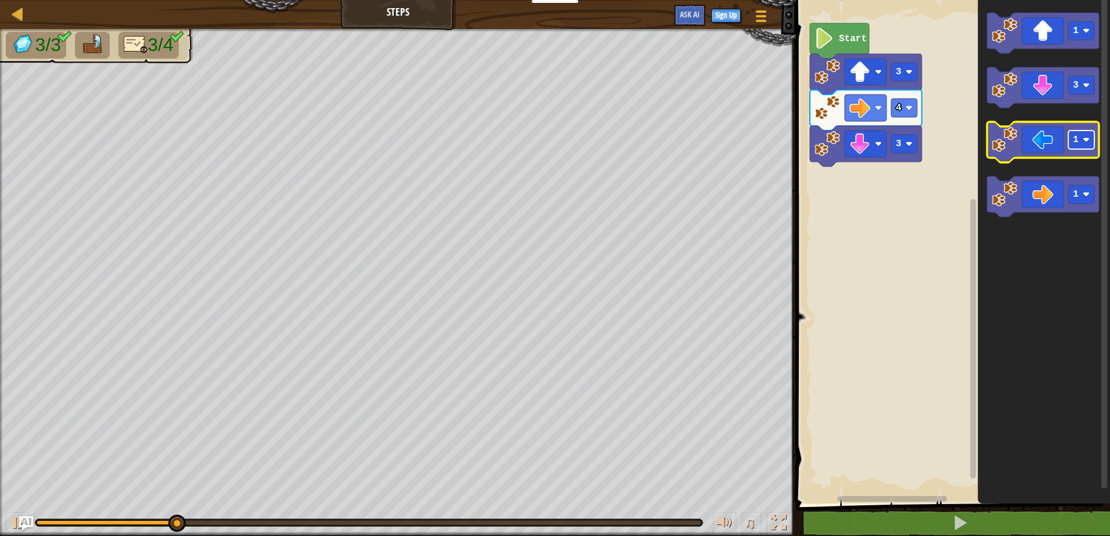
click at [1082, 145] on rect "Blockly Workspace" at bounding box center [1081, 140] width 26 height 19
click at [1035, 145] on icon "Blockly Workspace" at bounding box center [1042, 142] width 112 height 41
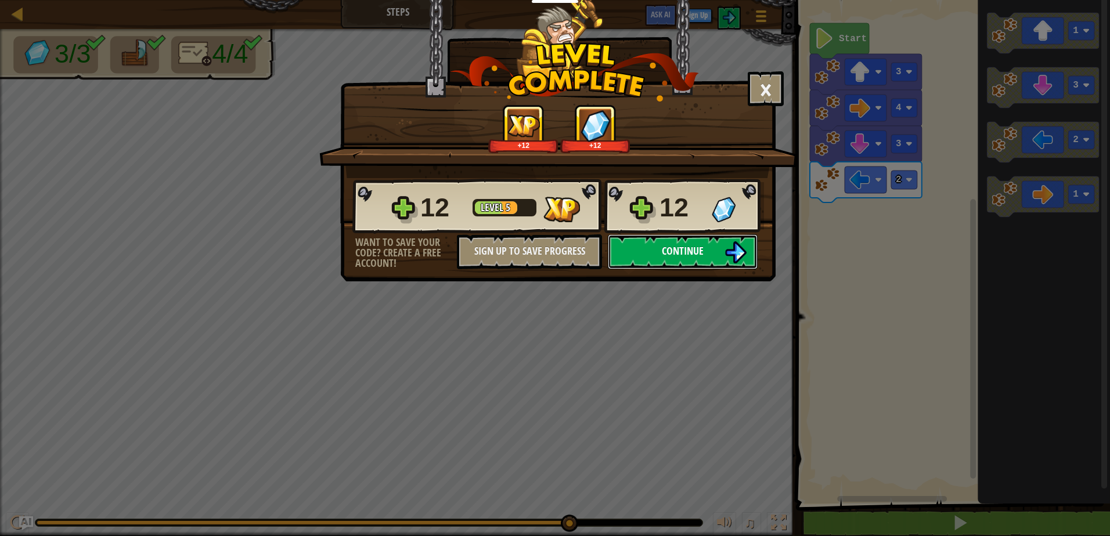
click at [688, 248] on span "Continue" at bounding box center [683, 251] width 42 height 15
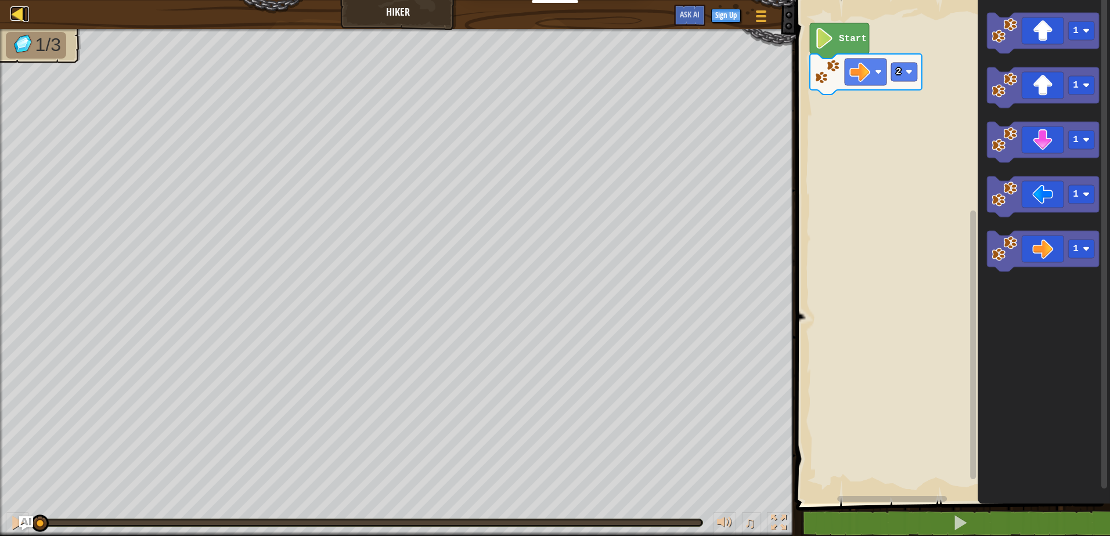
click at [21, 7] on div at bounding box center [17, 13] width 15 height 15
